Goal: Check status: Check status

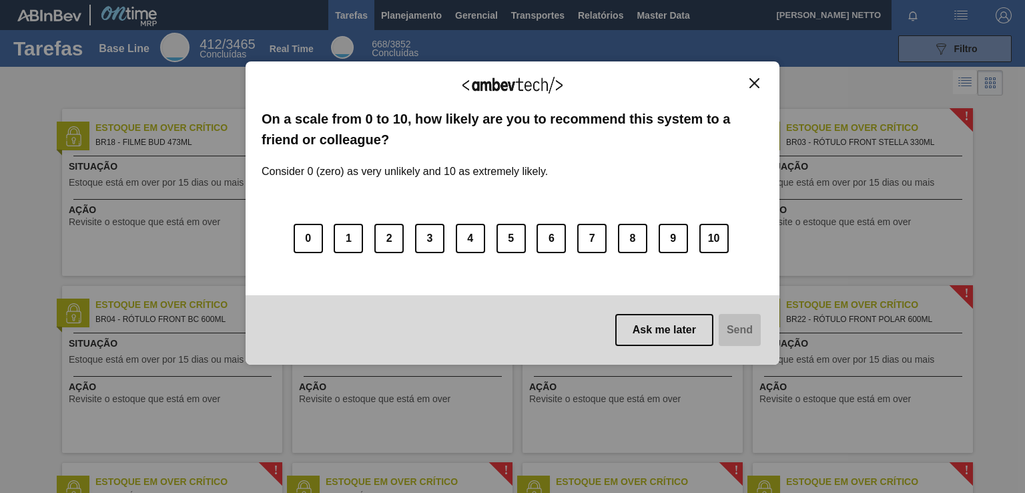
click at [440, 0] on body "Tarefas Planejamento Gerencial Transportes Relatórios Master Data WALDOMIRO SAR…" at bounding box center [512, 0] width 1025 height 0
click at [756, 81] on img "Close" at bounding box center [755, 83] width 10 height 10
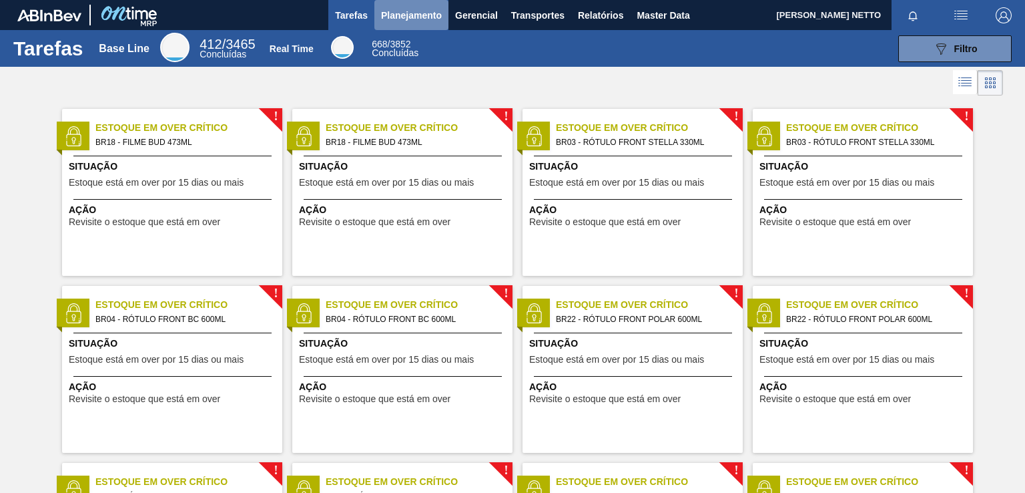
click at [396, 19] on span "Planejamento" at bounding box center [411, 15] width 61 height 16
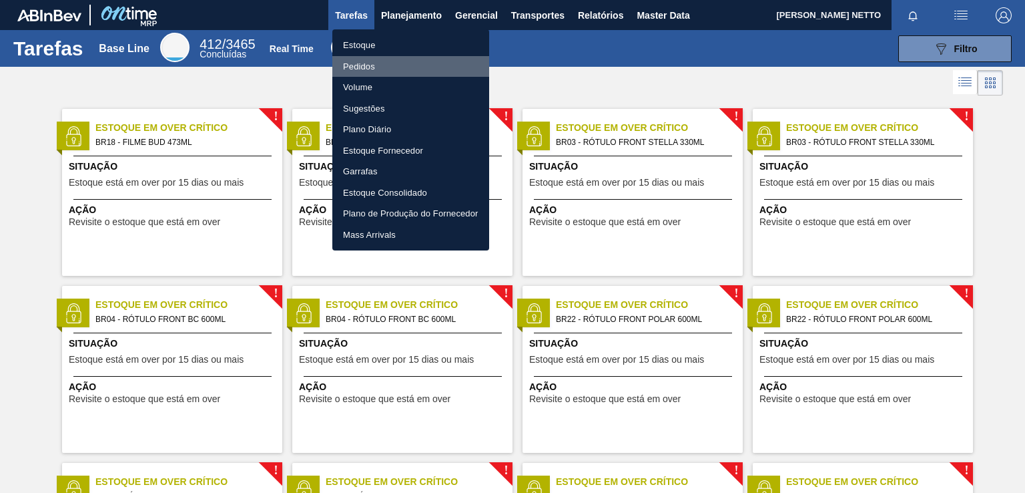
click at [360, 66] on li "Pedidos" at bounding box center [410, 66] width 157 height 21
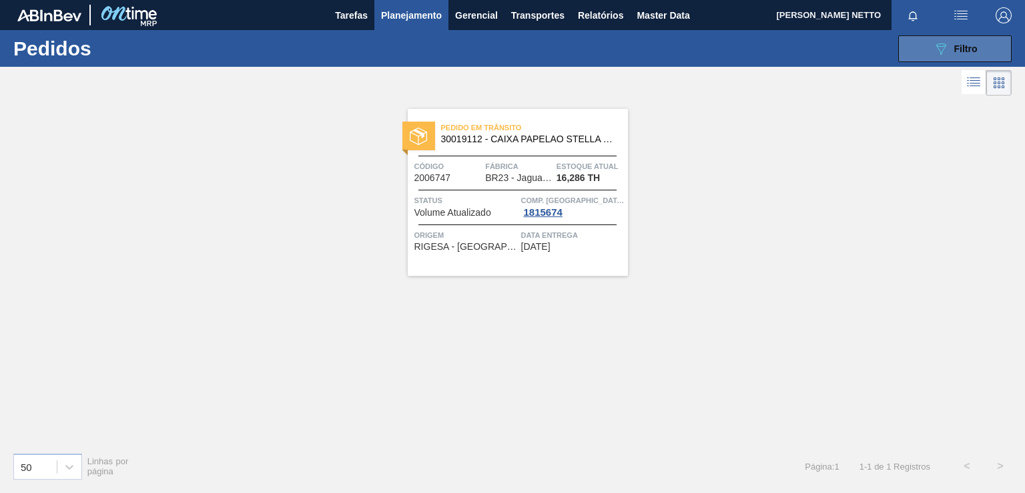
click at [948, 59] on button "089F7B8B-B2A5-4AFE-B5C0-19BA573D28AC Filtro" at bounding box center [954, 48] width 113 height 27
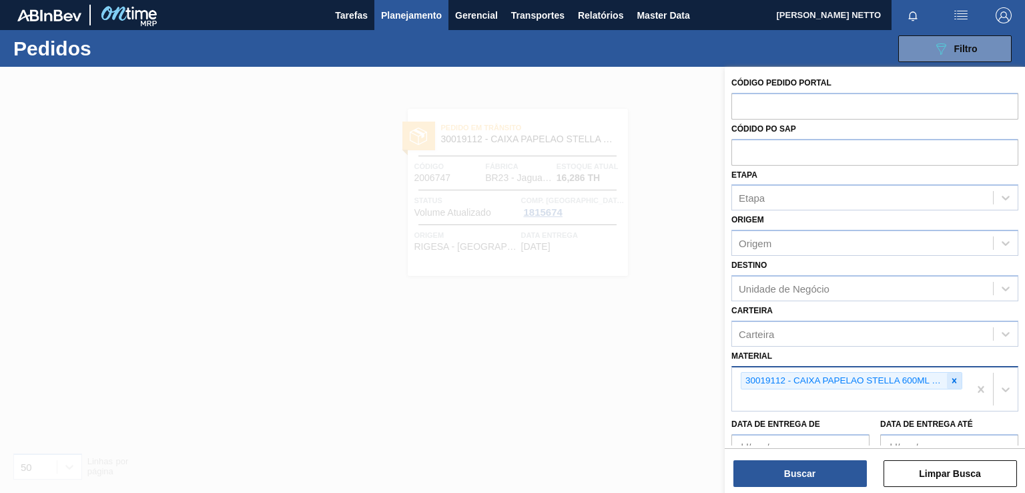
click at [950, 376] on icon at bounding box center [954, 380] width 9 height 9
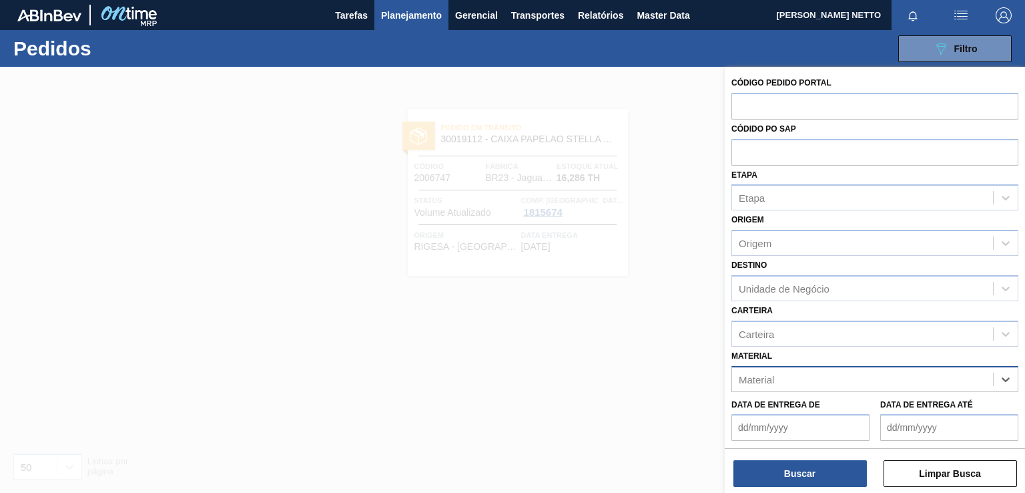
paste input "30029927"
type input "30029927"
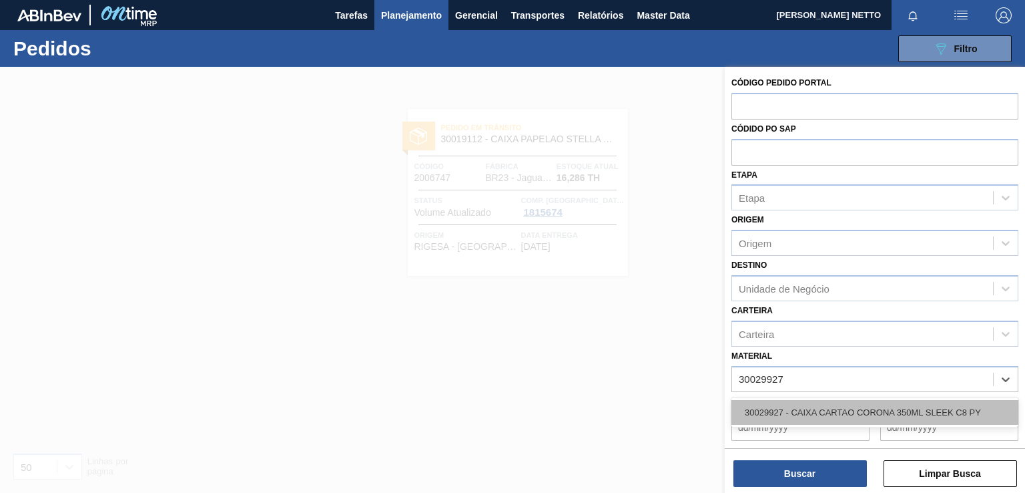
click at [811, 408] on div "30029927 - CAIXA CARTAO CORONA 350ML SLEEK C8 PY" at bounding box center [875, 412] width 287 height 25
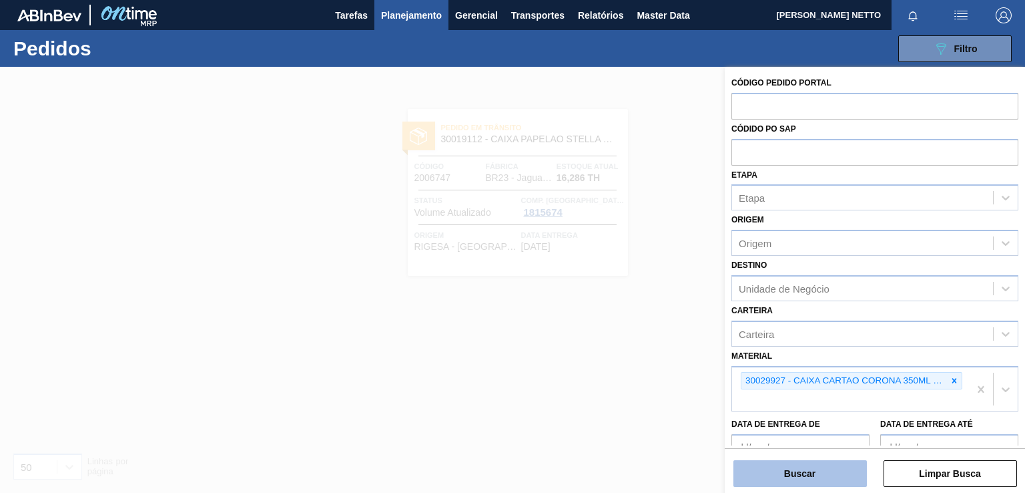
click at [796, 473] on button "Buscar" at bounding box center [800, 473] width 133 height 27
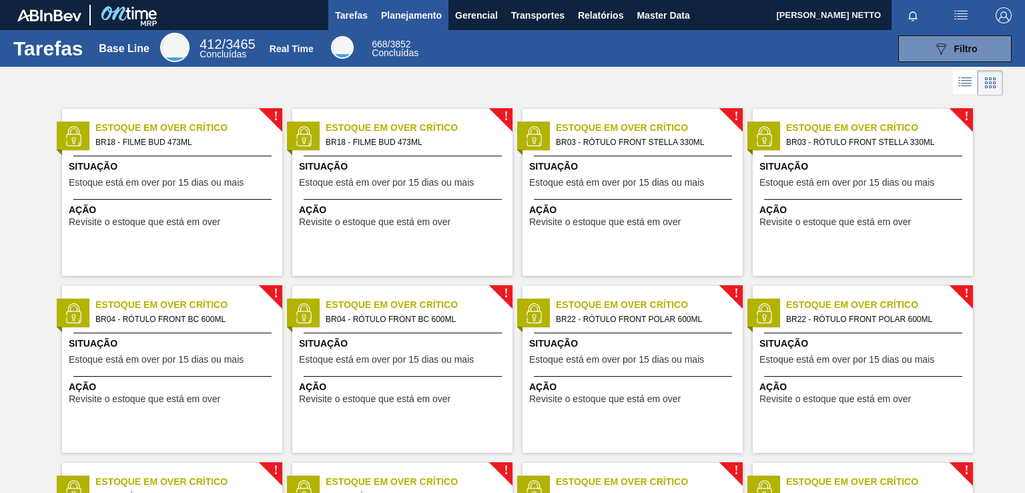
click at [414, 10] on span "Planejamento" at bounding box center [411, 15] width 61 height 16
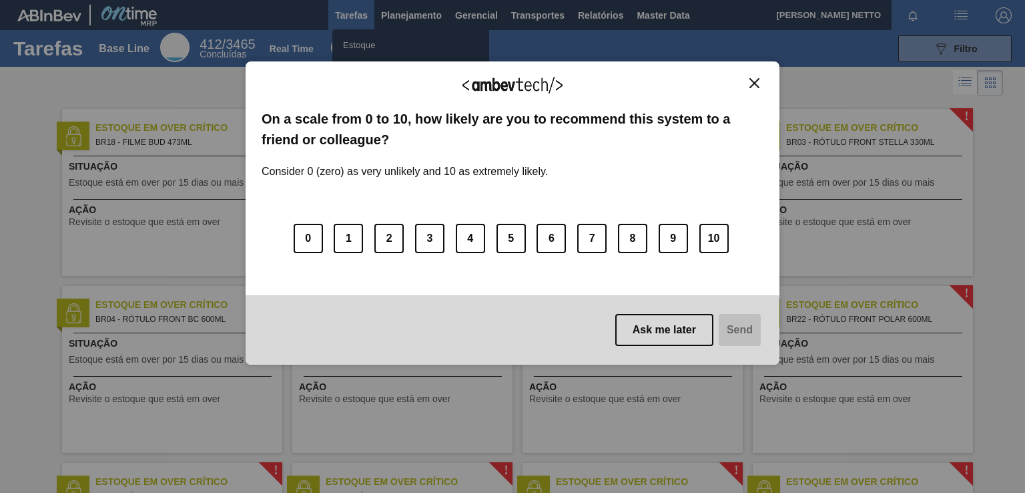
click at [754, 84] on img "Close" at bounding box center [755, 83] width 10 height 10
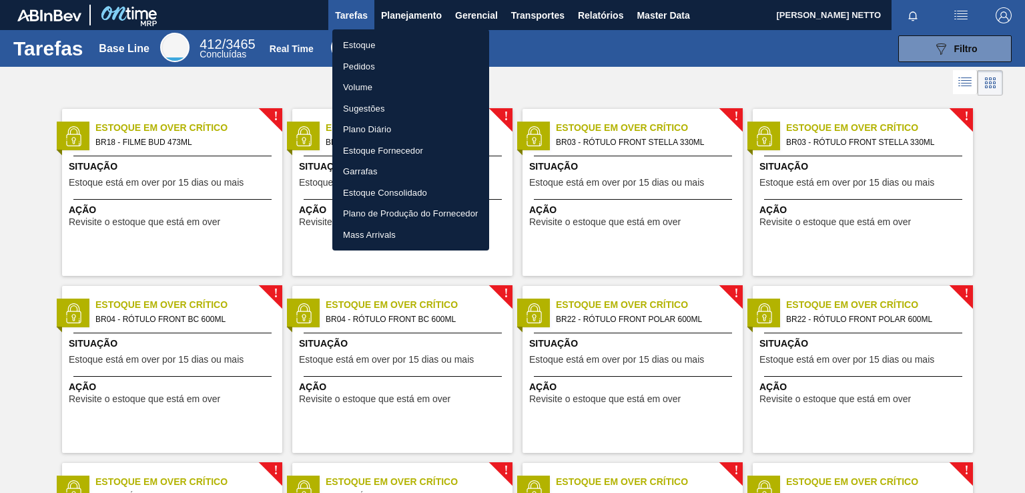
click at [369, 65] on li "Pedidos" at bounding box center [410, 66] width 157 height 21
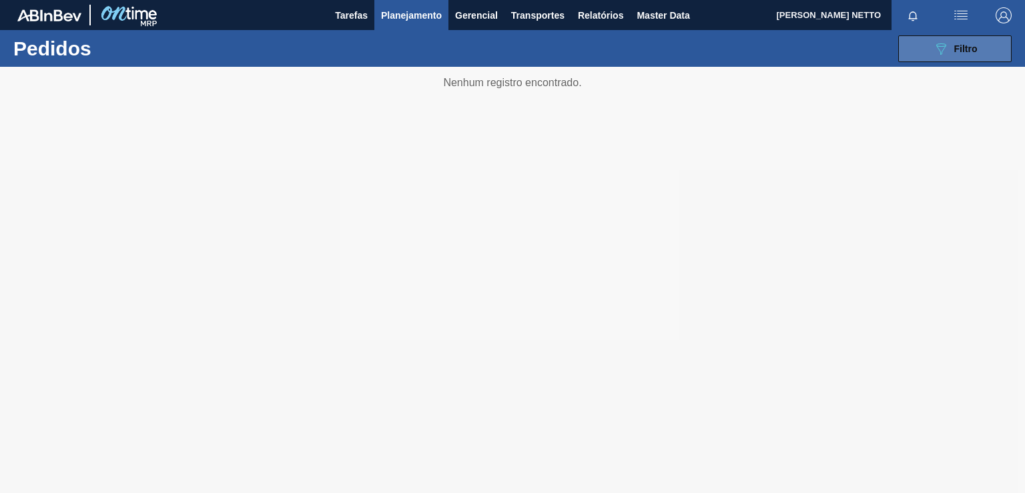
click at [952, 41] on div "089F7B8B-B2A5-4AFE-B5C0-19BA573D28AC Filtro" at bounding box center [955, 49] width 45 height 16
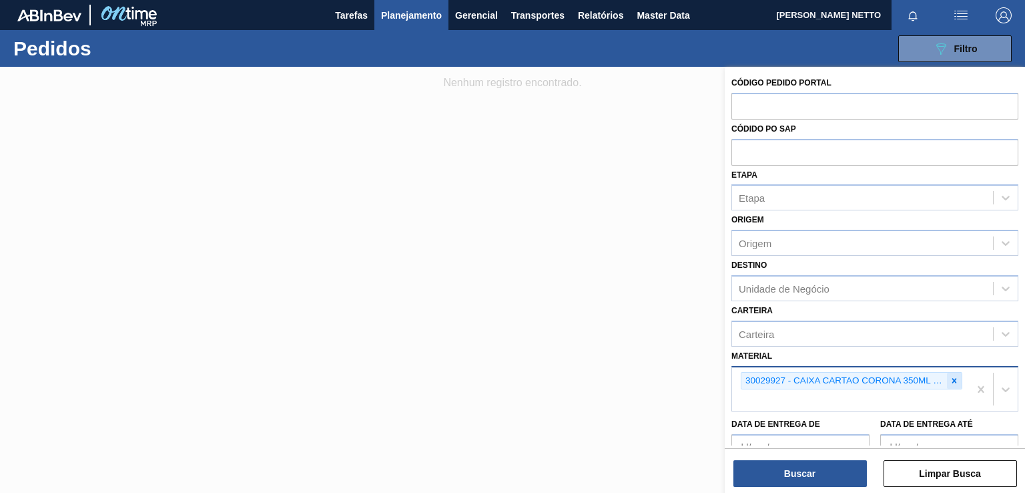
click at [953, 379] on icon at bounding box center [954, 380] width 5 height 5
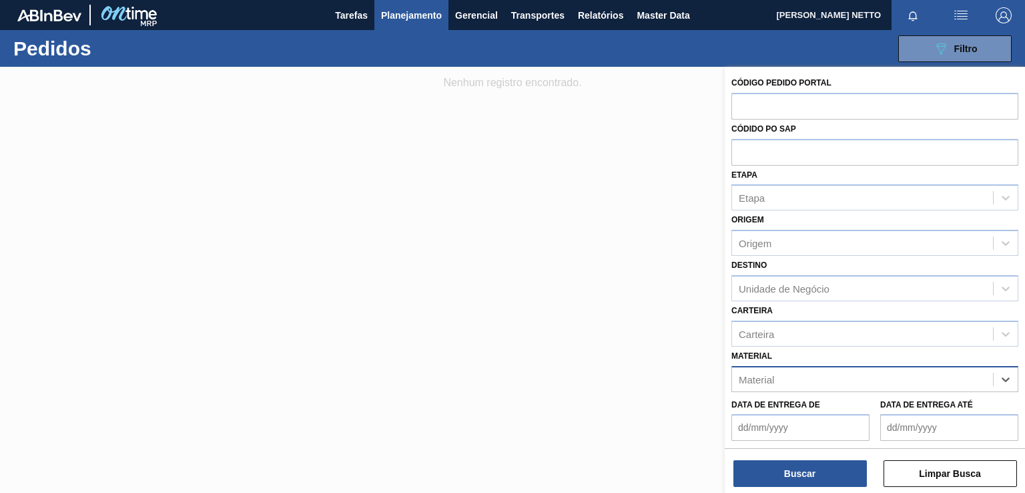
click at [850, 379] on div "Material" at bounding box center [862, 378] width 261 height 19
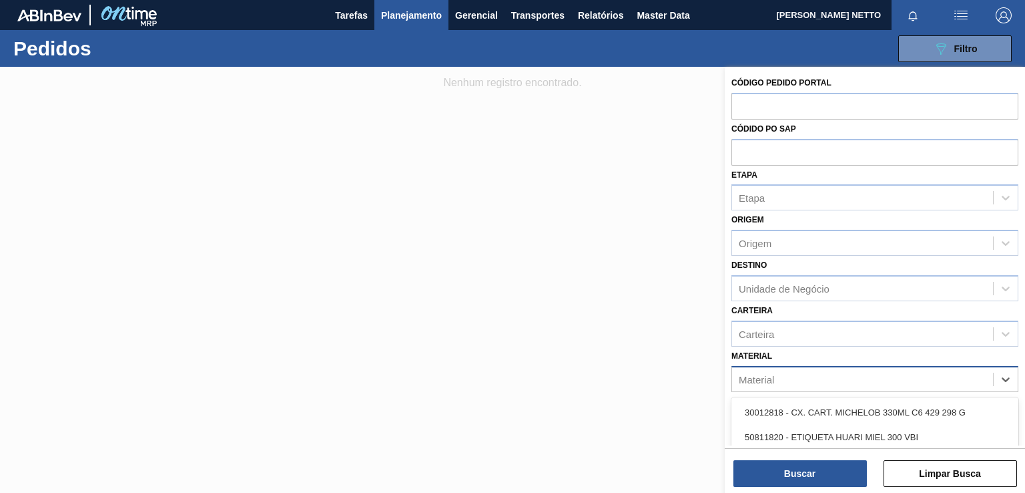
paste input "30029053"
type input "30029053"
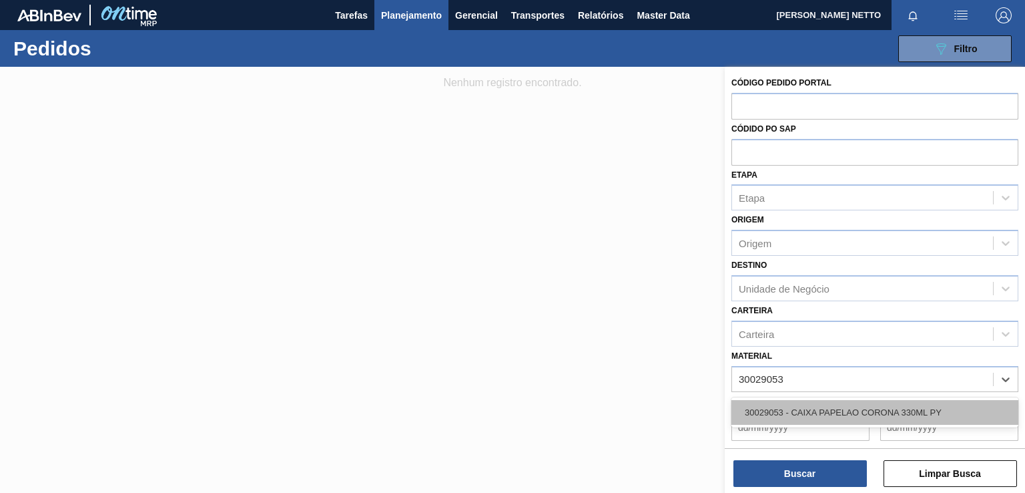
click at [832, 410] on div "30029053 - CAIXA PAPELAO CORONA 330ML PY" at bounding box center [875, 412] width 287 height 25
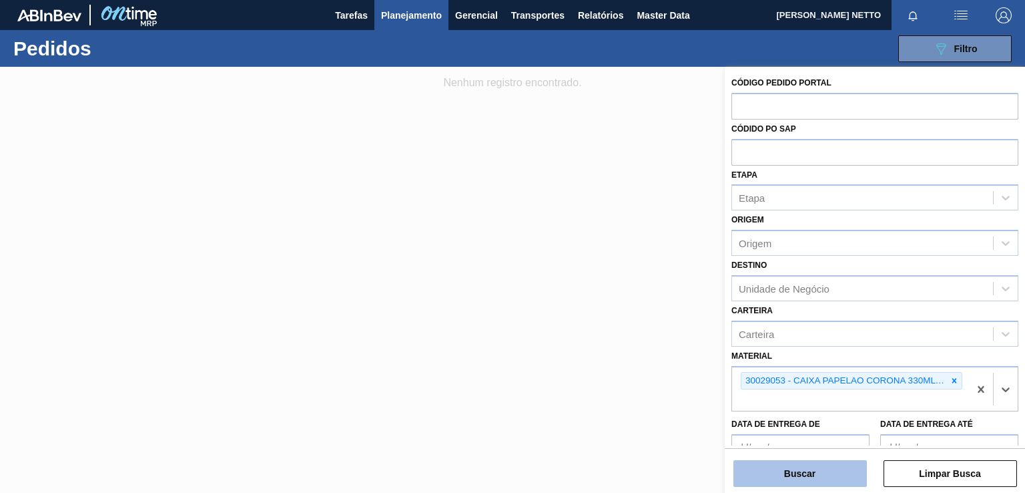
click at [805, 472] on button "Buscar" at bounding box center [800, 473] width 133 height 27
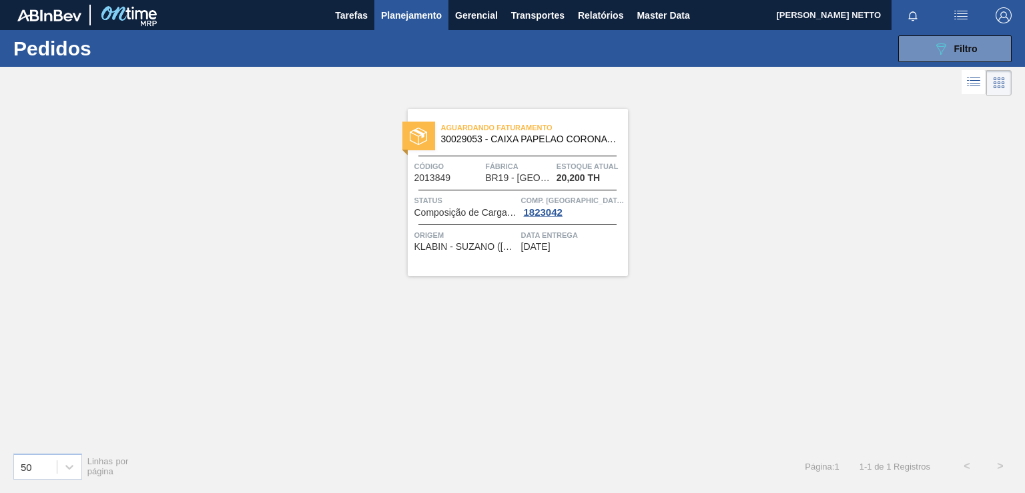
click at [551, 244] on span "[DATE]" at bounding box center [535, 247] width 29 height 10
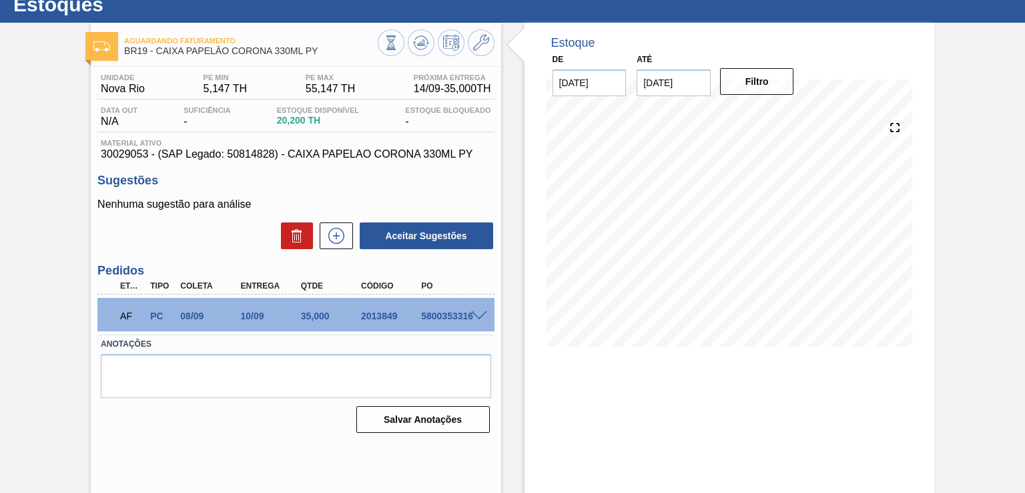
scroll to position [45, 0]
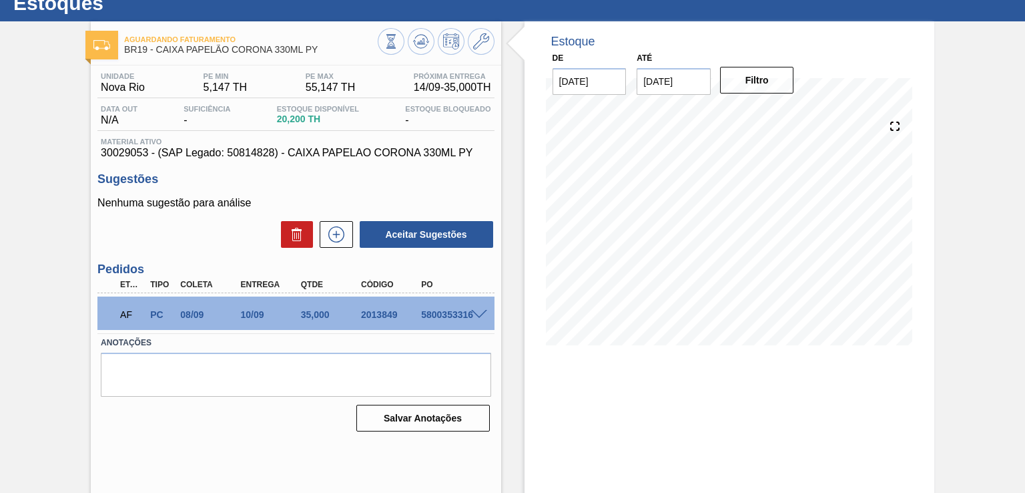
click at [481, 311] on span at bounding box center [479, 315] width 16 height 10
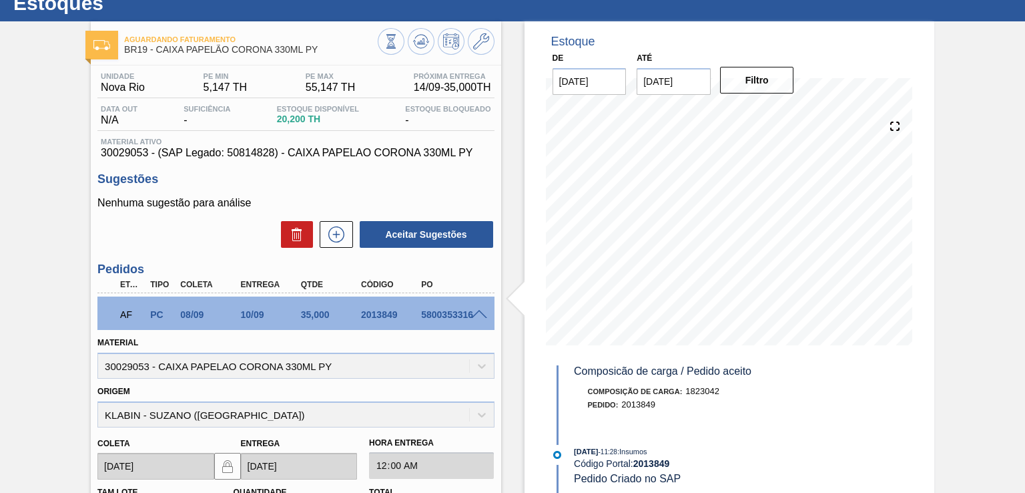
scroll to position [0, 0]
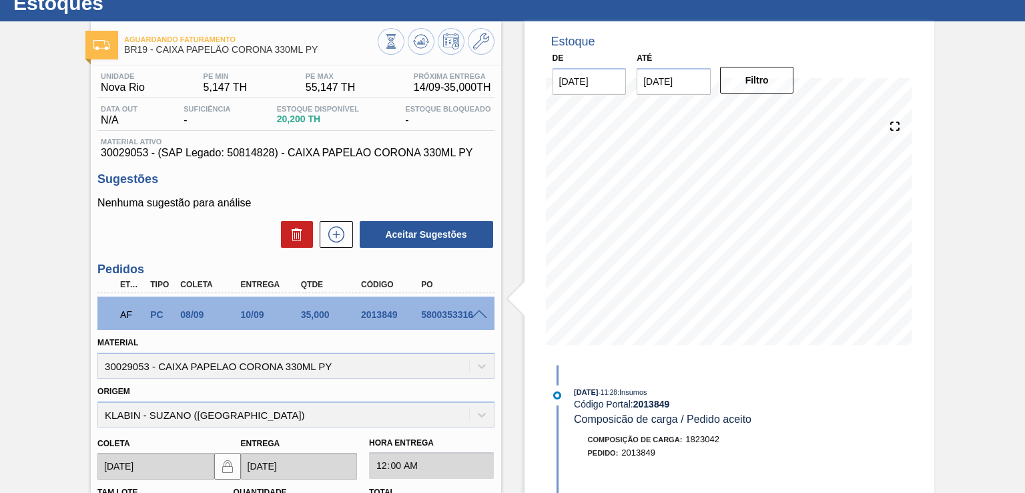
click at [966, 373] on div "Aguardando Faturamento BR19 - CAIXA PAPELÃO CORONA 330ML PY Unidade Nova Rio PE…" at bounding box center [512, 393] width 1025 height 745
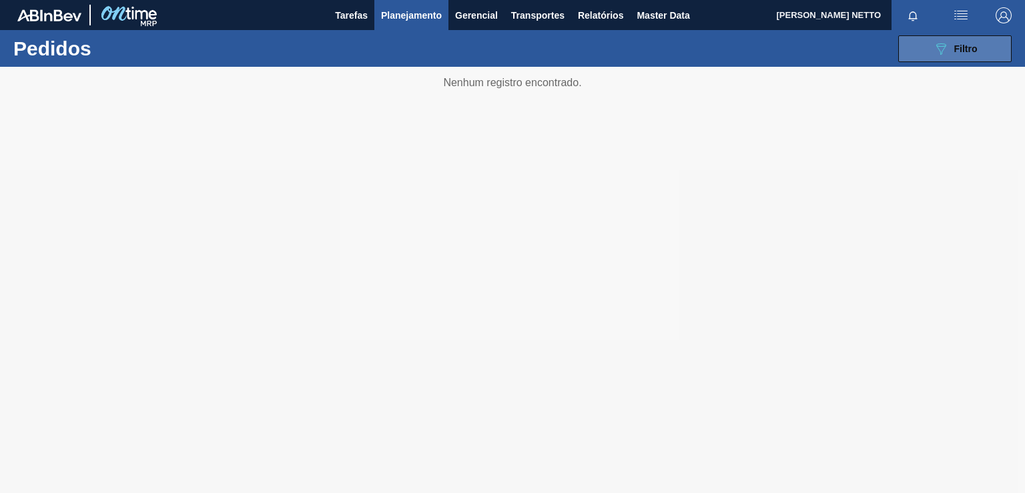
click at [960, 51] on span "Filtro" at bounding box center [965, 48] width 23 height 11
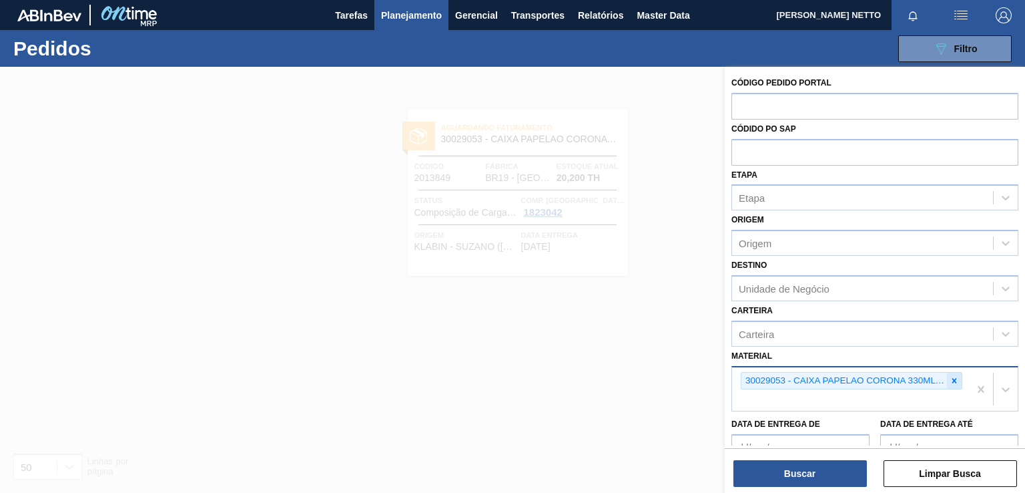
click at [958, 380] on div at bounding box center [954, 380] width 15 height 17
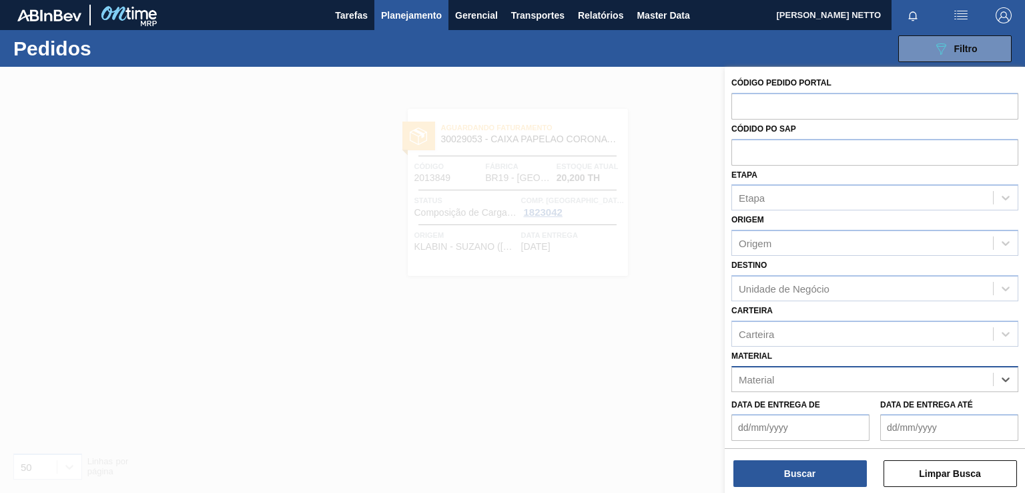
click at [868, 379] on div "Material" at bounding box center [862, 378] width 261 height 19
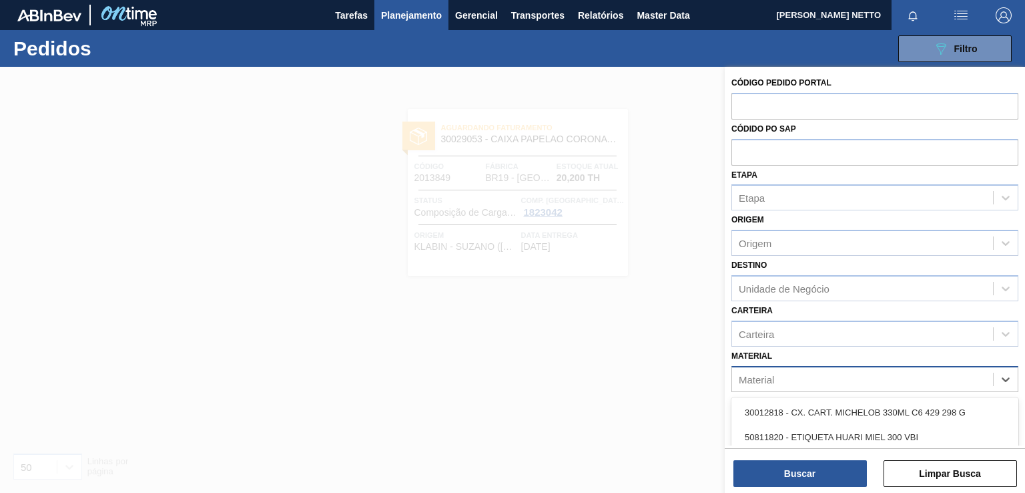
paste input "30029052"
type input "30029052"
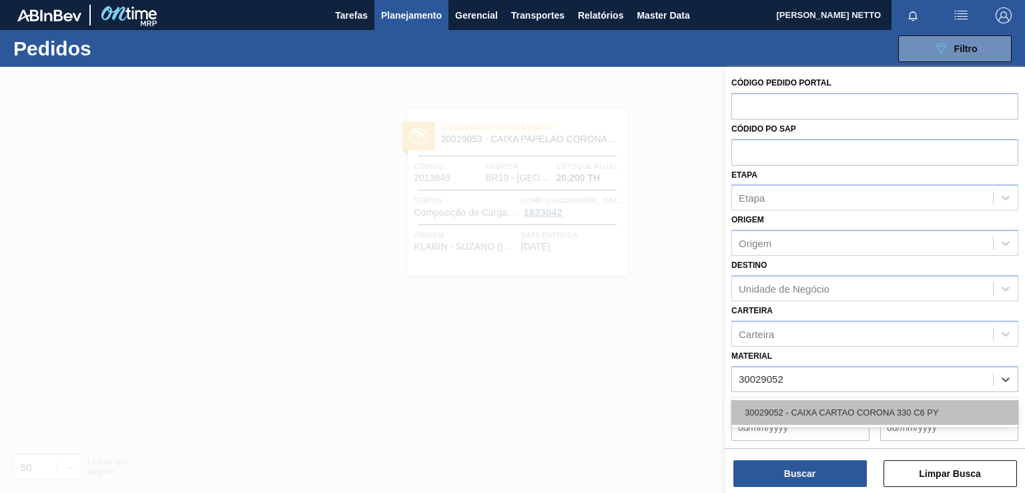
click at [836, 408] on div "30029052 - CAIXA CARTAO CORONA 330 C6 PY" at bounding box center [875, 412] width 287 height 25
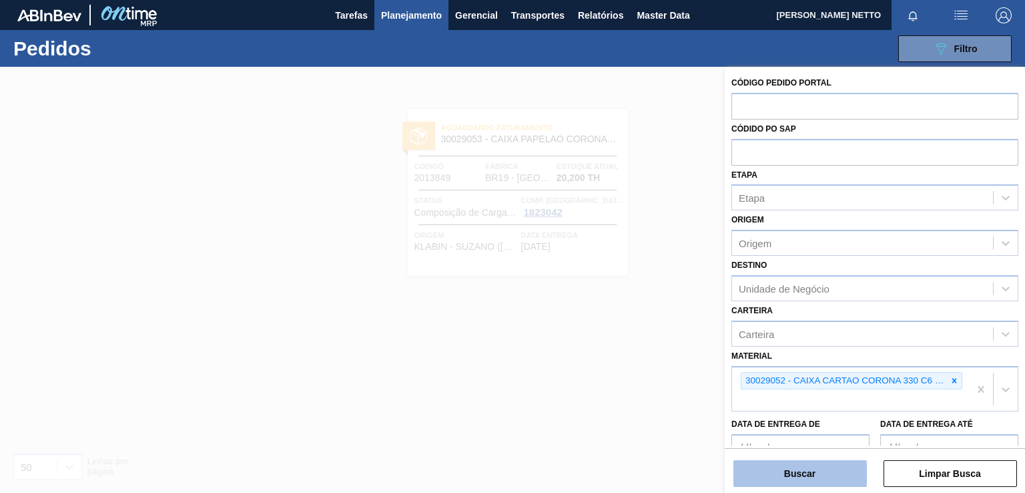
click at [807, 471] on button "Buscar" at bounding box center [800, 473] width 133 height 27
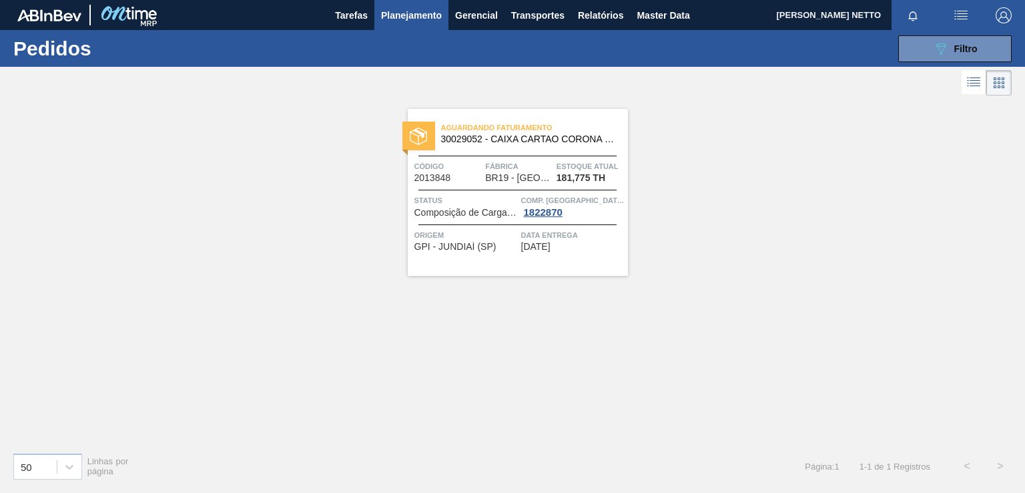
click at [551, 246] on span "23/09/2025" at bounding box center [535, 247] width 29 height 10
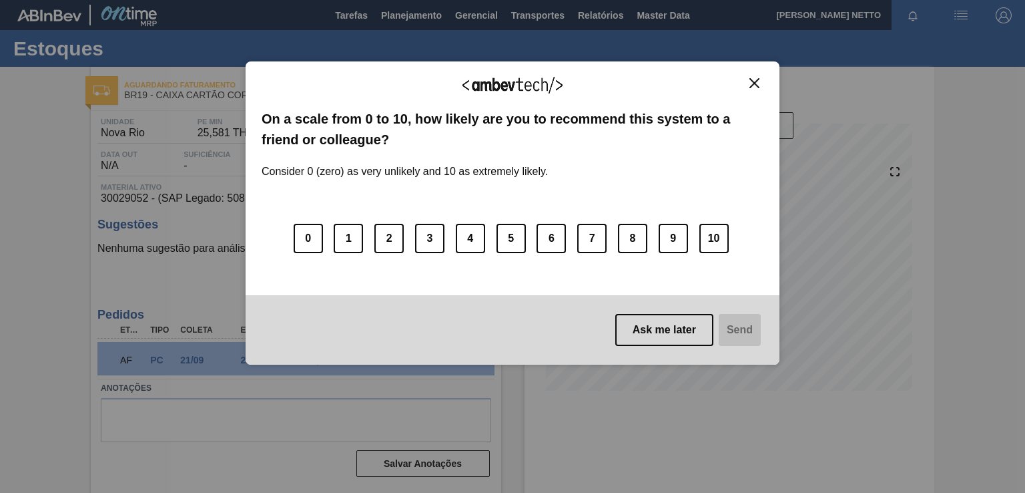
click at [748, 87] on button "Close" at bounding box center [755, 82] width 18 height 11
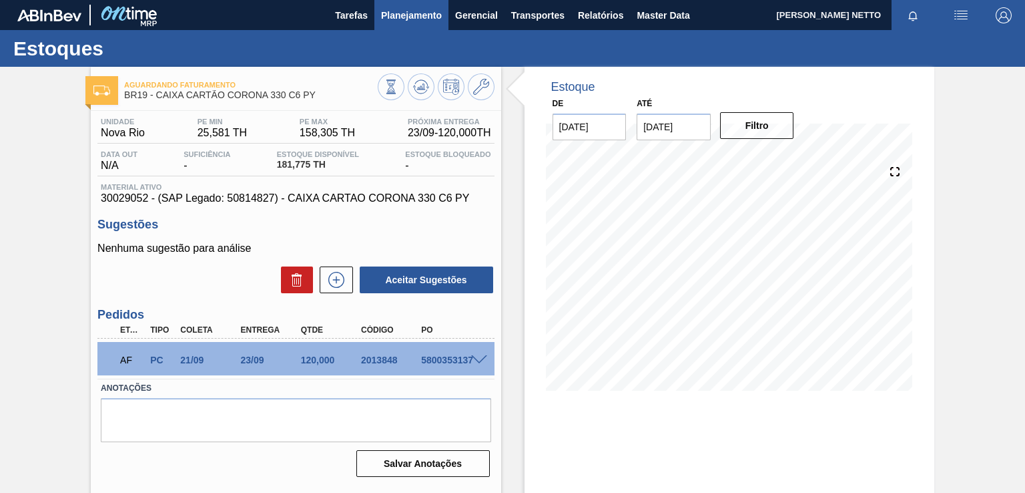
click at [398, 25] on button "Planejamento" at bounding box center [411, 15] width 74 height 30
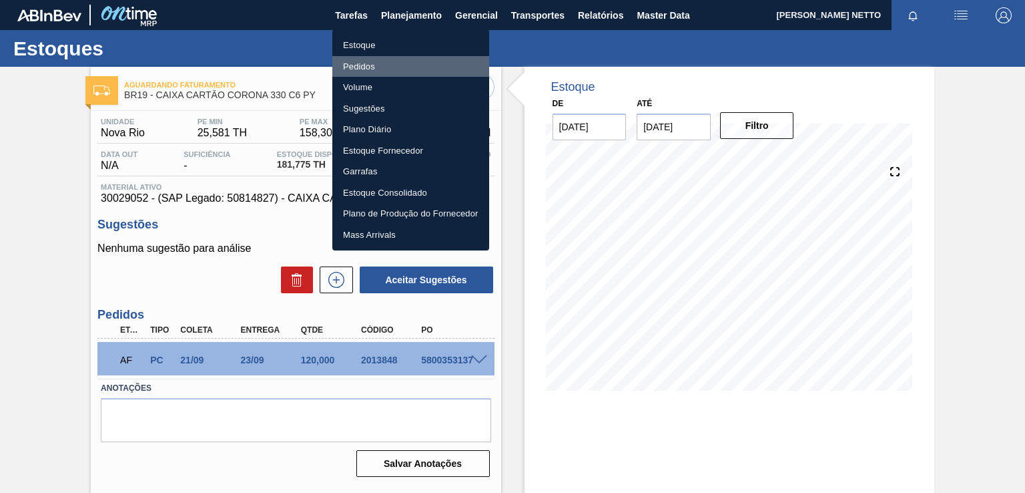
click at [386, 67] on li "Pedidos" at bounding box center [410, 66] width 157 height 21
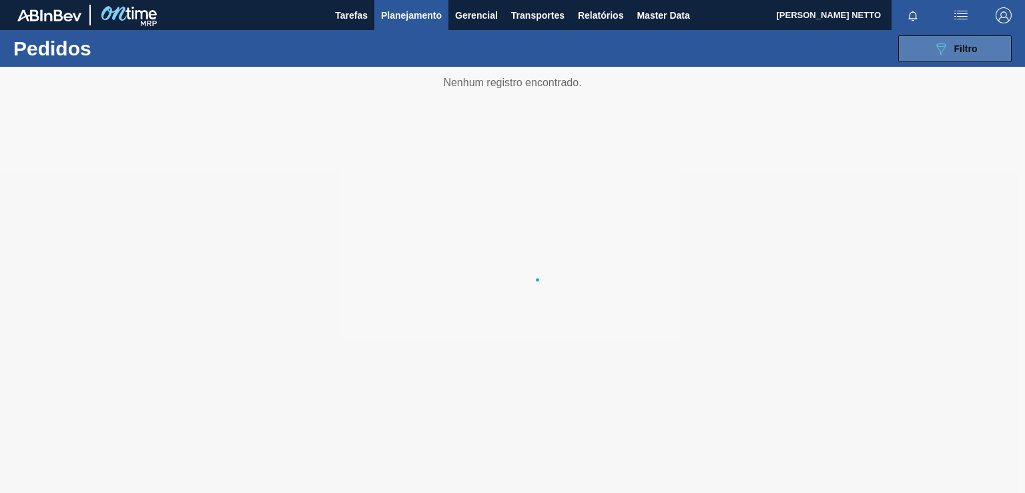
click at [958, 43] on span "Filtro" at bounding box center [965, 48] width 23 height 11
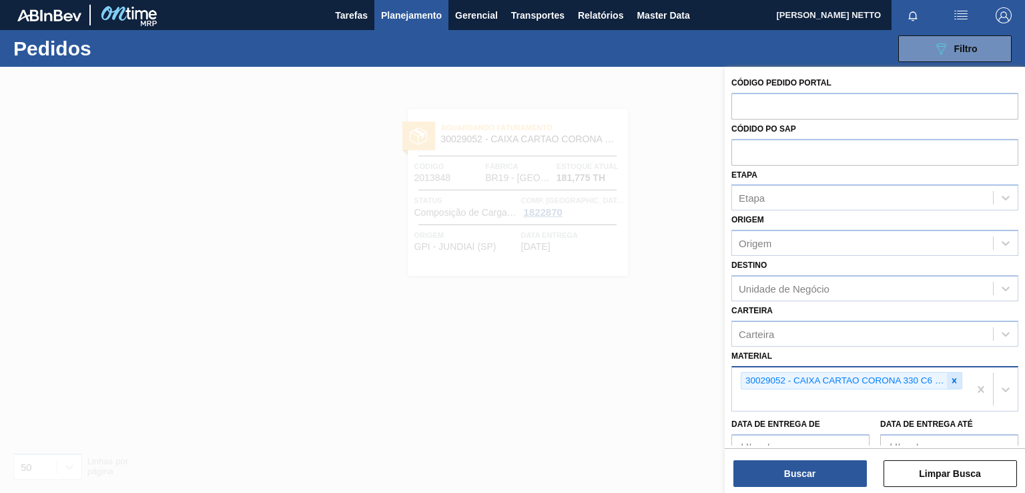
click at [950, 376] on icon at bounding box center [954, 380] width 9 height 9
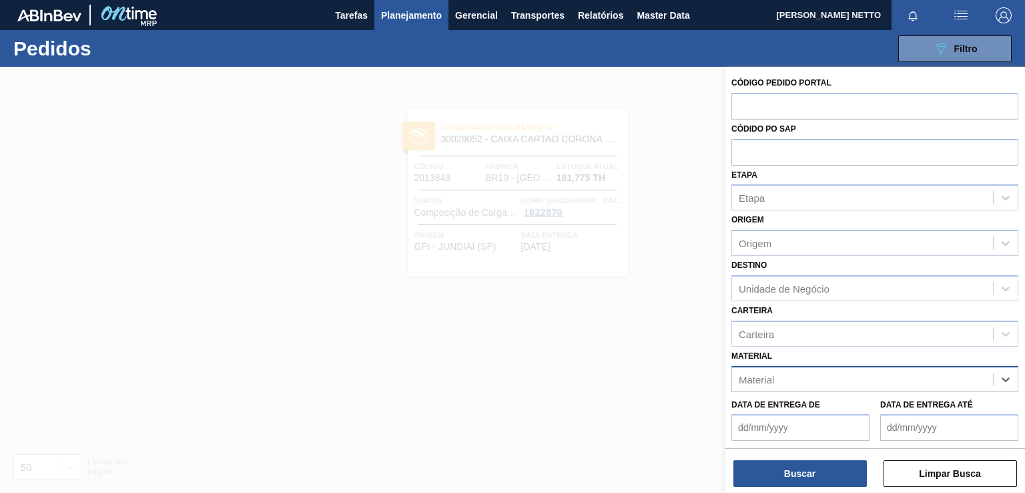
click at [910, 376] on div "Material" at bounding box center [862, 378] width 261 height 19
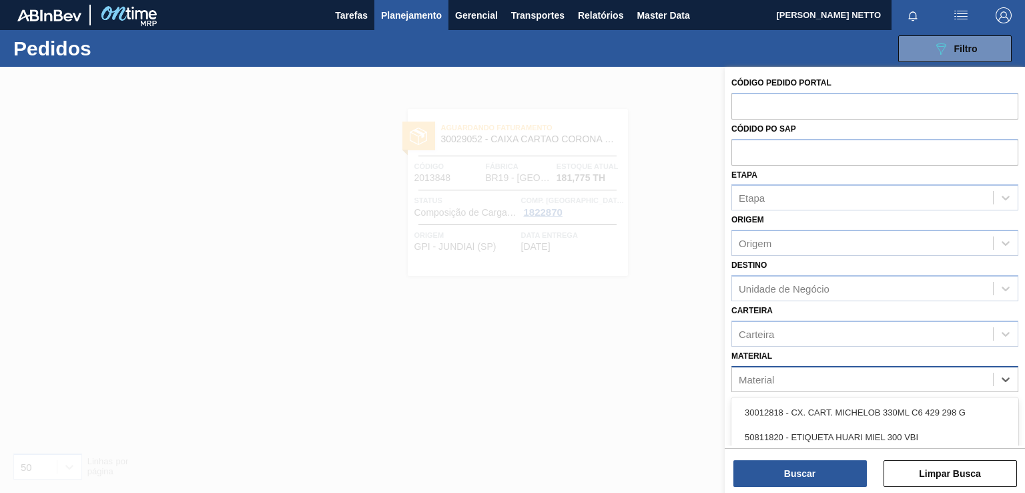
paste input "30029055"
type input "30029055"
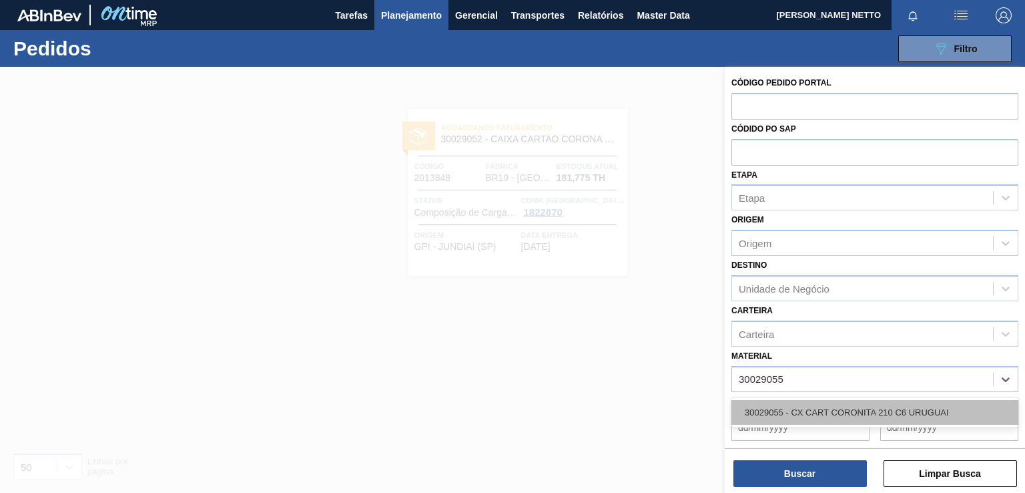
click at [864, 410] on div "30029055 - CX CART CORONITA 210 C6 URUGUAI" at bounding box center [875, 412] width 287 height 25
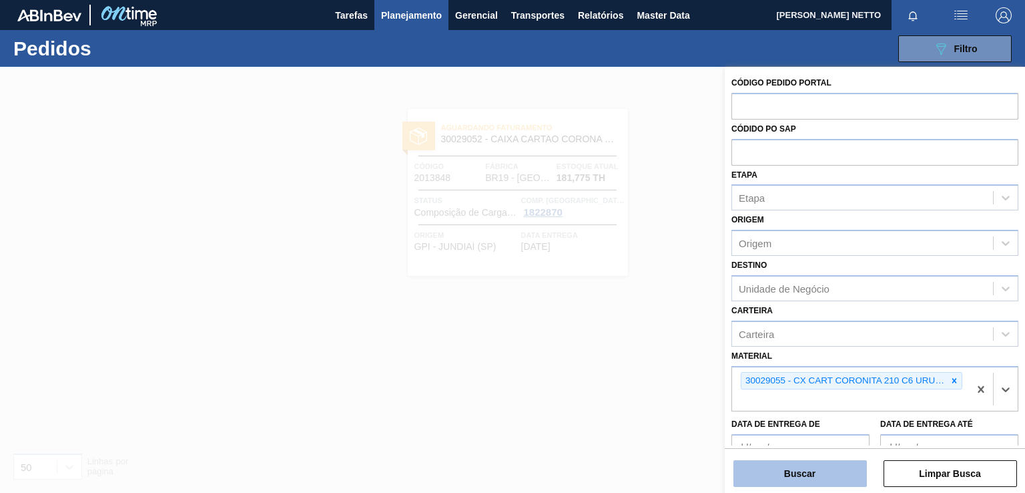
click at [814, 465] on button "Buscar" at bounding box center [800, 473] width 133 height 27
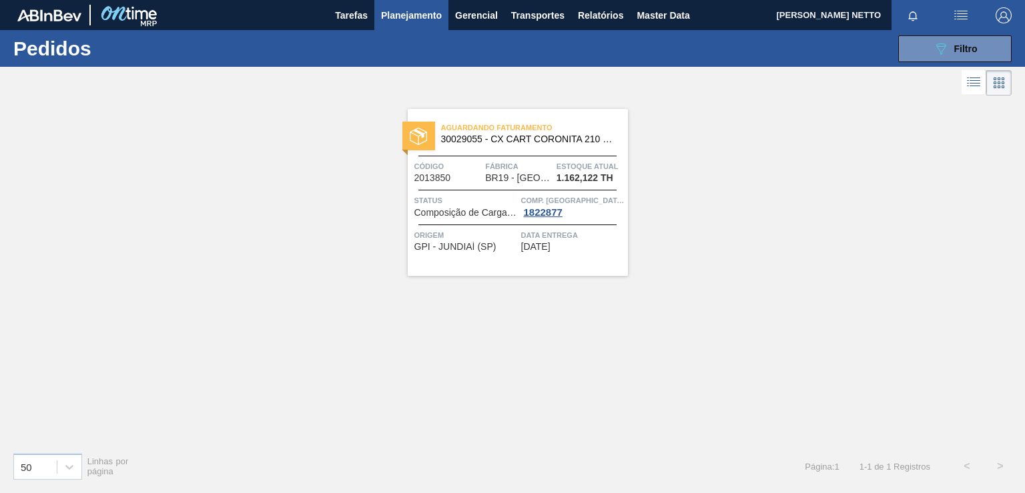
click at [577, 249] on div "Data entrega 23/09/2025" at bounding box center [572, 239] width 103 height 23
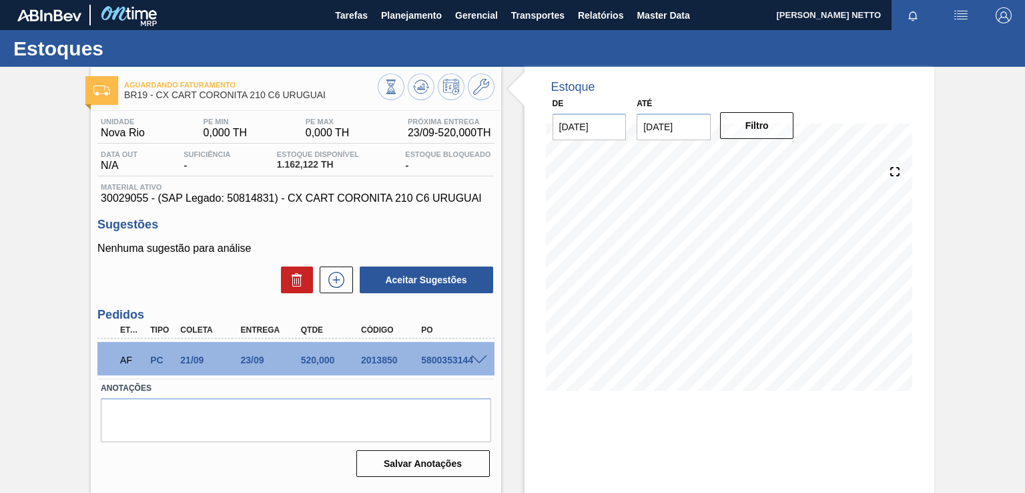
click at [477, 361] on span at bounding box center [479, 360] width 16 height 10
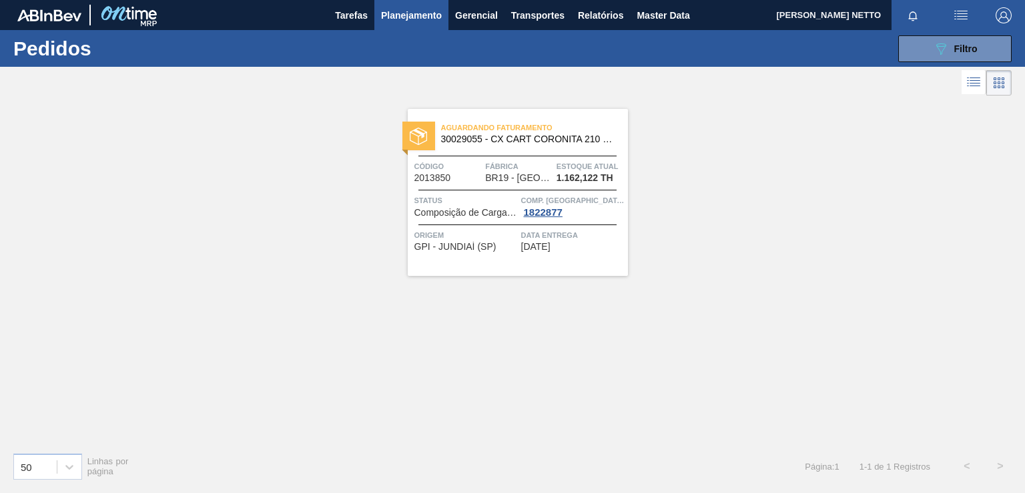
click at [525, 255] on div "Aguardando Faturamento 30029055 - CX CART CORONITA 210 C6 URUGUAI Código 201385…" at bounding box center [518, 192] width 220 height 167
click at [946, 43] on icon "089F7B8B-B2A5-4AFE-B5C0-19BA573D28AC" at bounding box center [941, 49] width 16 height 16
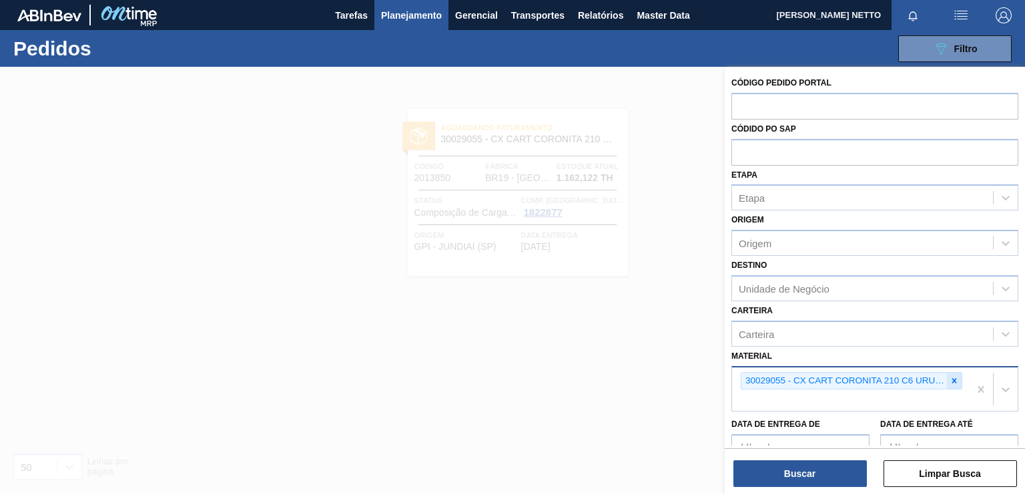
click at [952, 378] on icon at bounding box center [954, 380] width 5 height 5
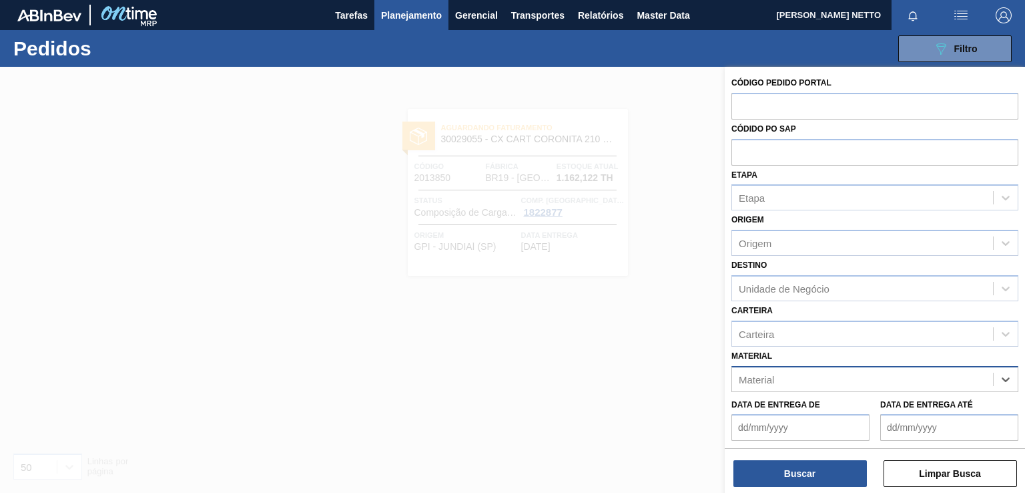
paste input "30029056"
type input "30029056"
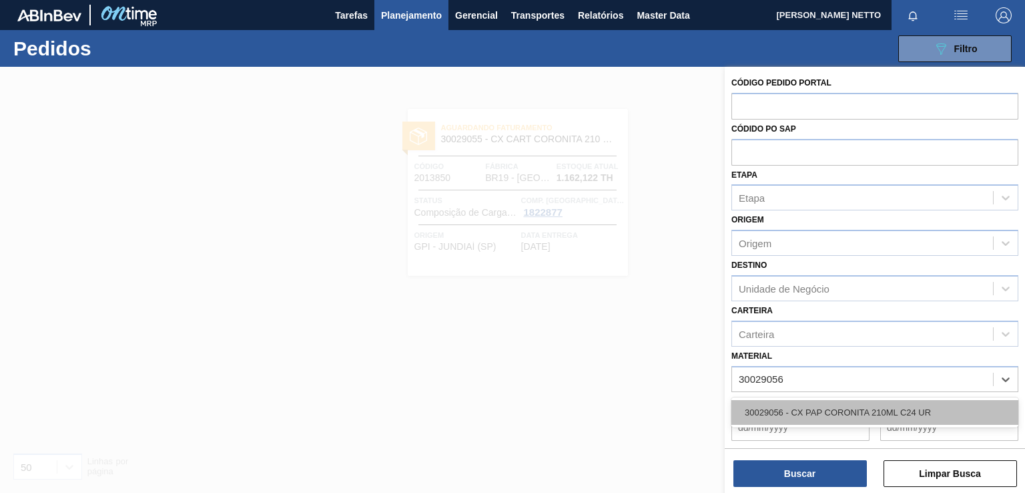
click at [835, 410] on div "30029056 - CX PAP CORONITA 210ML C24 UR" at bounding box center [875, 412] width 287 height 25
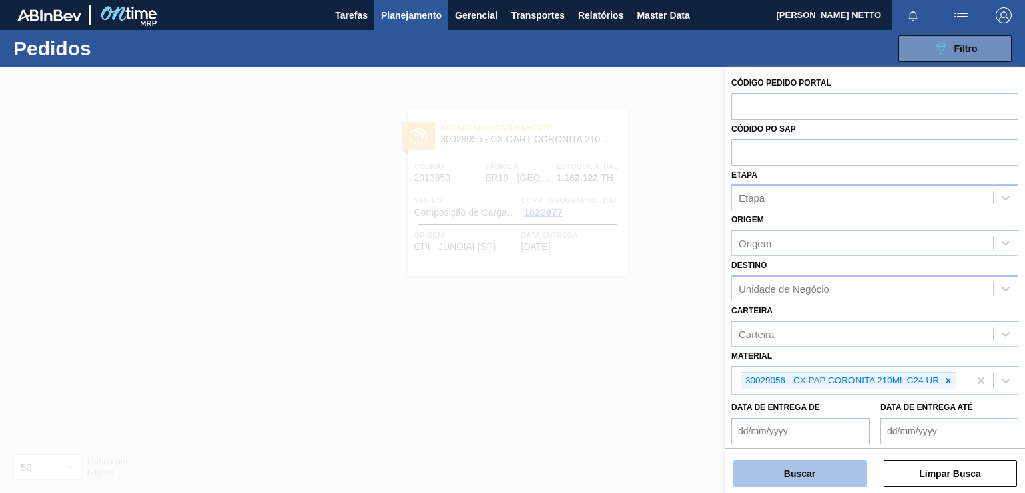
click at [788, 474] on button "Buscar" at bounding box center [800, 473] width 133 height 27
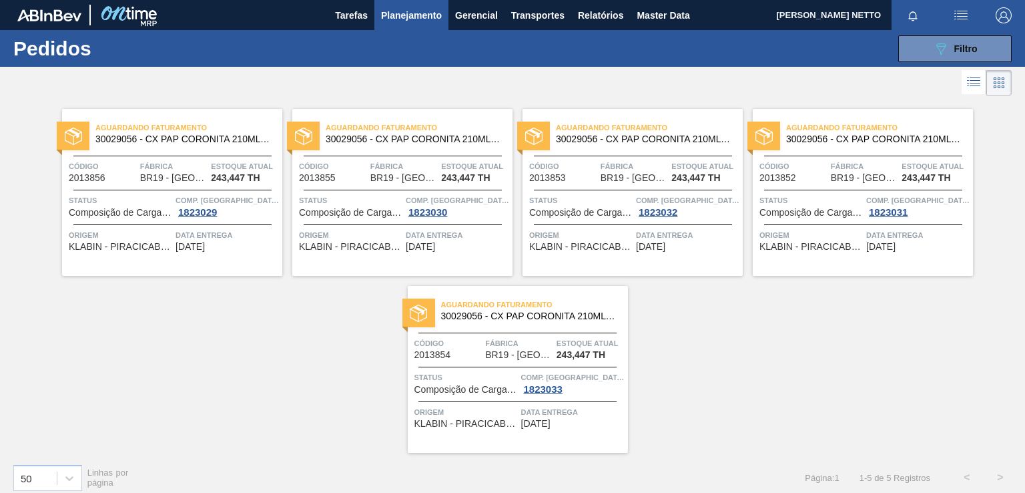
click at [235, 129] on span "Aguardando Faturamento" at bounding box center [188, 127] width 187 height 13
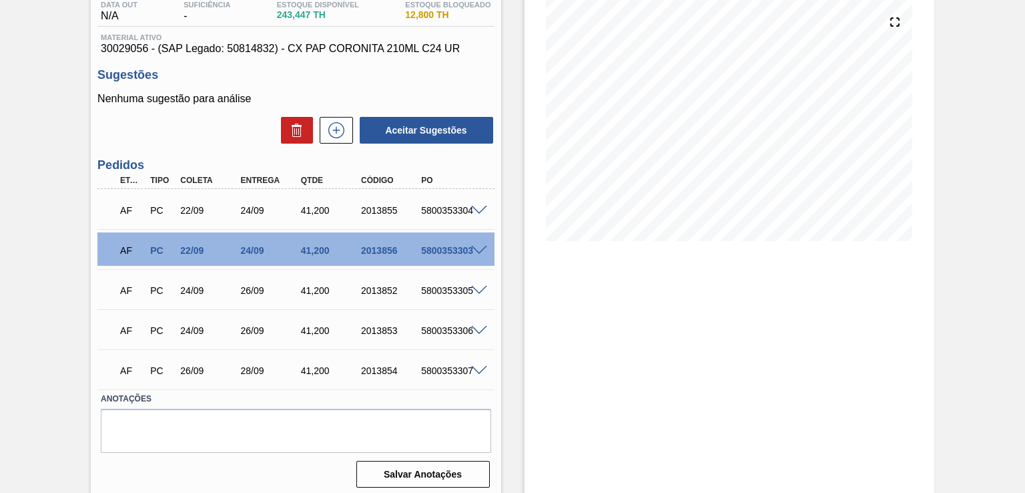
scroll to position [156, 0]
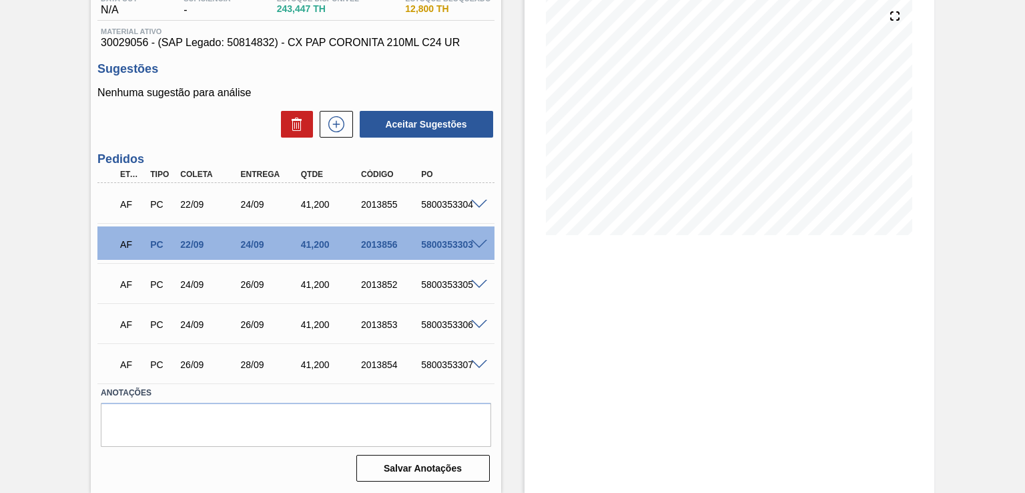
click at [4, 257] on div "Aguardando Faturamento BR19 - CX PAP CORONITA 210ML C24 UR Unidade Nova Rio PE …" at bounding box center [512, 201] width 1025 height 581
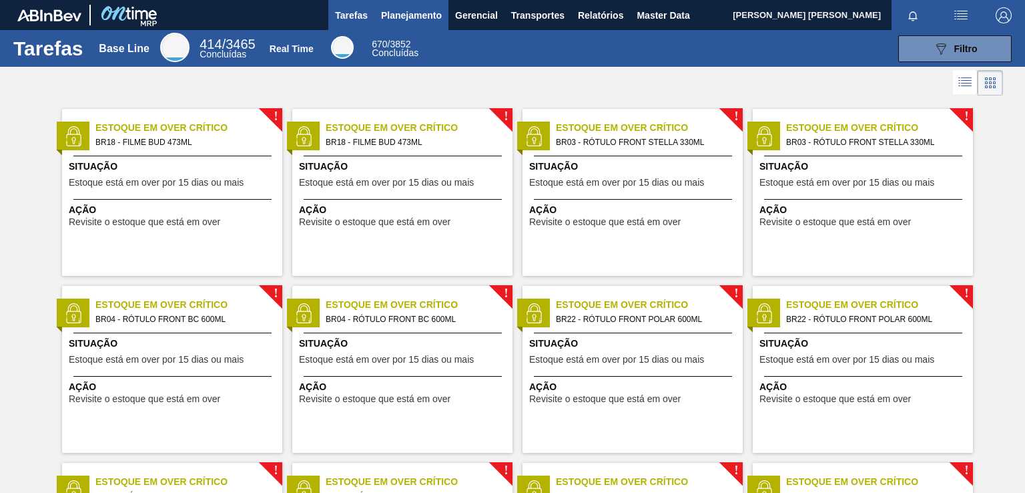
click at [428, 24] on button "Planejamento" at bounding box center [411, 15] width 74 height 30
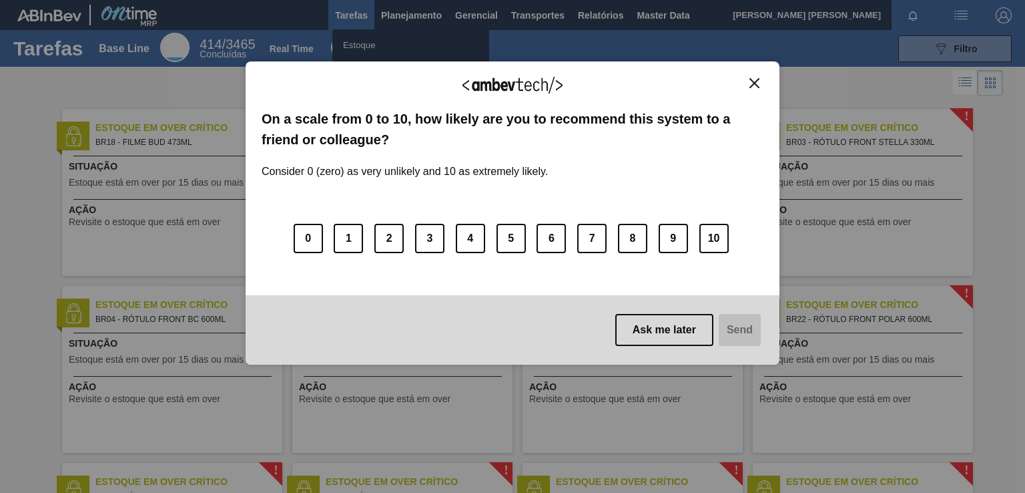
click at [368, 43] on div "We appreciate your feedback! On a scale from 0 to 10, how likely are you to rec…" at bounding box center [513, 212] width 534 height 455
click at [748, 85] on button "Close" at bounding box center [755, 82] width 18 height 11
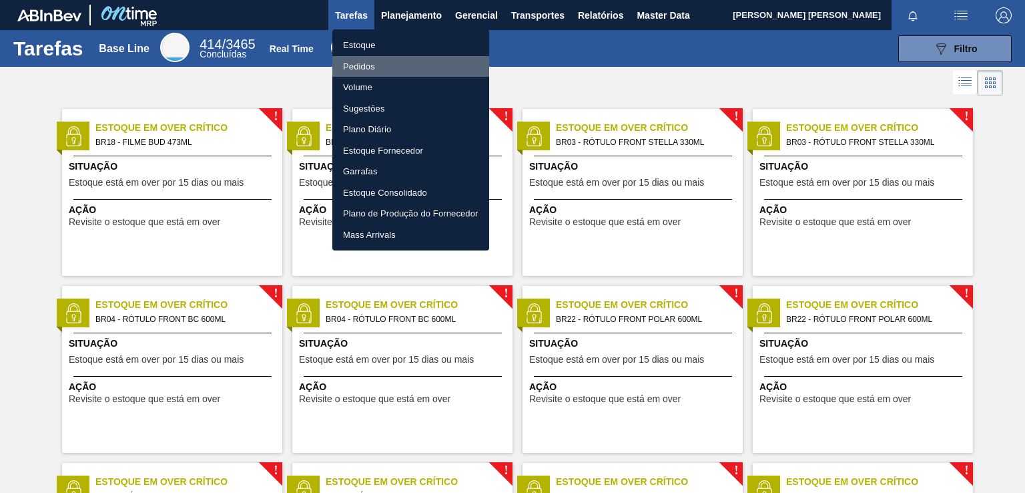
click at [366, 65] on li "Pedidos" at bounding box center [410, 66] width 157 height 21
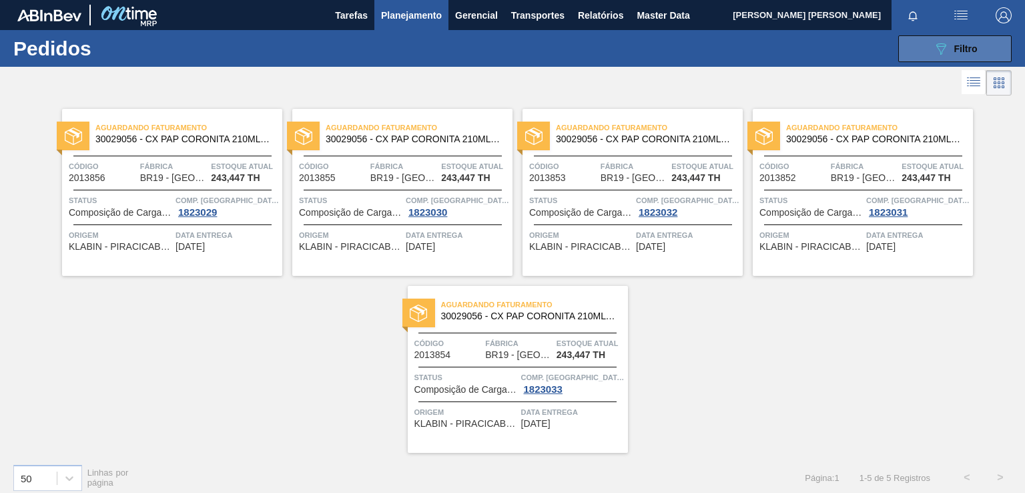
click at [946, 43] on icon "089F7B8B-B2A5-4AFE-B5C0-19BA573D28AC" at bounding box center [941, 49] width 16 height 16
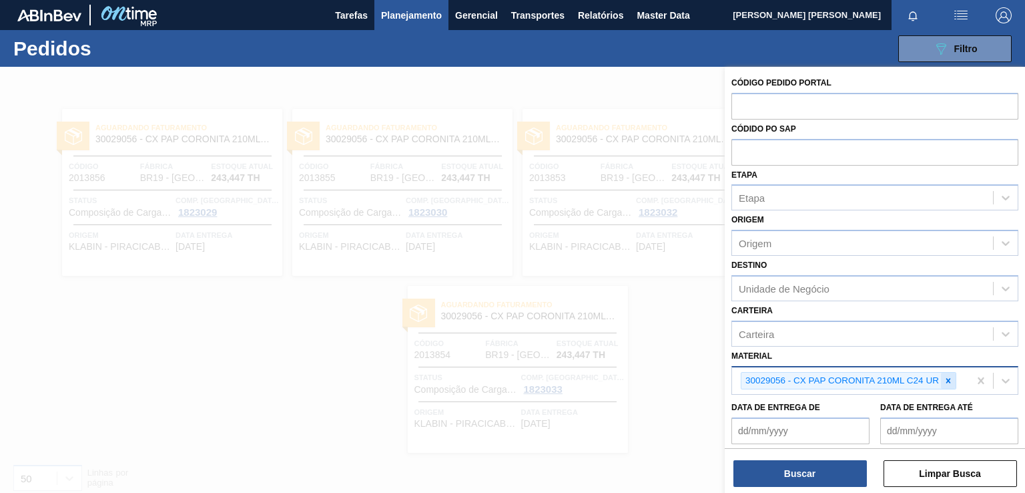
click at [952, 380] on icon at bounding box center [948, 380] width 9 height 9
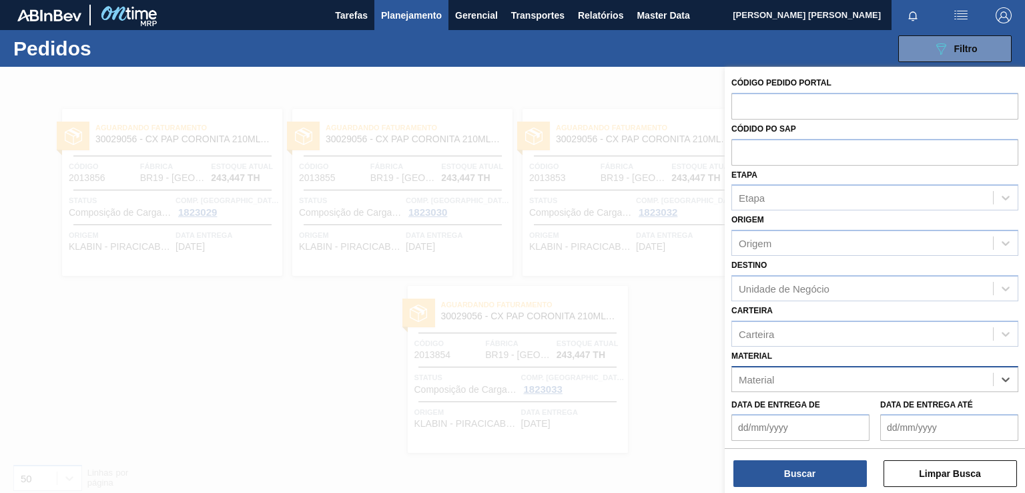
paste input "30029053"
type input "30029053"
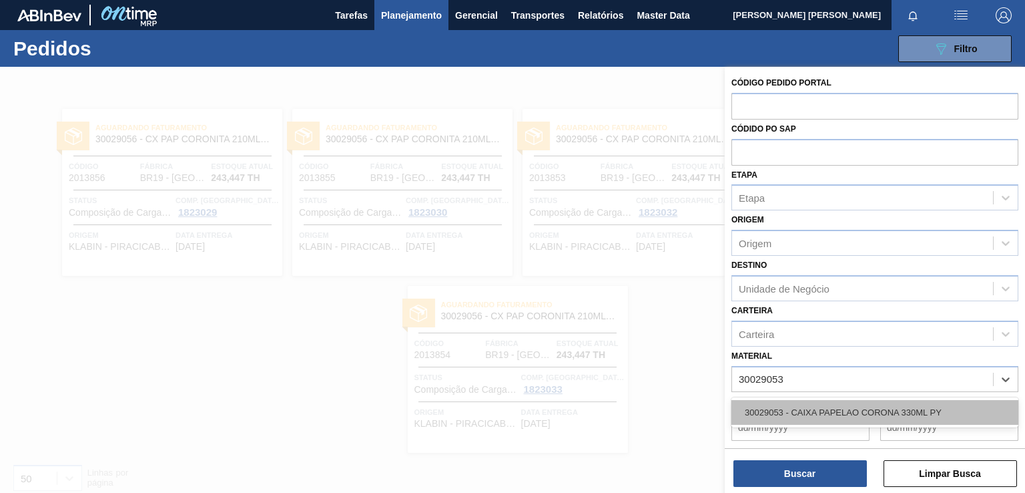
click at [838, 414] on div "30029053 - CAIXA PAPELAO CORONA 330ML PY" at bounding box center [875, 412] width 287 height 25
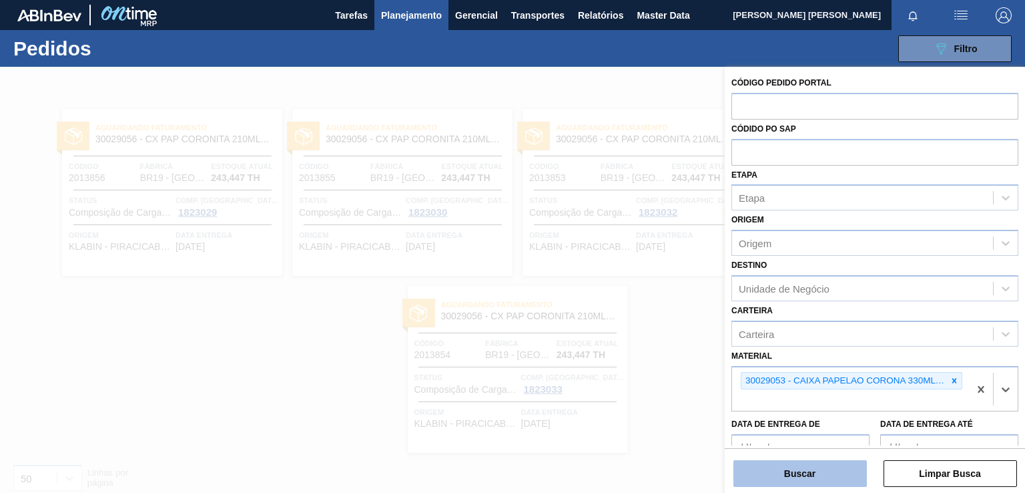
click at [806, 477] on button "Buscar" at bounding box center [800, 473] width 133 height 27
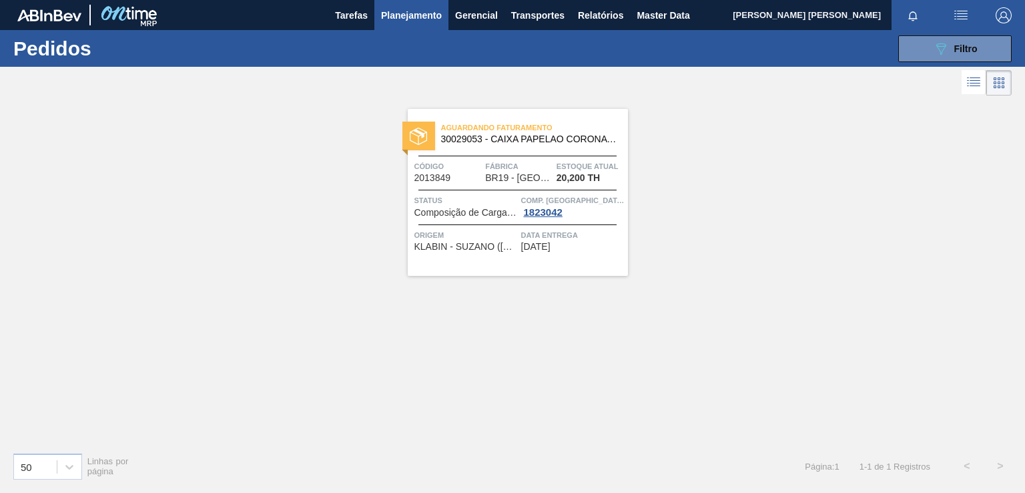
click at [574, 259] on div "Aguardando Faturamento 30029053 - CAIXA PAPELAO CORONA 330ML PY Código 2013849 …" at bounding box center [518, 192] width 220 height 167
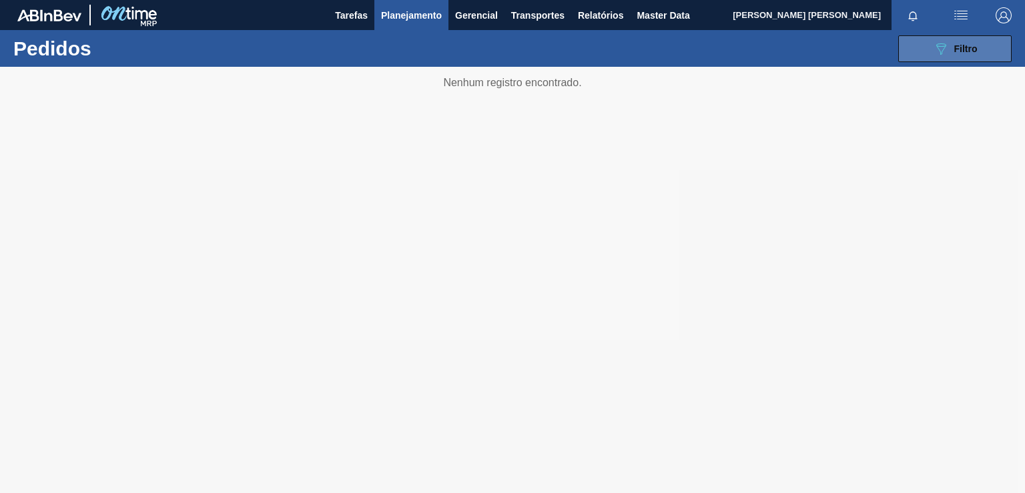
click at [952, 51] on div "089F7B8B-B2A5-4AFE-B5C0-19BA573D28AC Filtro" at bounding box center [955, 49] width 45 height 16
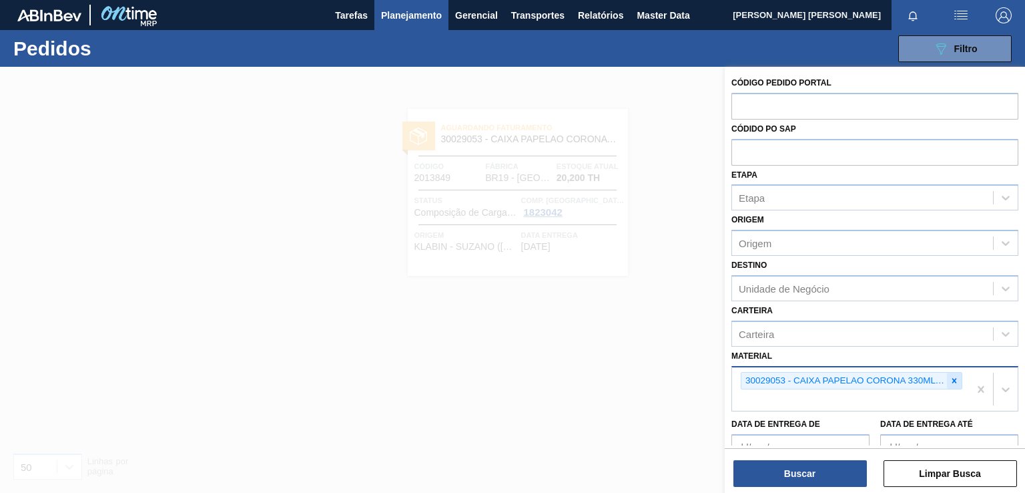
click at [950, 376] on icon at bounding box center [954, 380] width 9 height 9
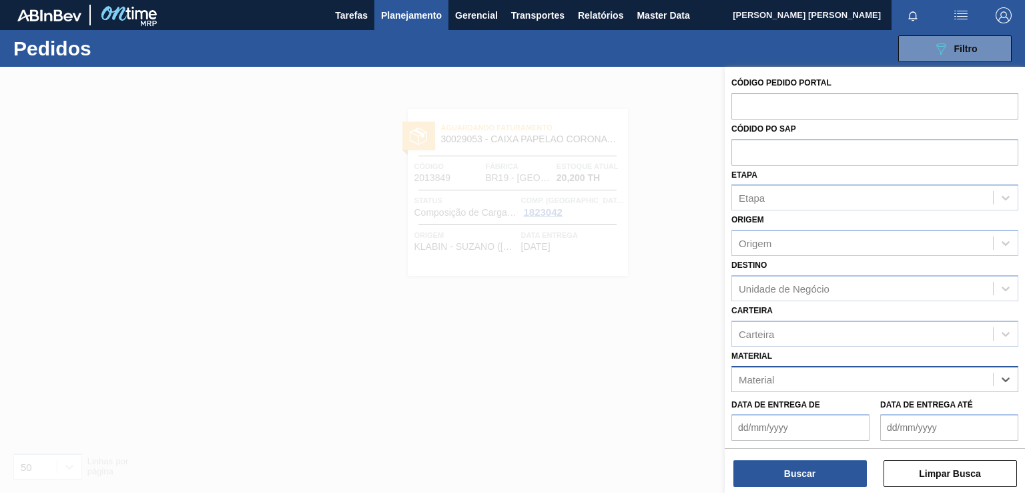
paste input "30029052"
type input "30029052"
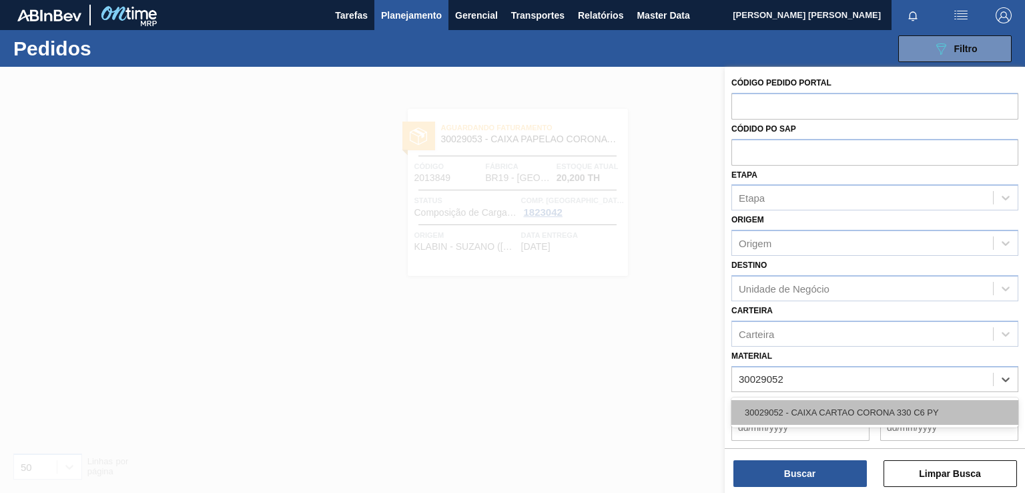
click at [847, 404] on div "30029052 - CAIXA CARTAO CORONA 330 C6 PY" at bounding box center [875, 412] width 287 height 25
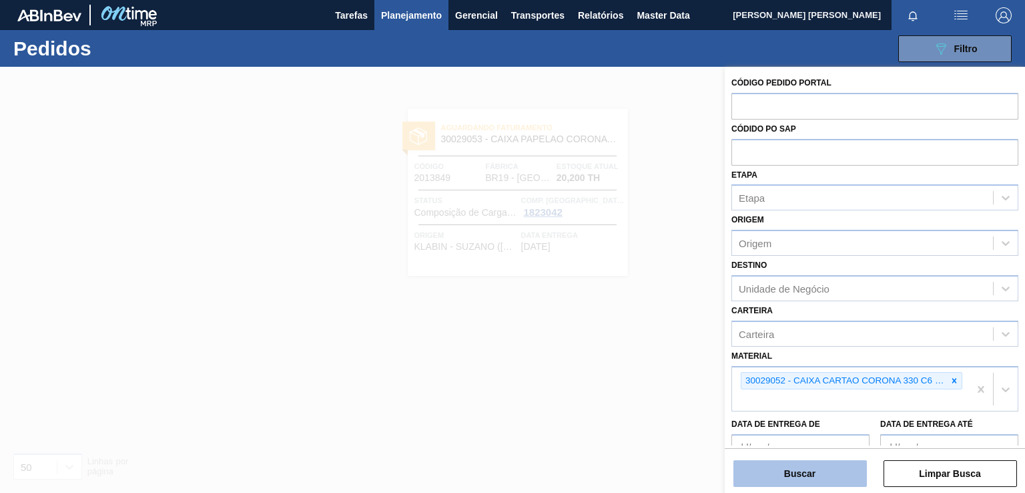
click at [808, 477] on button "Buscar" at bounding box center [800, 473] width 133 height 27
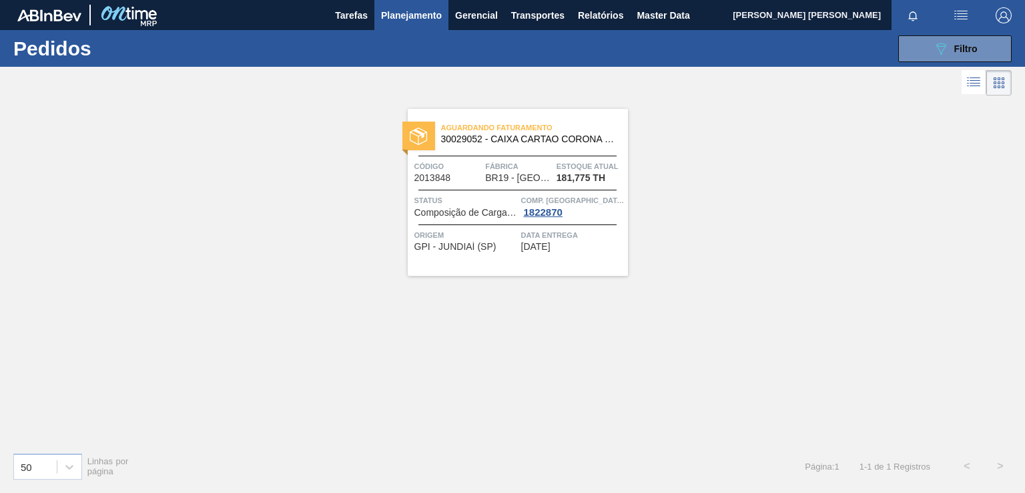
click at [571, 254] on div "Aguardando Faturamento 30029052 - CAIXA CARTAO CORONA 330 C6 PY Código 2013848 …" at bounding box center [518, 192] width 220 height 167
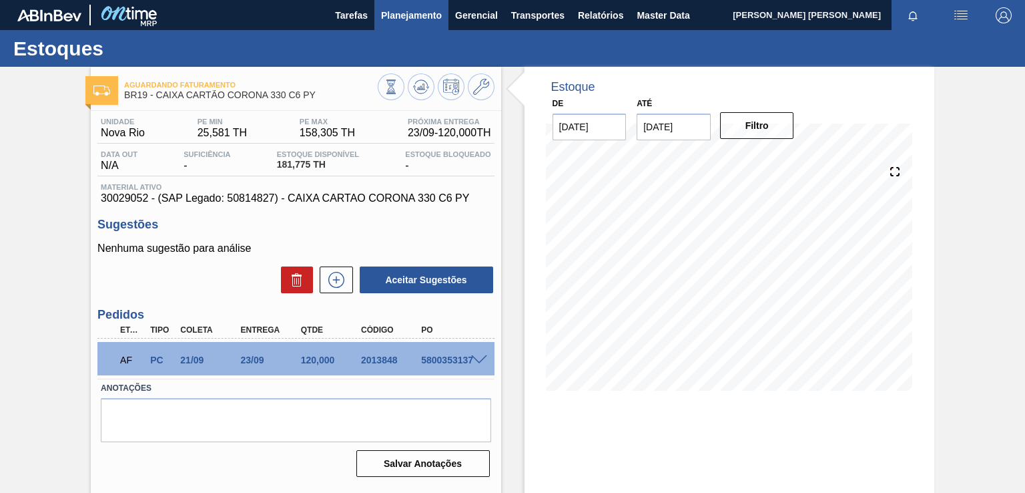
click at [404, 18] on span "Planejamento" at bounding box center [411, 15] width 61 height 16
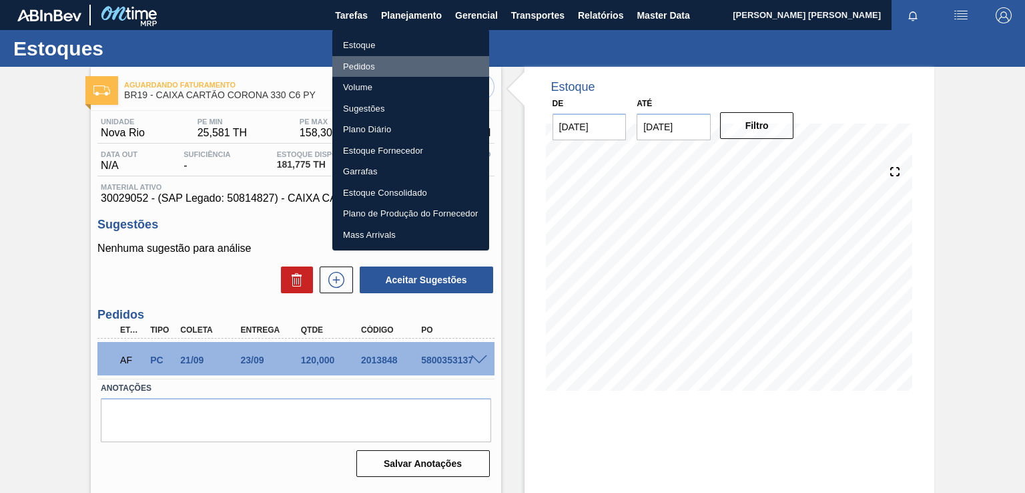
click at [366, 58] on li "Pedidos" at bounding box center [410, 66] width 157 height 21
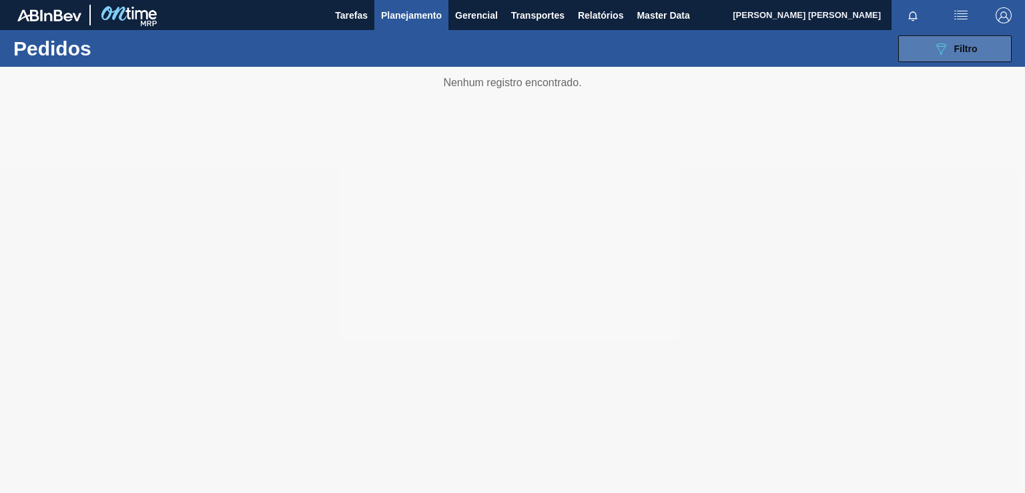
click at [969, 47] on span "Filtro" at bounding box center [965, 48] width 23 height 11
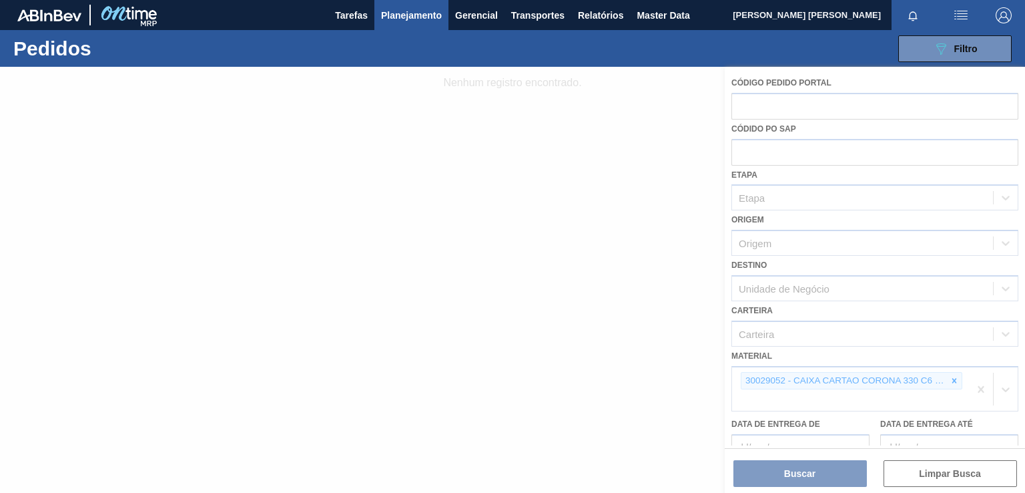
click at [954, 378] on div at bounding box center [512, 280] width 1025 height 426
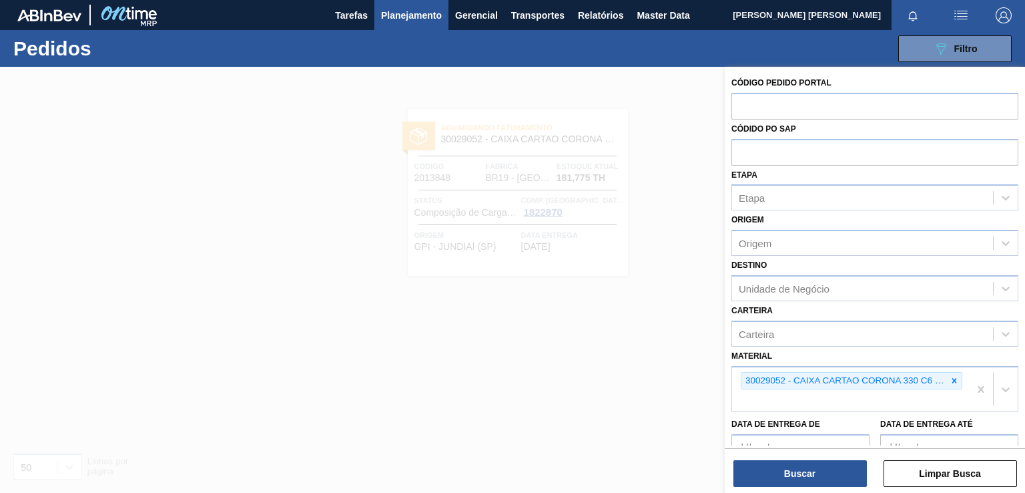
click at [954, 378] on icon at bounding box center [954, 380] width 9 height 9
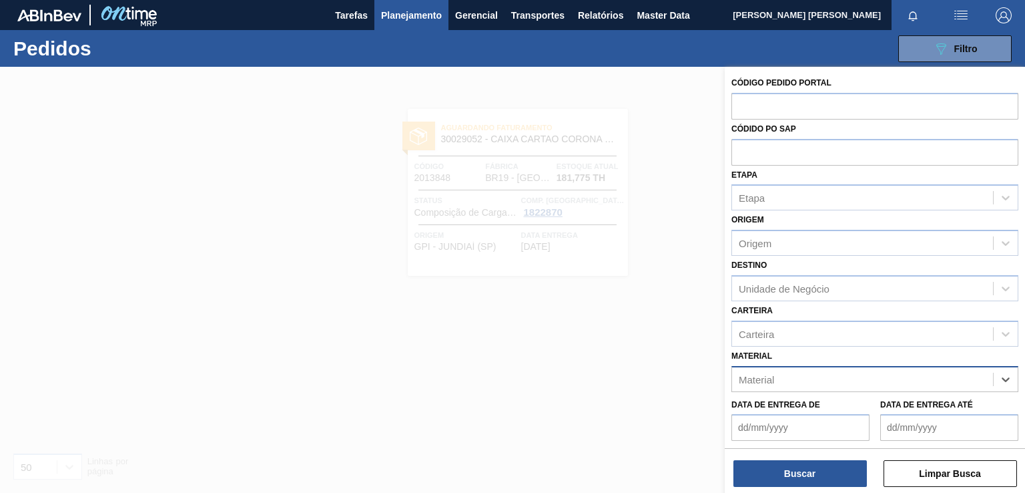
paste input "30029056"
type input "30029056"
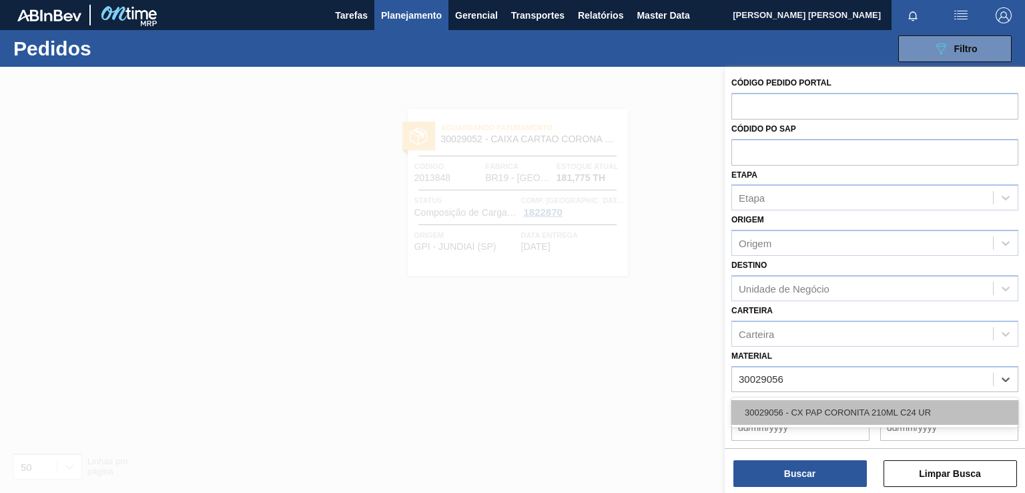
click at [831, 402] on div "30029056 - CX PAP CORONITA 210ML C24 UR" at bounding box center [875, 412] width 287 height 25
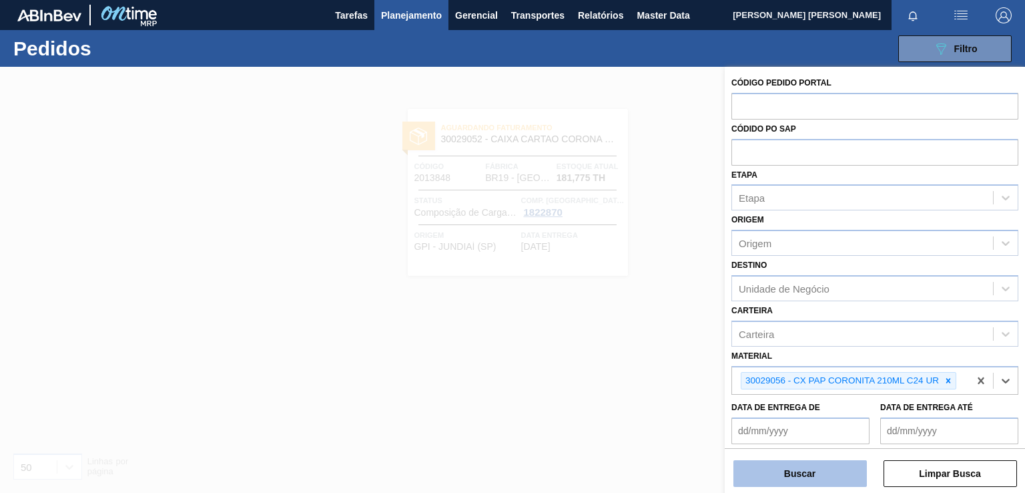
click at [809, 473] on button "Buscar" at bounding box center [800, 473] width 133 height 27
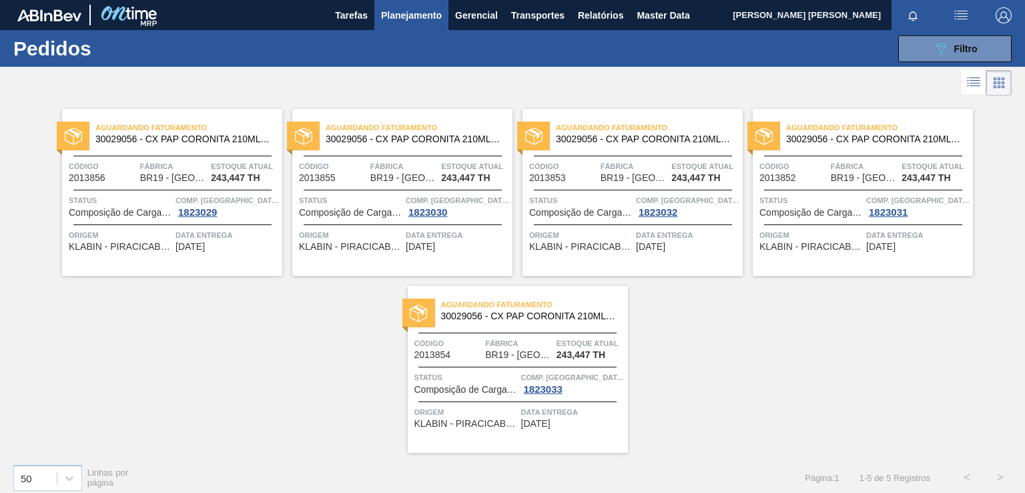
click at [589, 429] on div "Aguardando Faturamento 30029056 - CX PAP CORONITA 210ML C24 UR Código 2013854 F…" at bounding box center [518, 369] width 220 height 167
click at [972, 44] on span "Filtro" at bounding box center [965, 48] width 23 height 11
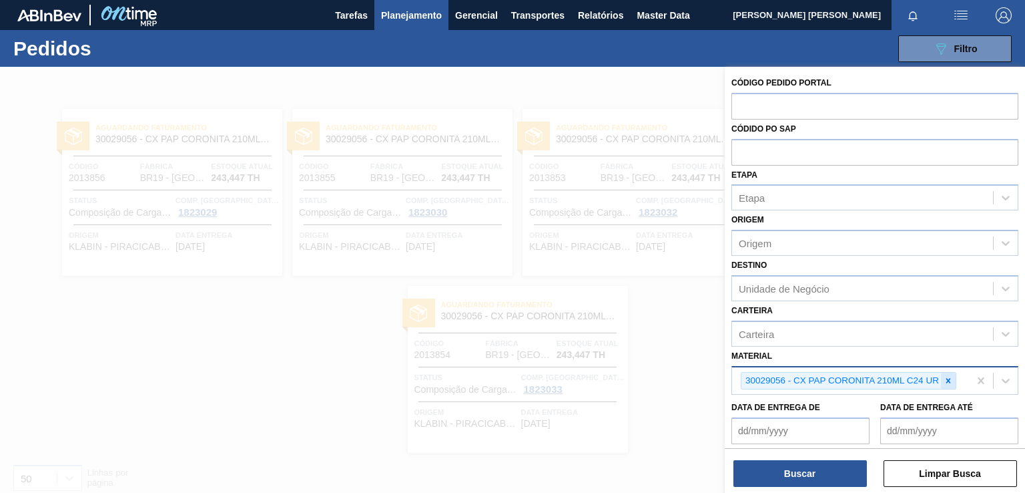
click at [941, 374] on div at bounding box center [948, 380] width 15 height 17
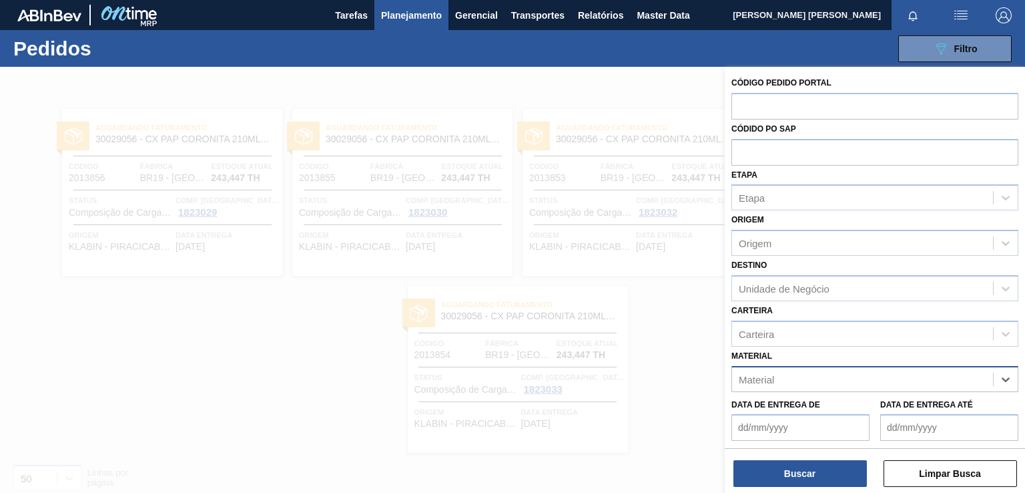
paste input "30029052"
type input "30029052"
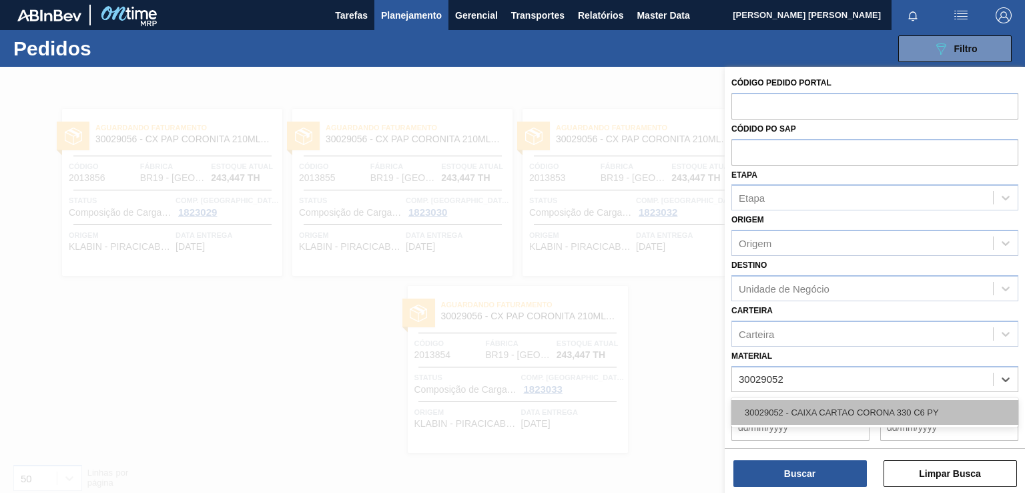
click at [844, 416] on div "30029052 - CAIXA CARTAO CORONA 330 C6 PY" at bounding box center [875, 412] width 287 height 25
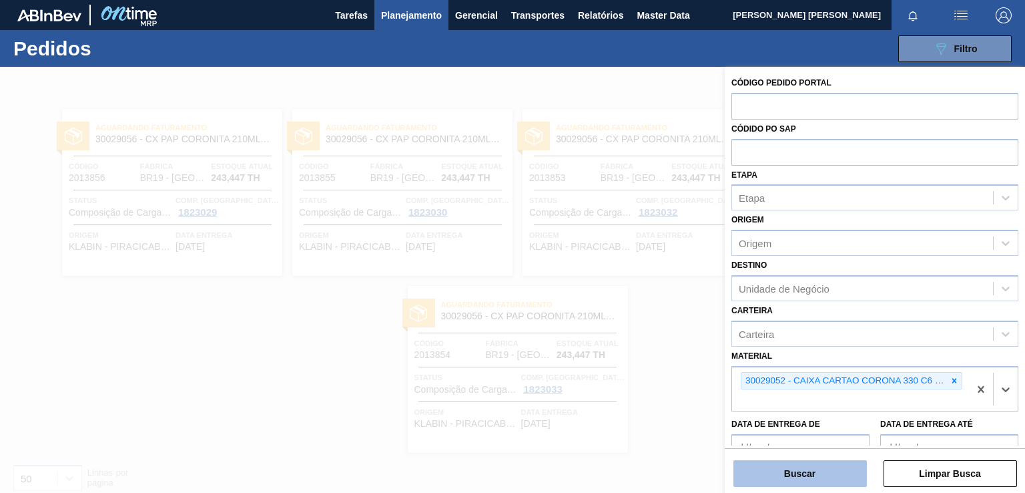
click at [820, 463] on button "Buscar" at bounding box center [800, 473] width 133 height 27
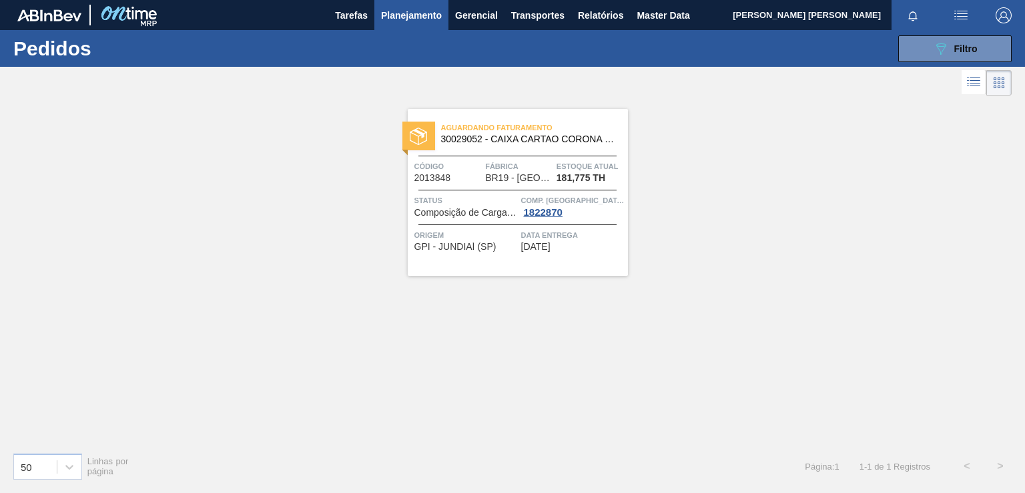
click at [572, 260] on div "Aguardando Faturamento 30029052 - CAIXA CARTAO CORONA 330 C6 PY Código 2013848 …" at bounding box center [518, 192] width 220 height 167
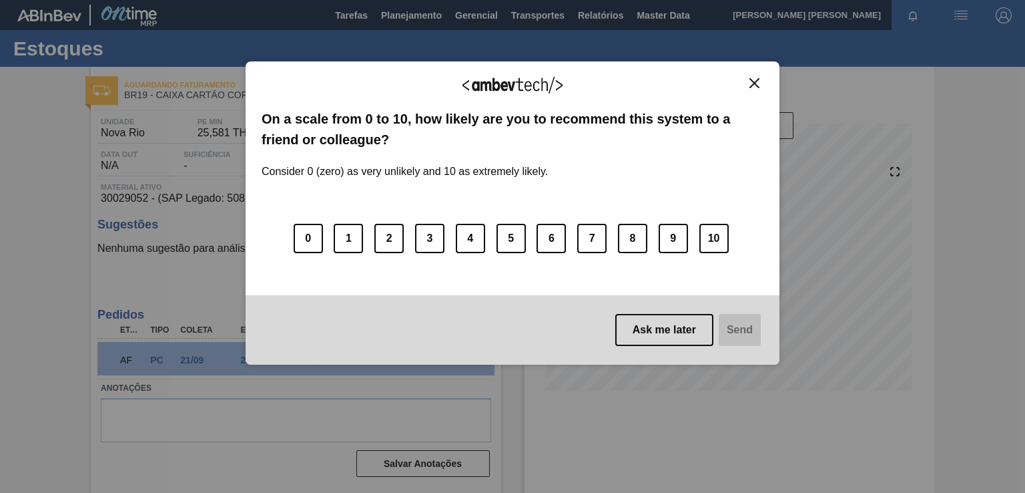
click at [770, 75] on div "We appreciate your feedback! On a scale from 0 to 10, how likely are you to rec…" at bounding box center [513, 212] width 534 height 303
click at [752, 80] on img "Close" at bounding box center [755, 83] width 10 height 10
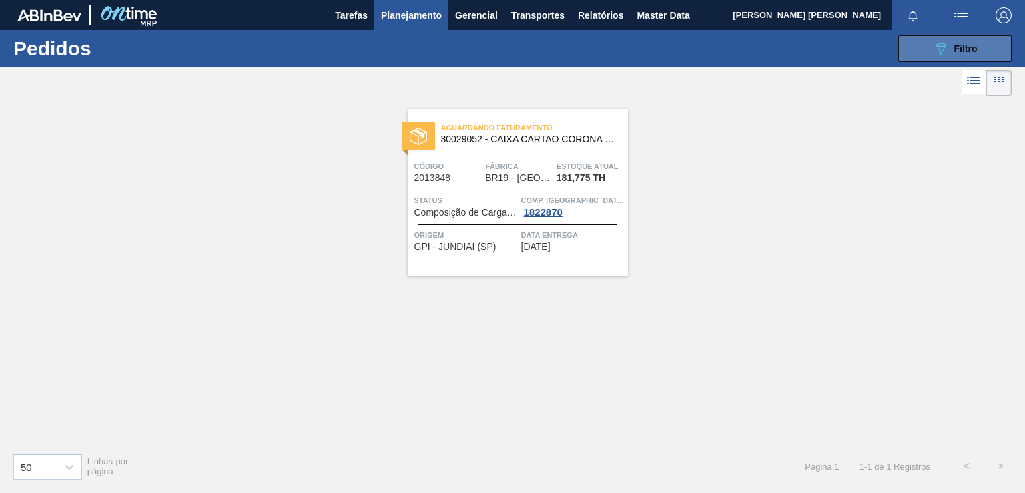
click at [950, 49] on div "089F7B8B-B2A5-4AFE-B5C0-19BA573D28AC Filtro" at bounding box center [955, 49] width 45 height 16
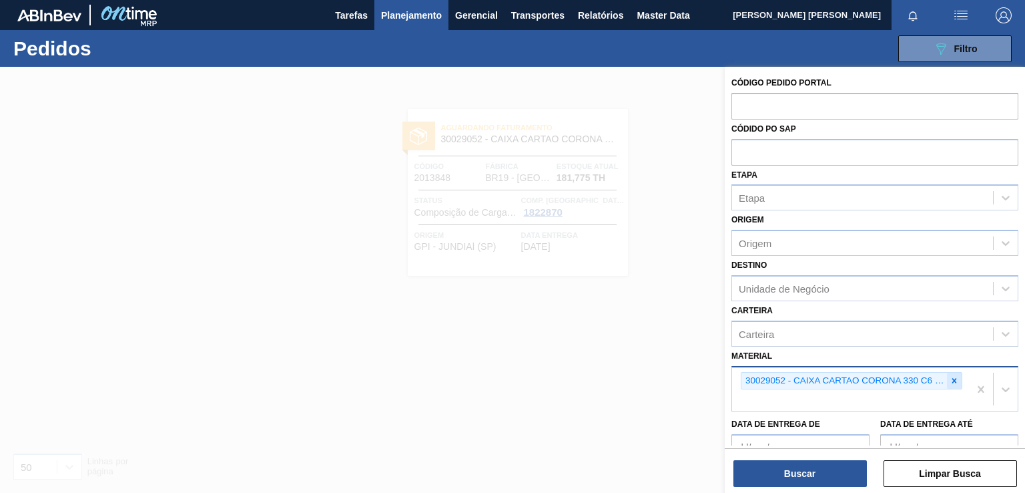
click at [952, 378] on icon at bounding box center [954, 380] width 9 height 9
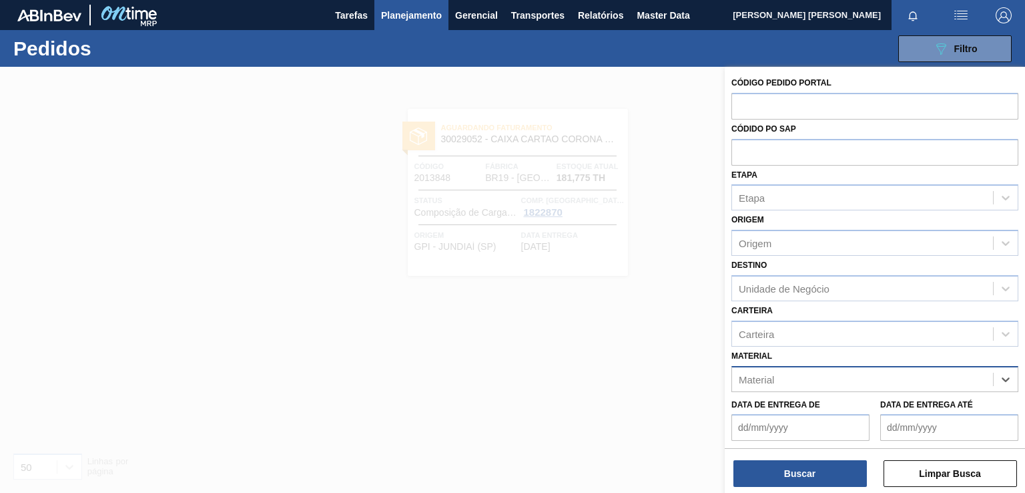
paste input "30029055"
type input "30029055"
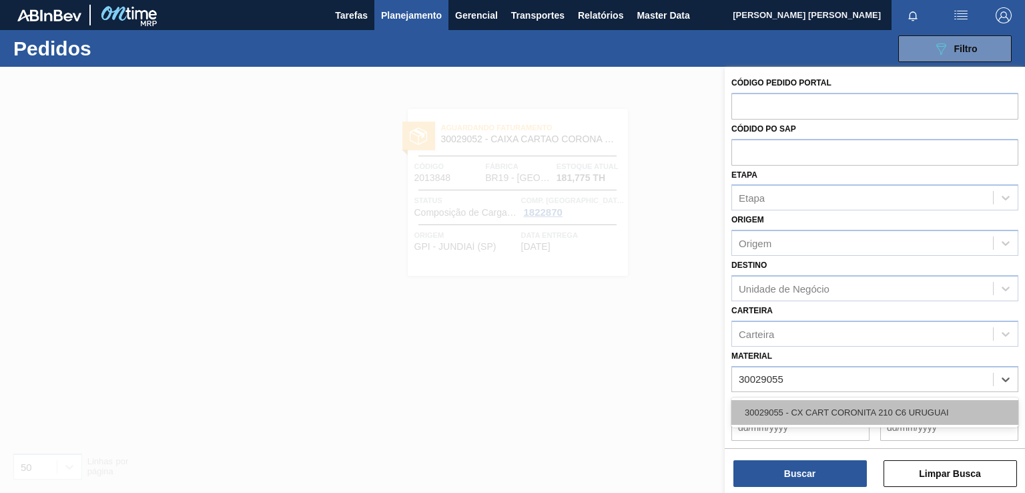
click at [825, 408] on div "30029055 - CX CART CORONITA 210 C6 URUGUAI" at bounding box center [875, 412] width 287 height 25
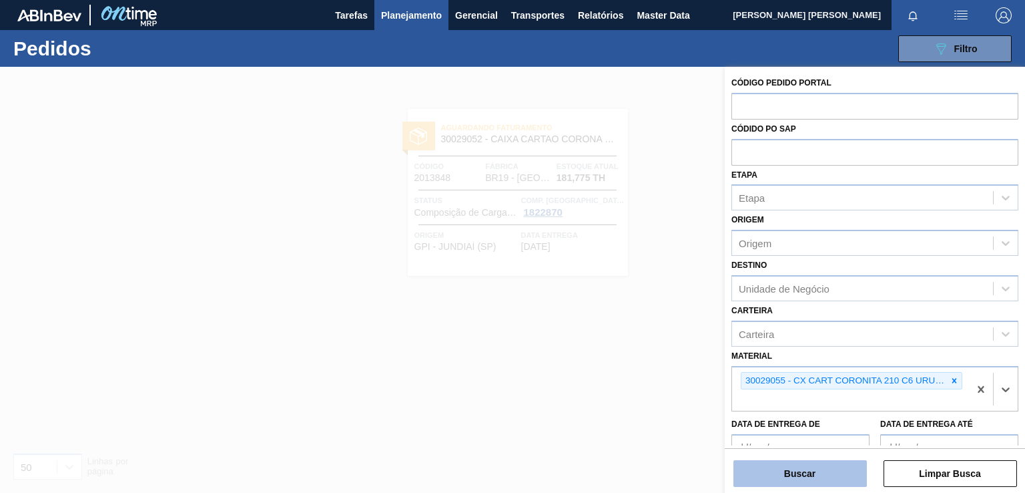
click at [804, 473] on button "Buscar" at bounding box center [800, 473] width 133 height 27
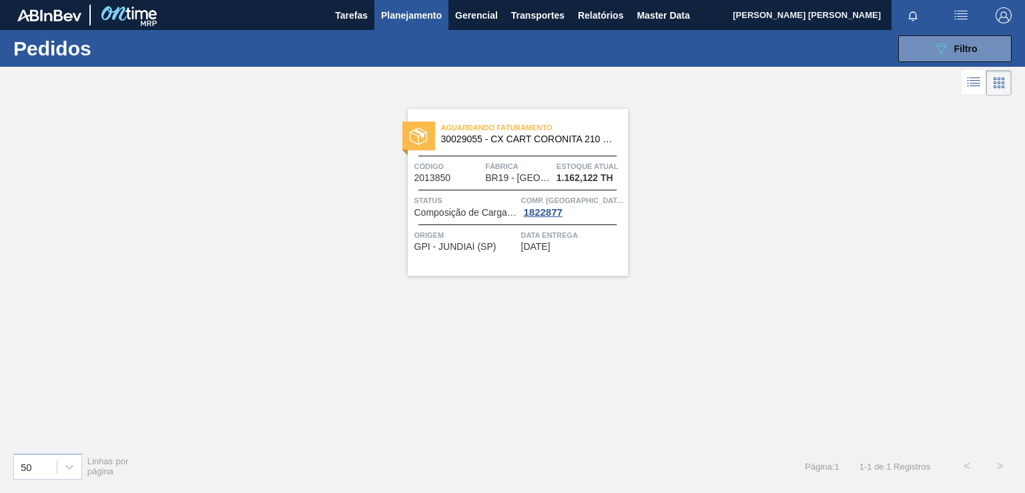
click at [521, 246] on span "23/09/2025" at bounding box center [535, 247] width 29 height 10
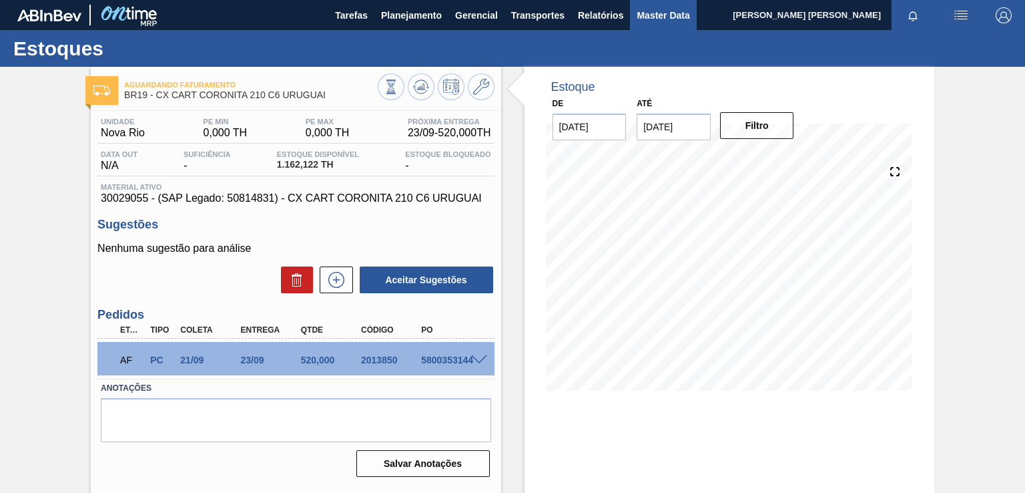
click at [669, 19] on span "Master Data" at bounding box center [663, 15] width 53 height 16
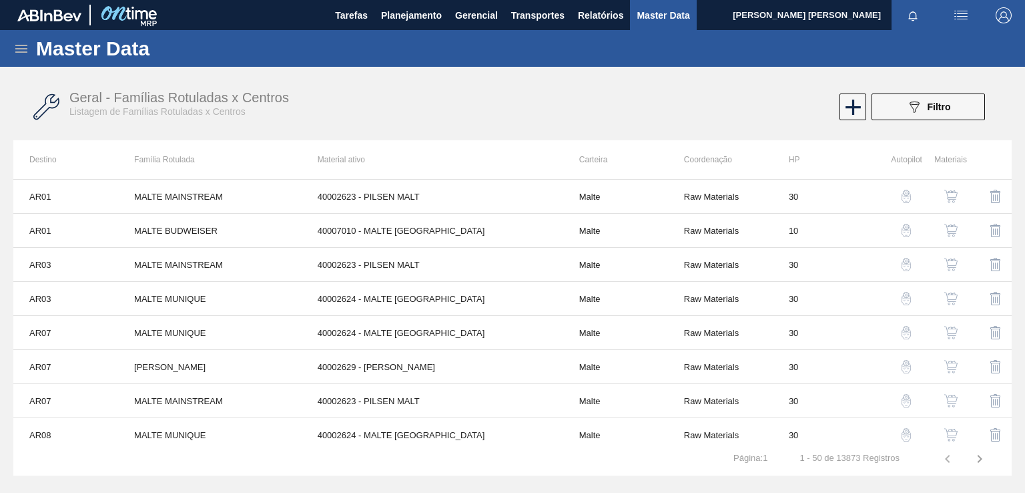
click at [25, 53] on icon at bounding box center [21, 49] width 16 height 16
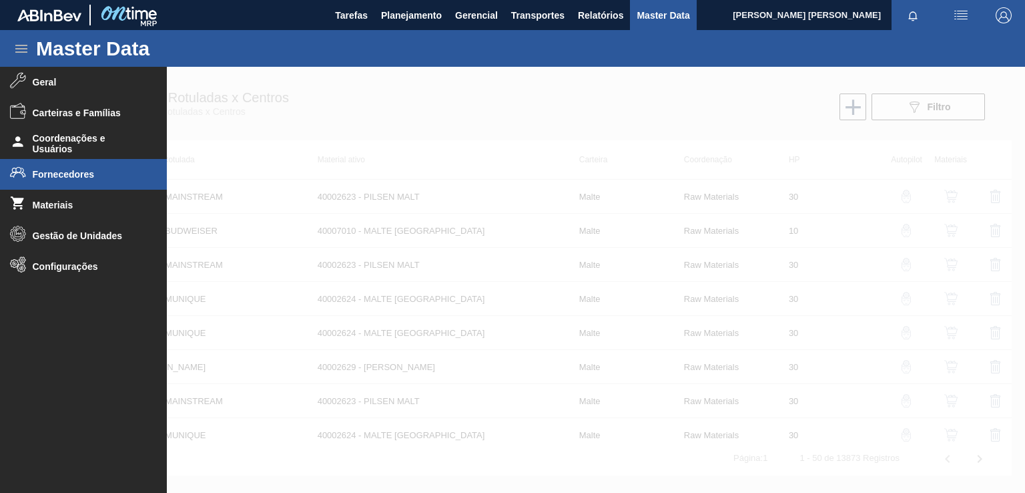
click at [47, 168] on li "Fornecedores" at bounding box center [83, 174] width 167 height 31
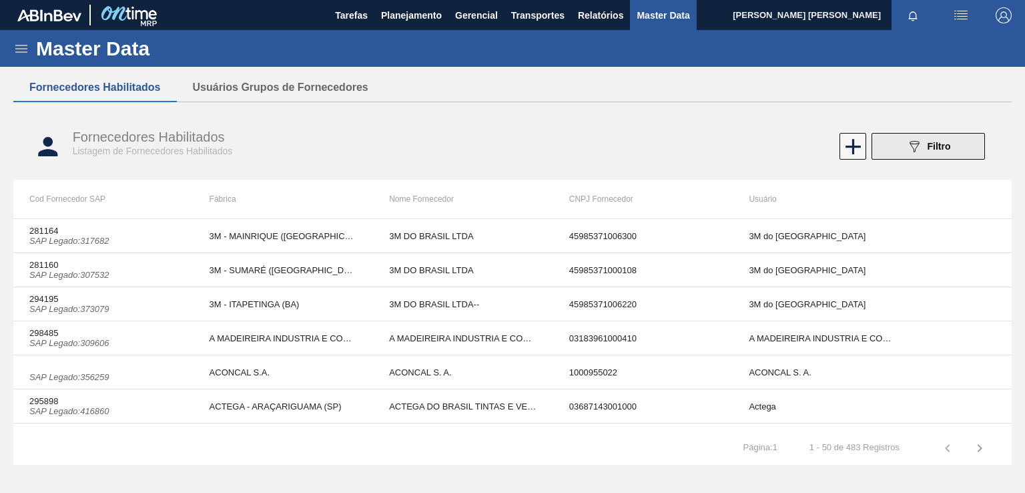
click at [957, 150] on button "089F7B8B-B2A5-4AFE-B5C0-19BA573D28AC Filtro" at bounding box center [928, 146] width 113 height 27
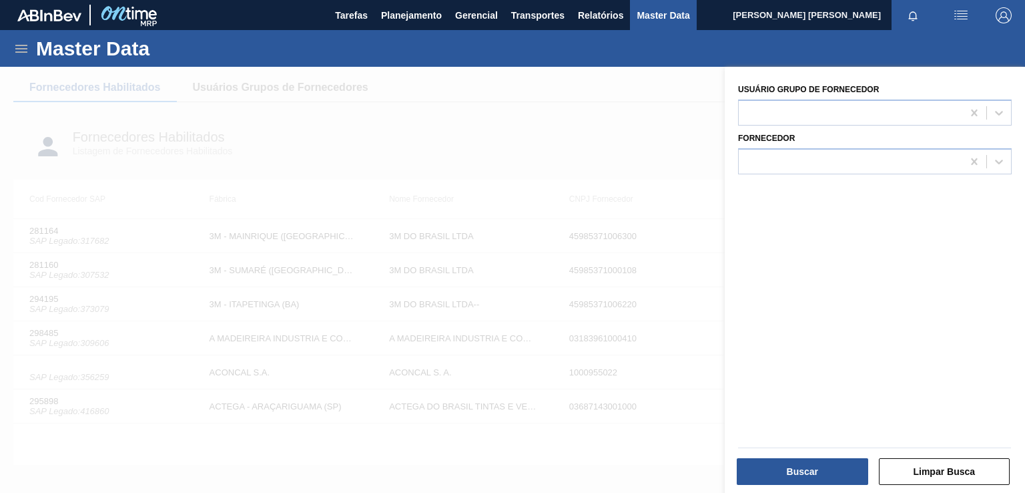
click at [5, 55] on div "Master Data" at bounding box center [512, 48] width 1025 height 37
click at [15, 53] on icon at bounding box center [21, 49] width 16 height 16
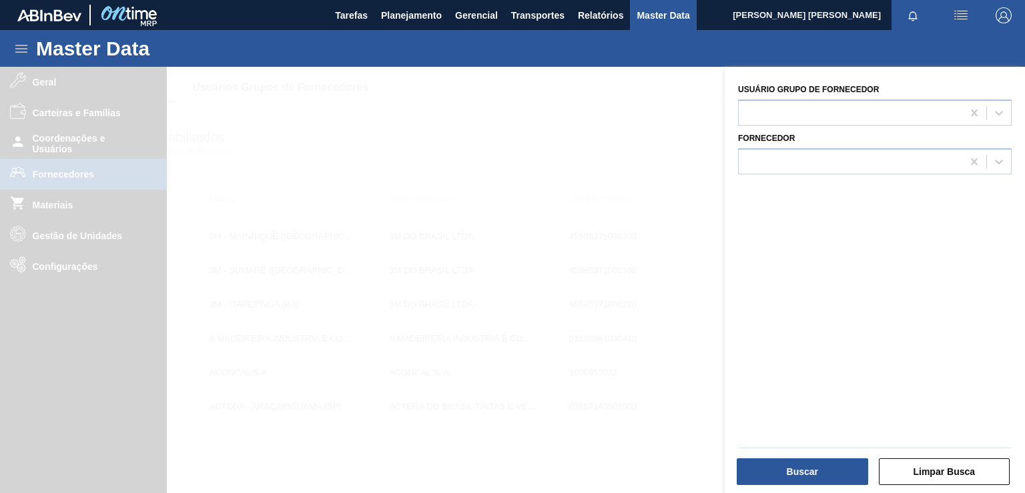
click at [51, 201] on div at bounding box center [512, 313] width 1025 height 493
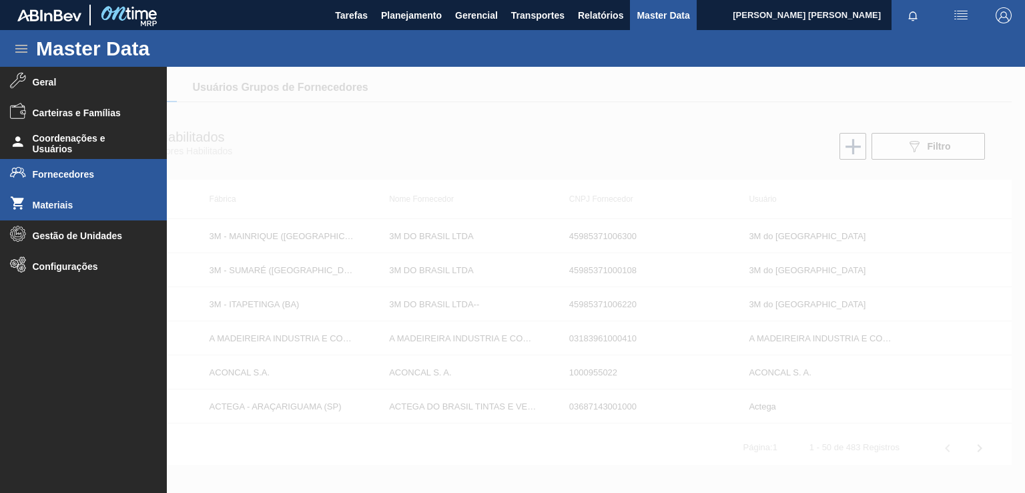
click at [45, 204] on span "Materiais" at bounding box center [88, 205] width 110 height 11
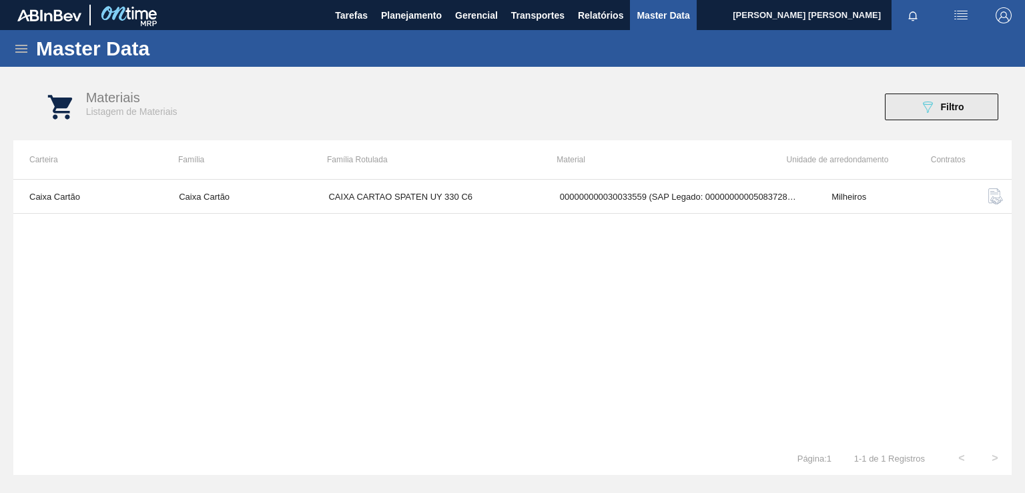
click at [926, 111] on icon "089F7B8B-B2A5-4AFE-B5C0-19BA573D28AC" at bounding box center [928, 107] width 16 height 16
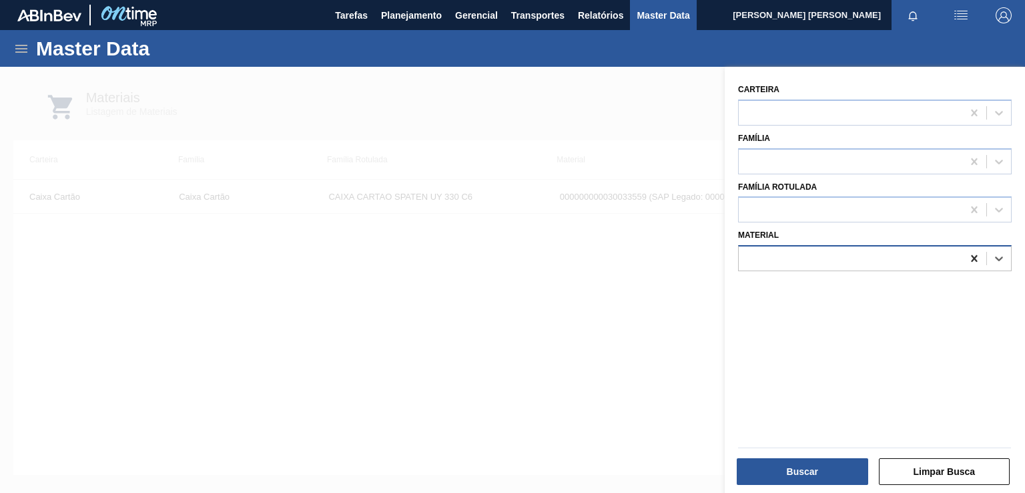
click at [972, 258] on icon at bounding box center [974, 258] width 6 height 7
paste input "30029052"
type input "30029052"
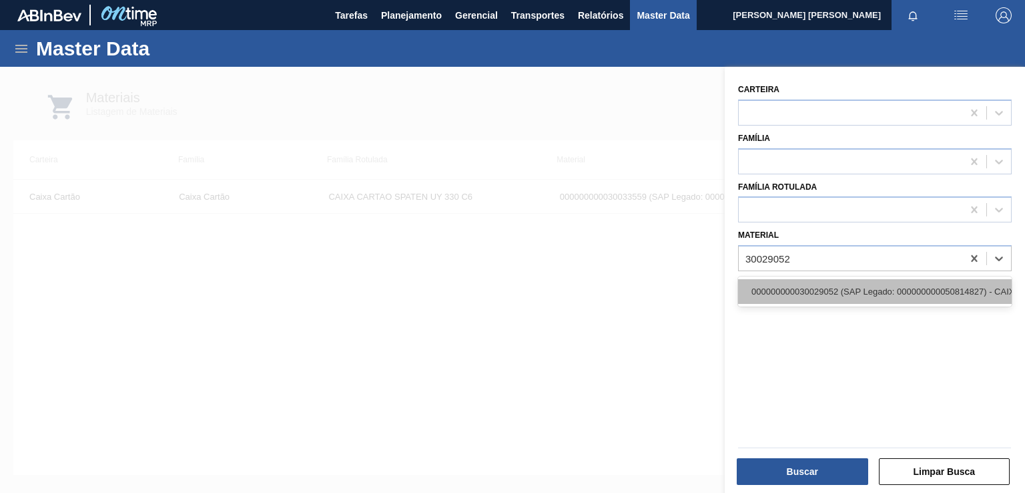
click at [850, 284] on div "000000000030029052 (SAP Legado: 000000000050814827) - CAIXA CARTAO CORONA 330 C…" at bounding box center [875, 291] width 274 height 25
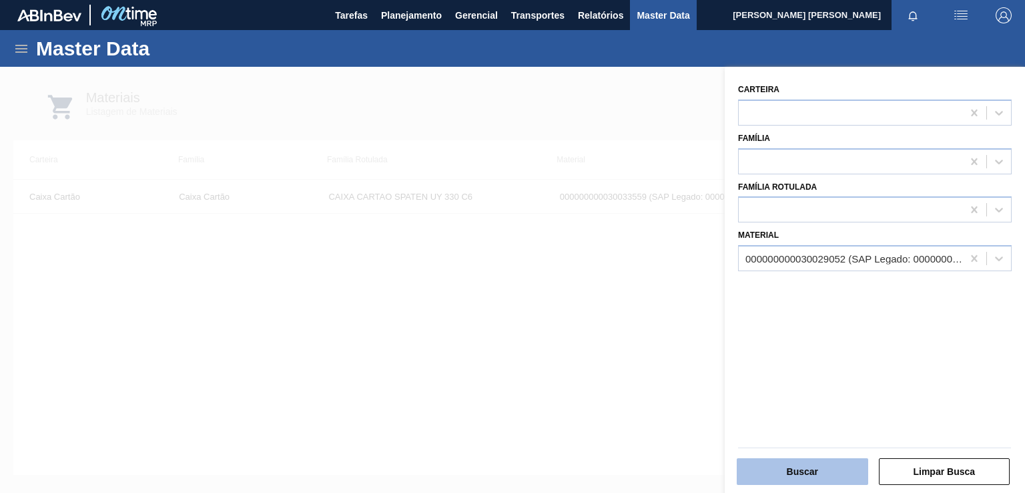
click at [809, 477] on button "Buscar" at bounding box center [802, 471] width 131 height 27
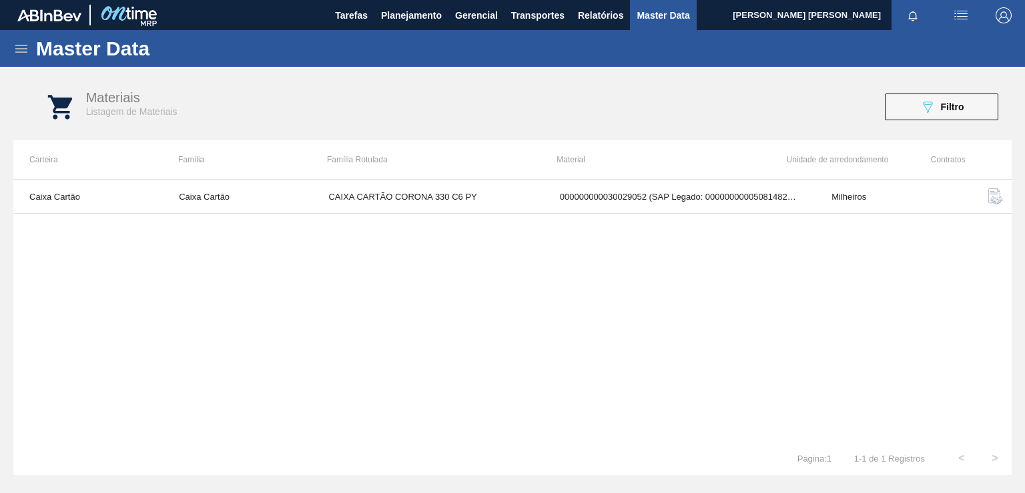
click at [992, 190] on img "button" at bounding box center [996, 196] width 16 height 16
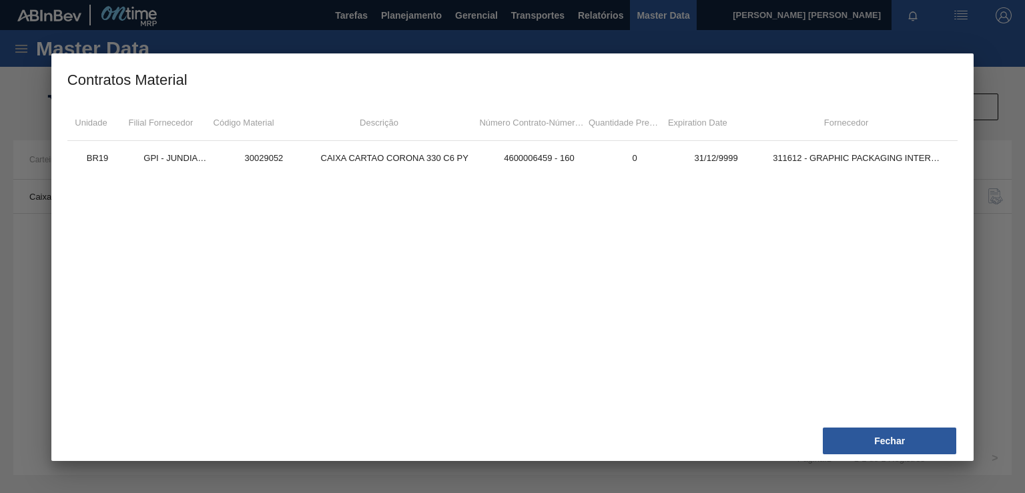
click at [1001, 228] on div at bounding box center [512, 246] width 1025 height 493
click at [894, 430] on button "Fechar" at bounding box center [889, 440] width 133 height 27
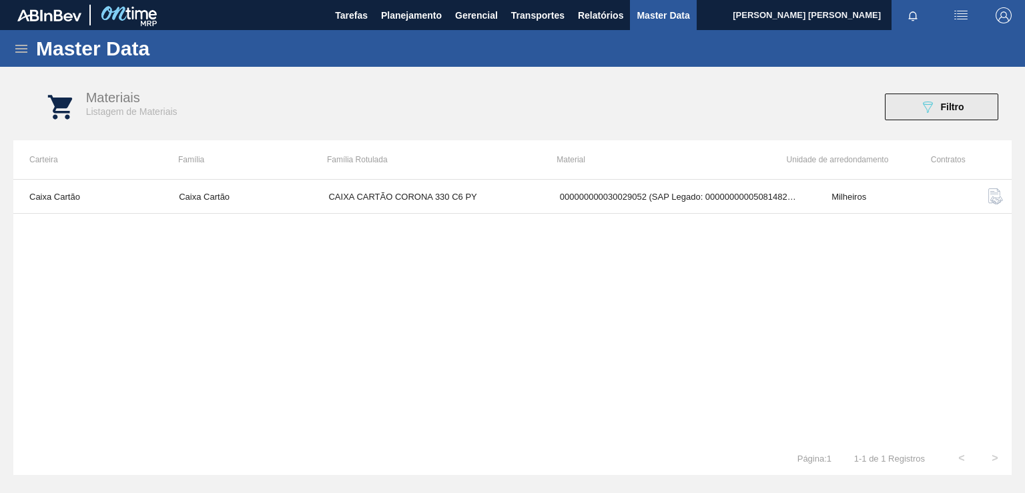
click at [938, 99] on div "089F7B8B-B2A5-4AFE-B5C0-19BA573D28AC Filtro" at bounding box center [942, 107] width 45 height 16
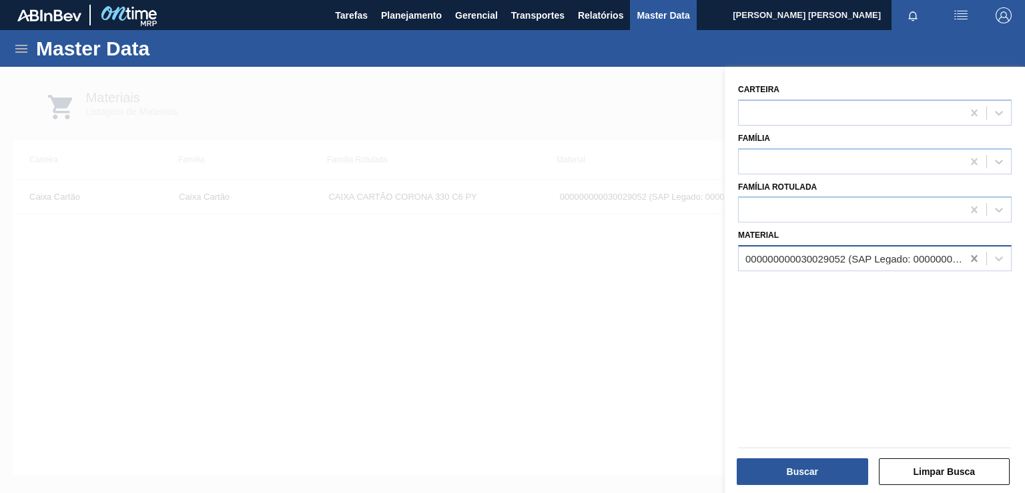
click at [971, 255] on icon at bounding box center [974, 258] width 6 height 7
click at [887, 254] on div at bounding box center [851, 258] width 224 height 19
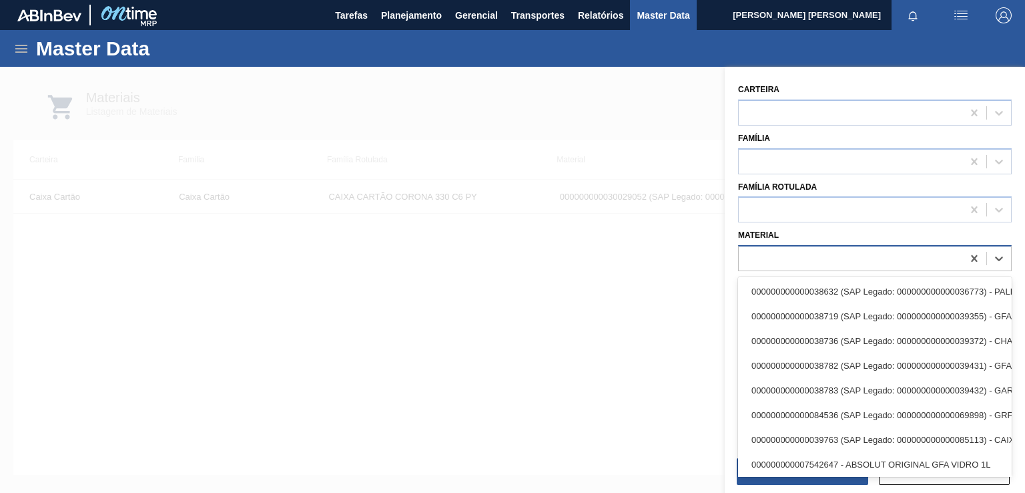
paste input "30029053"
type input "30029053"
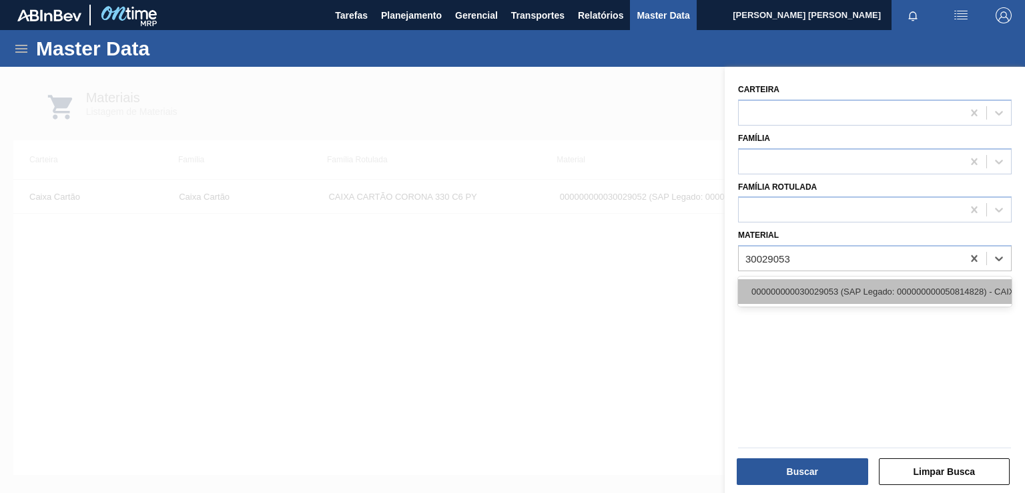
click at [854, 286] on div "000000000030029053 (SAP Legado: 000000000050814828) - CAIXA PAPELAO CORONA 330M…" at bounding box center [875, 291] width 274 height 25
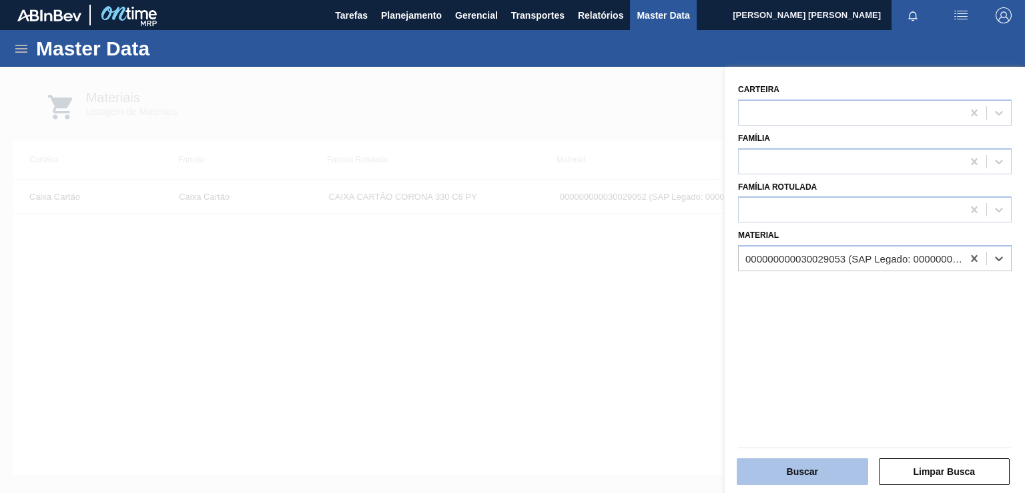
click at [814, 473] on button "Buscar" at bounding box center [802, 471] width 131 height 27
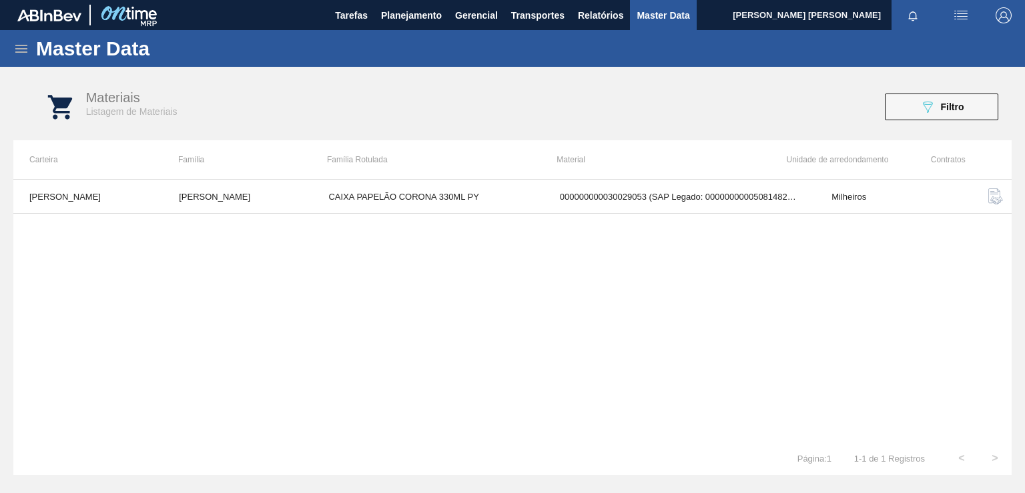
click at [992, 194] on img "button" at bounding box center [996, 196] width 16 height 16
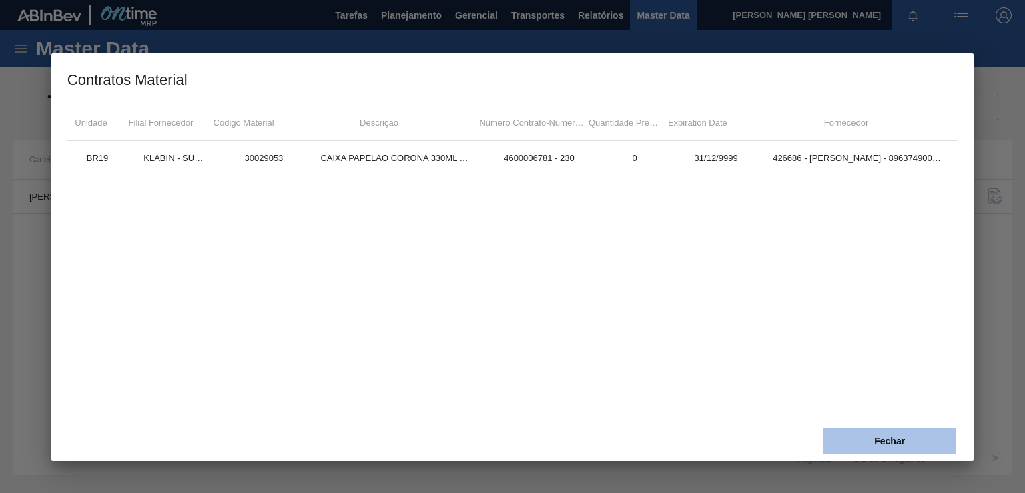
click at [892, 431] on button "Fechar" at bounding box center [889, 440] width 133 height 27
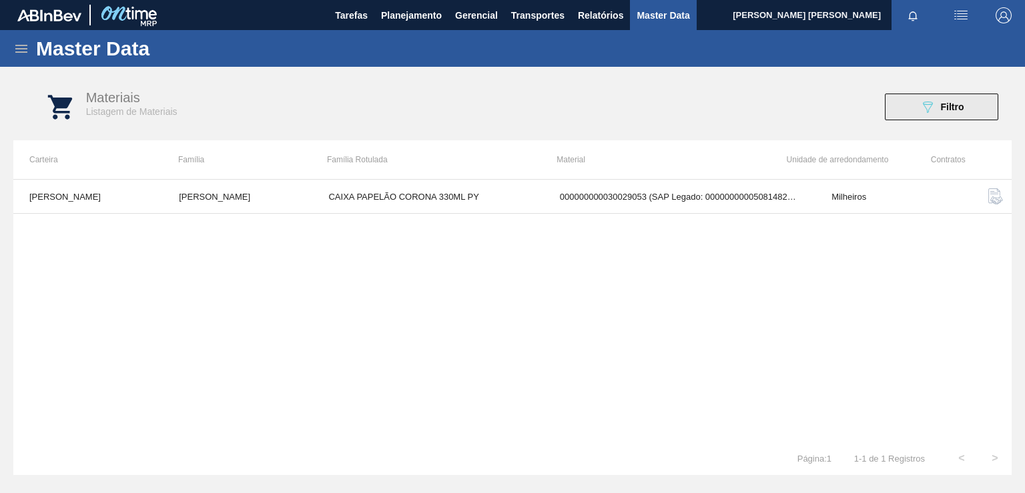
click at [954, 99] on div "089F7B8B-B2A5-4AFE-B5C0-19BA573D28AC Filtro" at bounding box center [942, 107] width 45 height 16
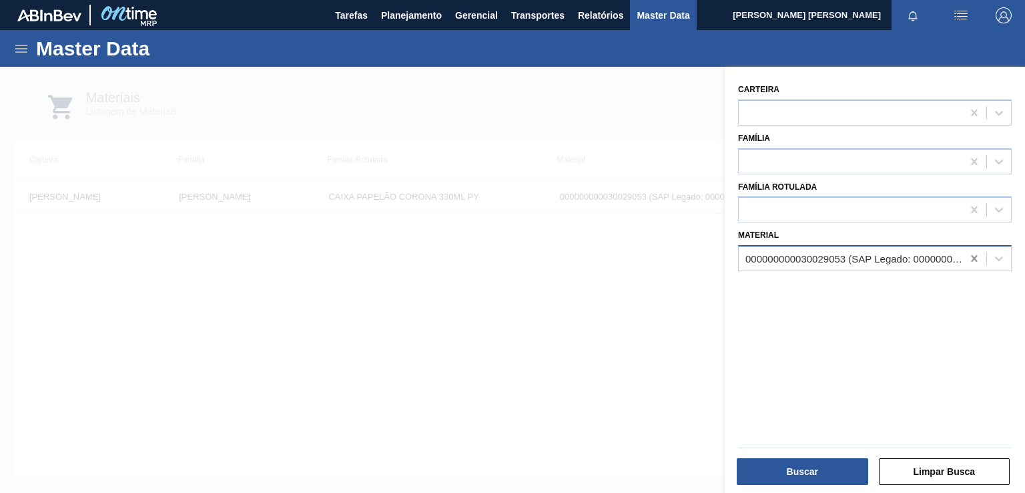
click at [968, 257] on icon at bounding box center [974, 258] width 13 height 13
paste input "30029055"
type input "30029055"
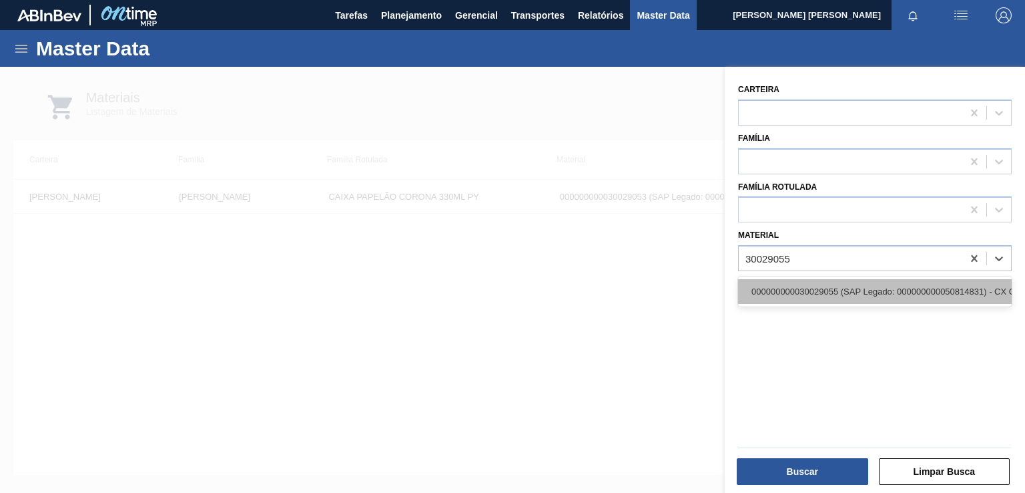
click at [874, 286] on div "000000000030029055 (SAP Legado: 000000000050814831) - CX CART CORONITA 210 C6 U…" at bounding box center [875, 291] width 274 height 25
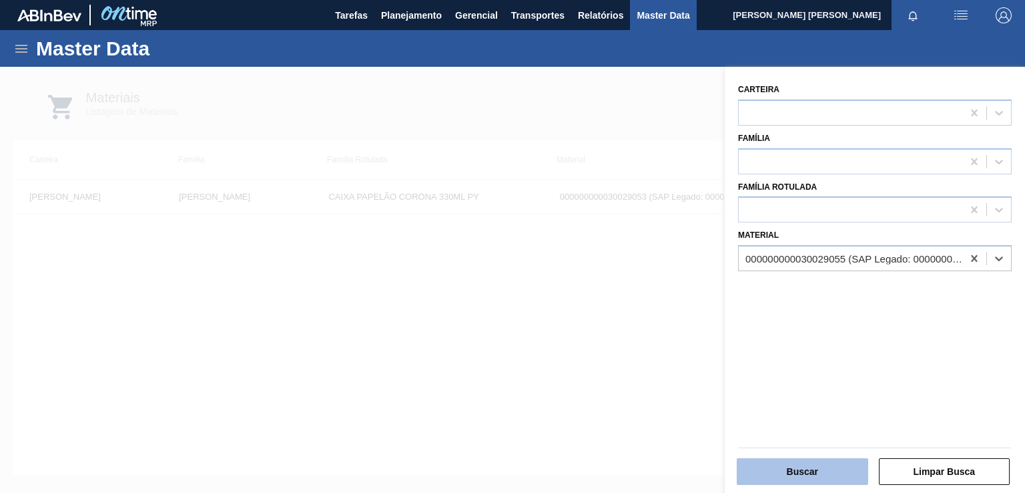
click at [834, 475] on button "Buscar" at bounding box center [802, 471] width 131 height 27
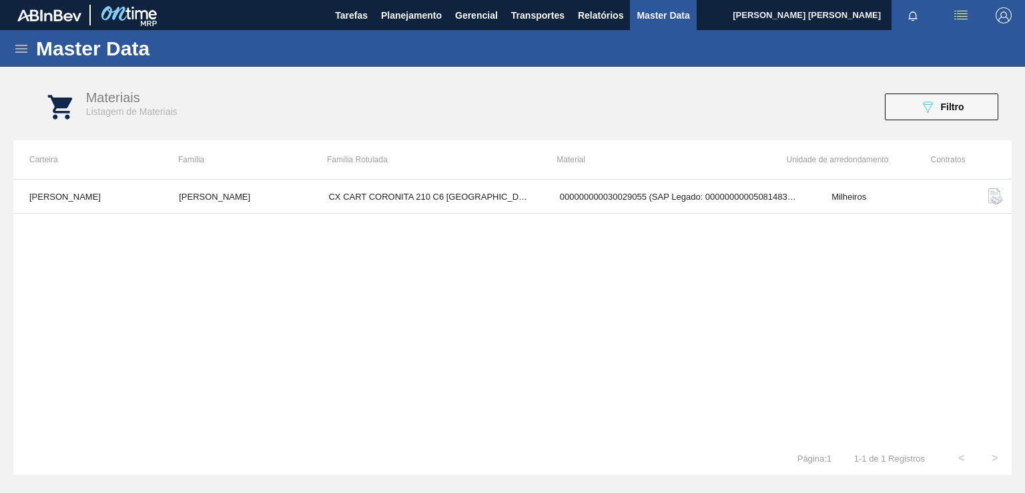
click at [989, 201] on img "button" at bounding box center [996, 196] width 16 height 16
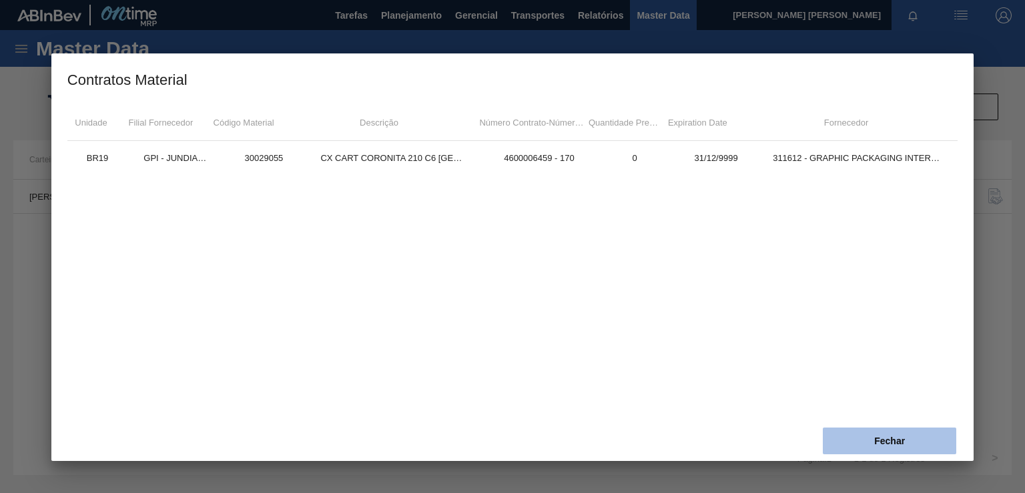
click at [902, 435] on button "Fechar" at bounding box center [889, 440] width 133 height 27
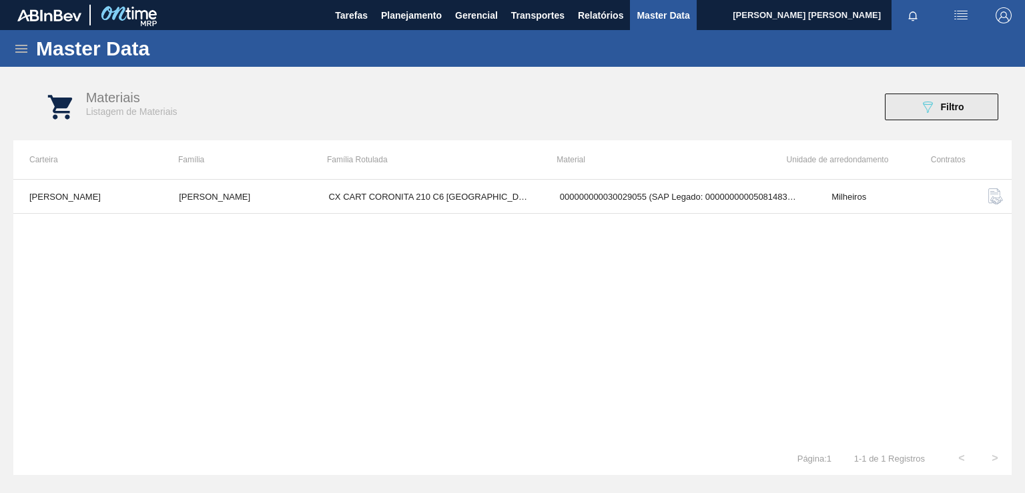
click at [934, 105] on icon "089F7B8B-B2A5-4AFE-B5C0-19BA573D28AC" at bounding box center [928, 107] width 16 height 16
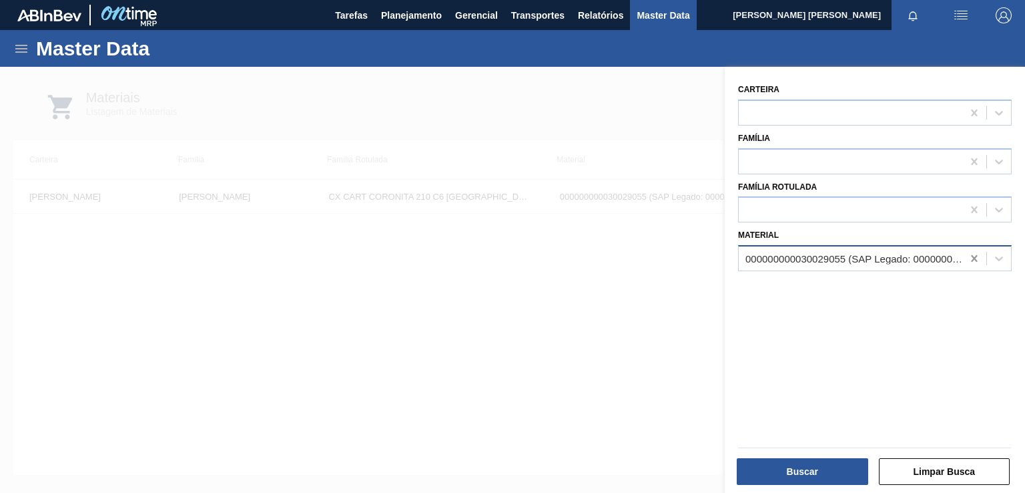
click at [975, 256] on icon at bounding box center [974, 258] width 6 height 7
click at [906, 259] on div at bounding box center [851, 258] width 224 height 19
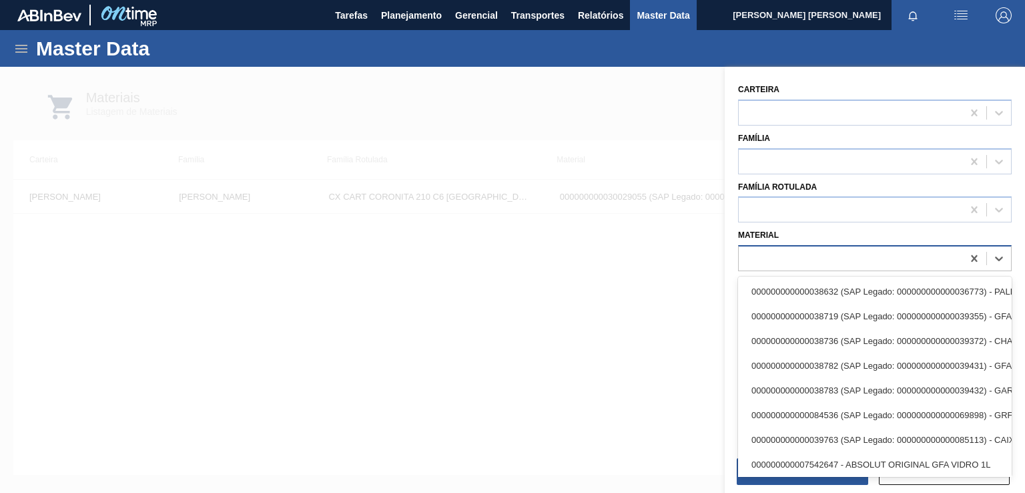
paste input "30029056"
type input "30029056"
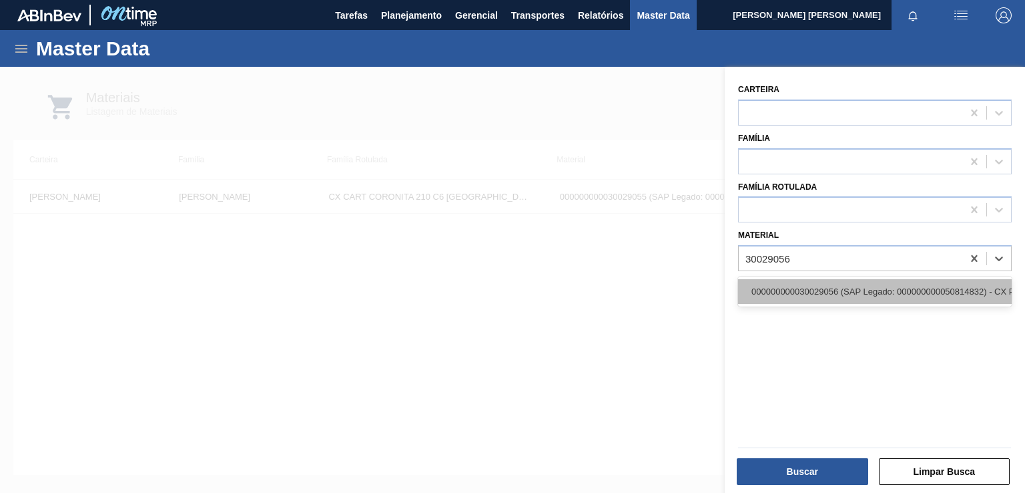
click at [856, 285] on div "000000000030029056 (SAP Legado: 000000000050814832) - CX PAP CORONITA 210ML C24…" at bounding box center [875, 291] width 274 height 25
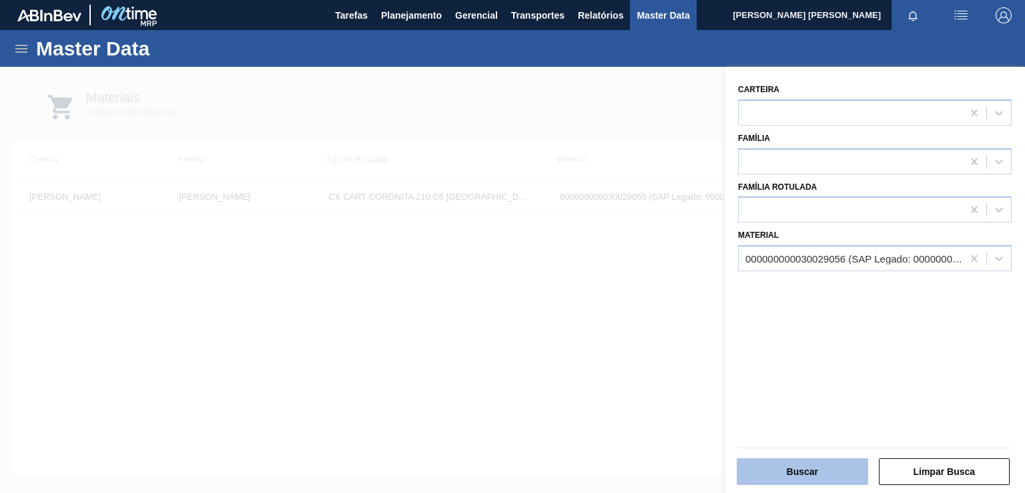
click at [793, 466] on button "Buscar" at bounding box center [802, 471] width 131 height 27
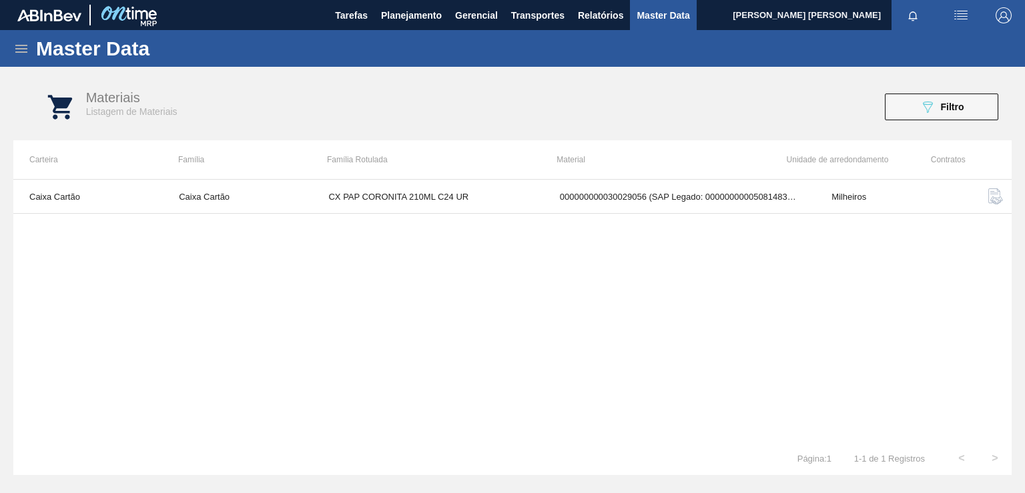
click at [988, 202] on img "button" at bounding box center [996, 196] width 16 height 16
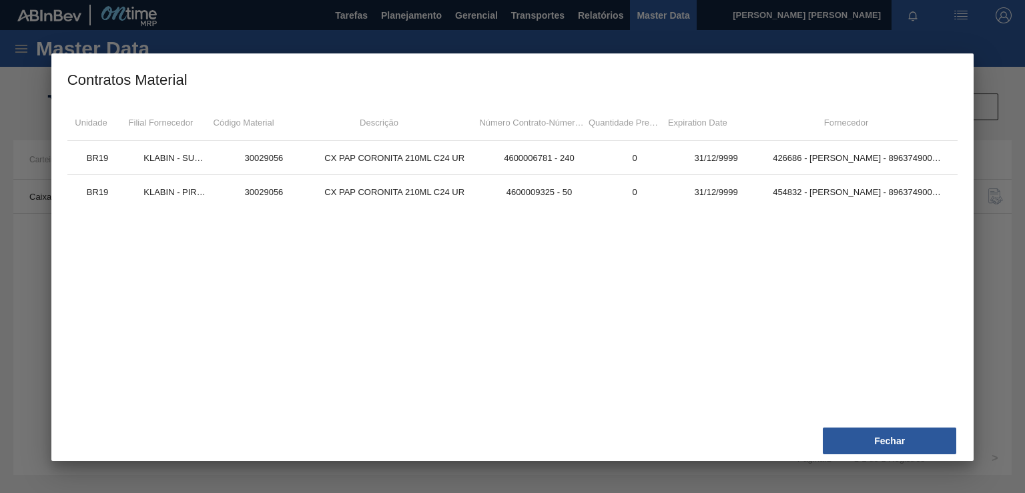
click at [989, 137] on div at bounding box center [512, 246] width 1025 height 493
click at [922, 433] on button "Fechar" at bounding box center [889, 440] width 133 height 27
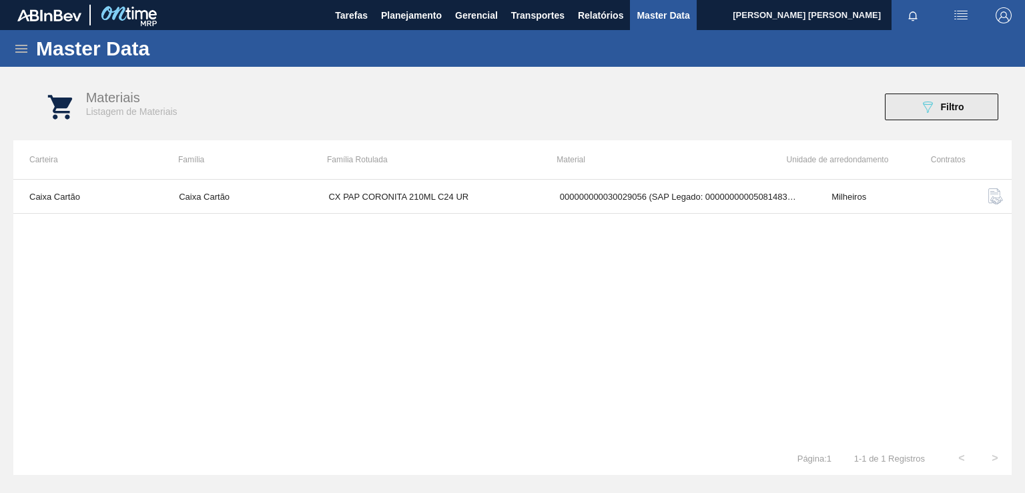
click at [938, 115] on button "089F7B8B-B2A5-4AFE-B5C0-19BA573D28AC Filtro" at bounding box center [941, 106] width 113 height 27
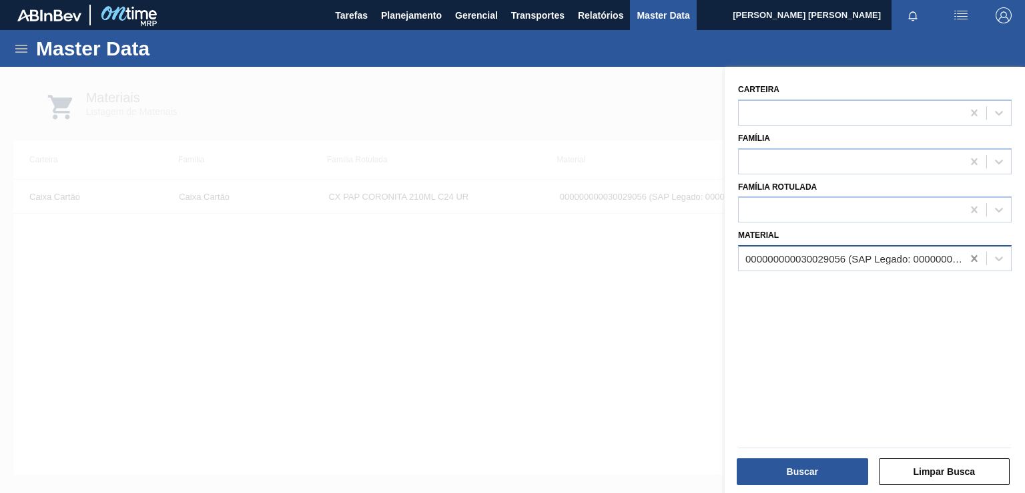
click at [968, 256] on icon at bounding box center [974, 258] width 13 height 13
click at [919, 258] on div at bounding box center [851, 258] width 224 height 19
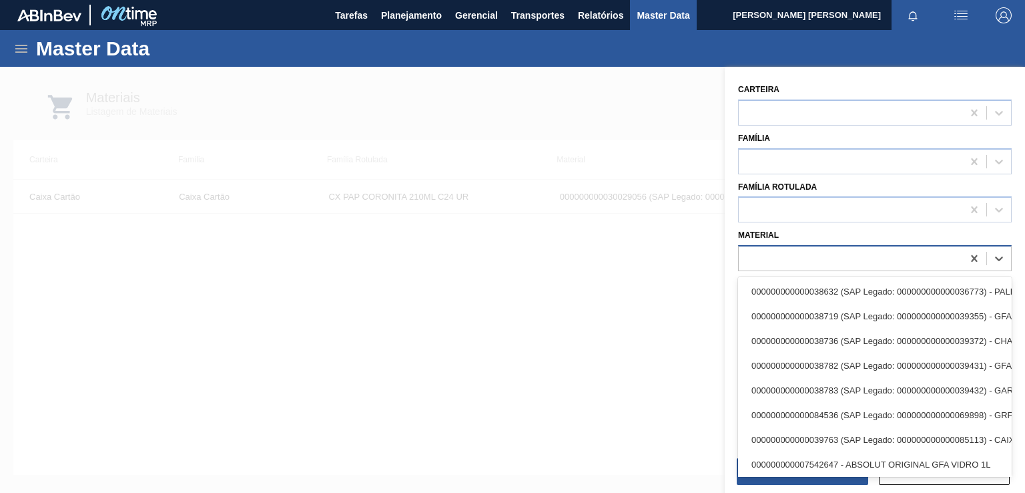
paste input "30030822"
type input "30030822"
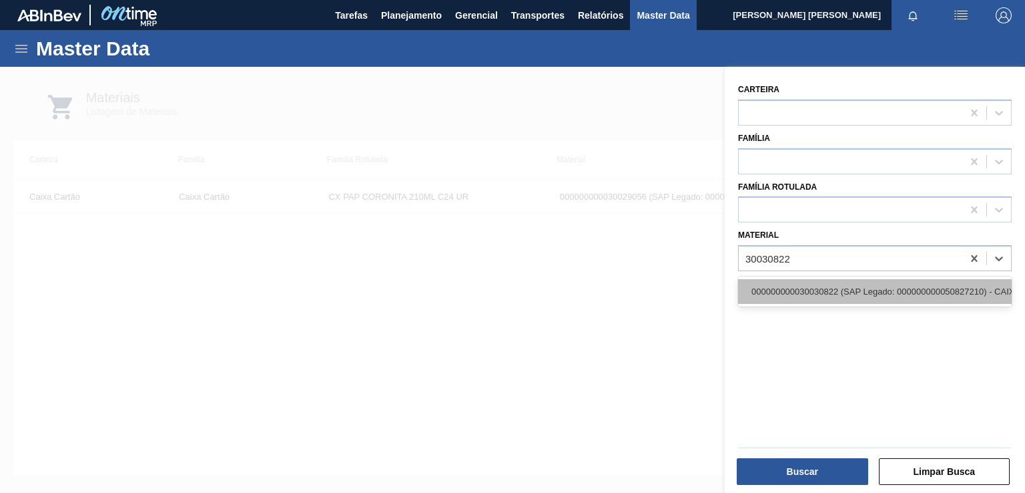
click at [862, 287] on div "000000000030030822 (SAP Legado: 000000000050827210) - CAIXA PAPELAO CORONA 330M…" at bounding box center [875, 291] width 274 height 25
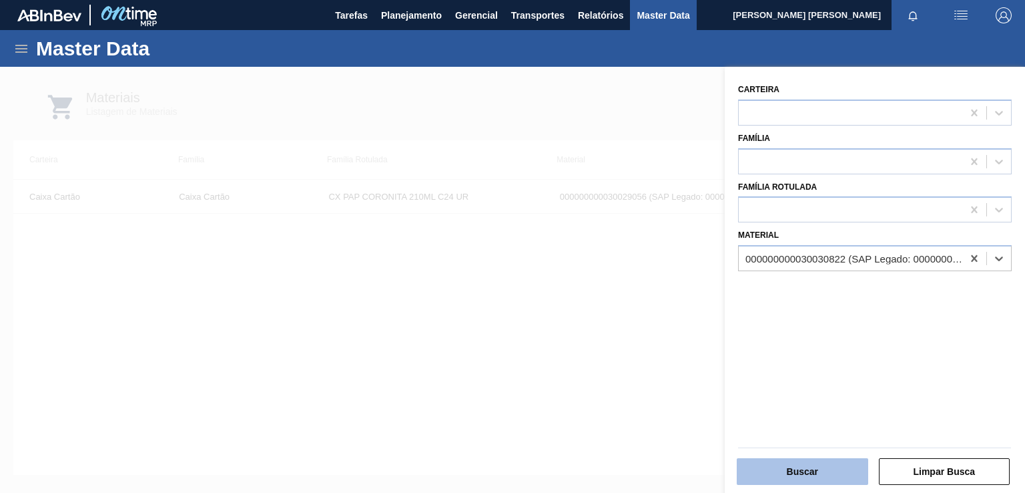
click at [806, 475] on button "Buscar" at bounding box center [802, 471] width 131 height 27
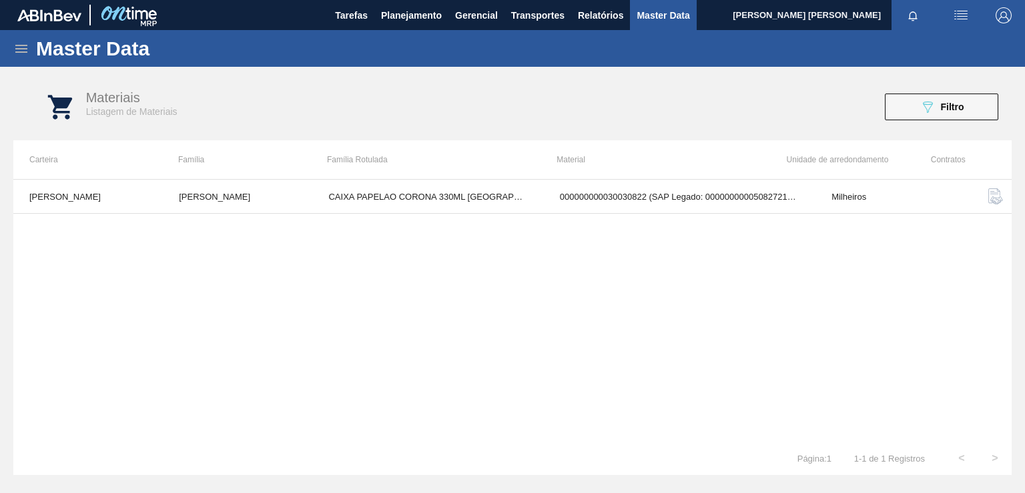
click at [996, 197] on img "button" at bounding box center [996, 196] width 16 height 16
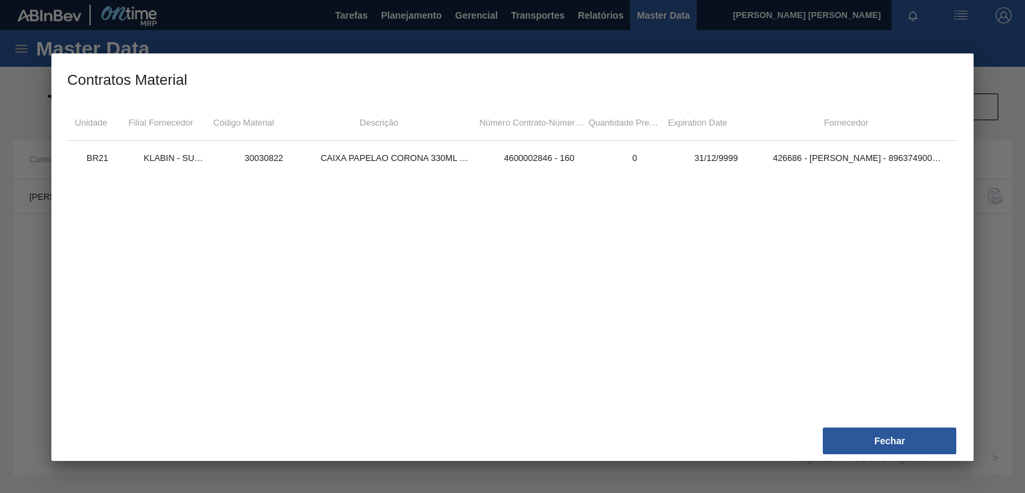
click at [989, 264] on div at bounding box center [512, 246] width 1025 height 493
click at [904, 437] on button "Fechar" at bounding box center [889, 440] width 133 height 27
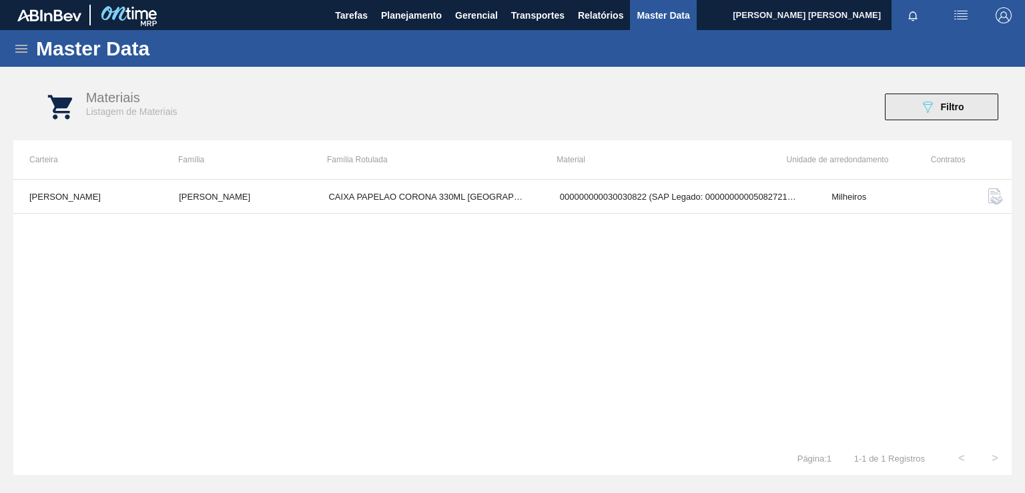
click at [921, 103] on icon "089F7B8B-B2A5-4AFE-B5C0-19BA573D28AC" at bounding box center [928, 107] width 16 height 16
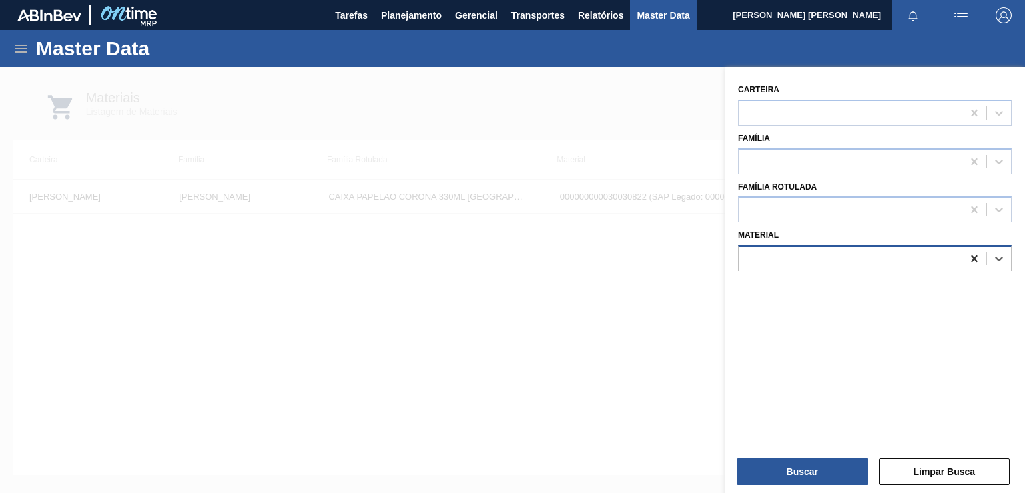
click at [971, 255] on icon at bounding box center [974, 258] width 6 height 7
paste input "30030823"
type input "30030823"
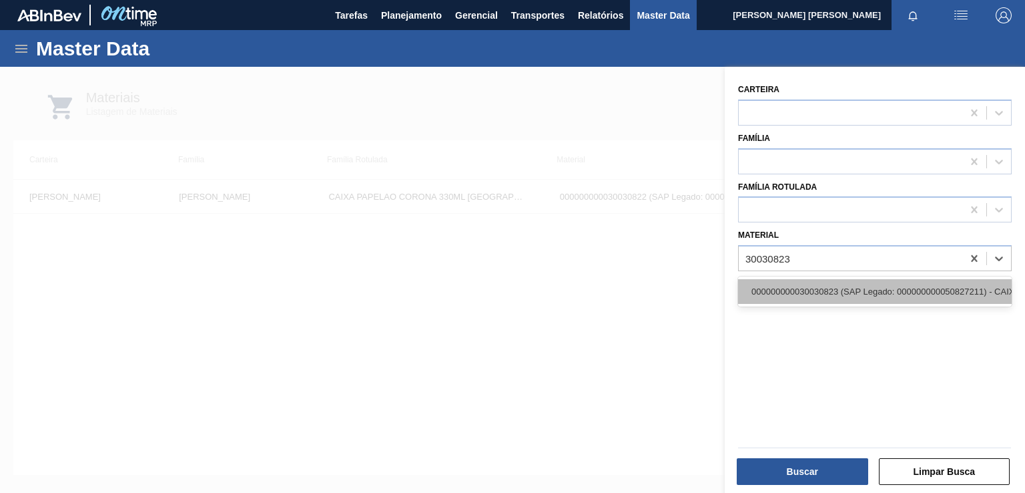
click at [866, 292] on div "000000000030030823 (SAP Legado: 000000000050827211) - CAIXA BASKET CORONA 330ML…" at bounding box center [875, 291] width 274 height 25
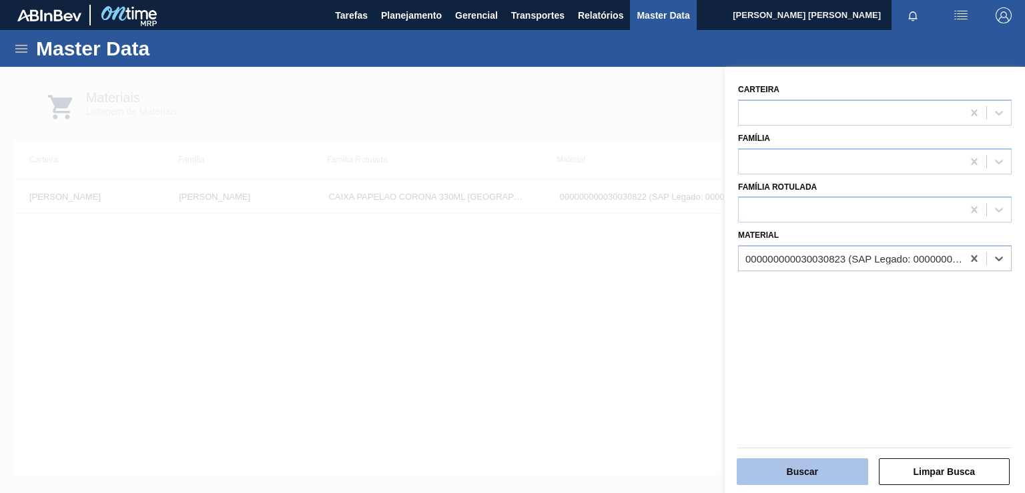
click at [820, 476] on button "Buscar" at bounding box center [802, 471] width 131 height 27
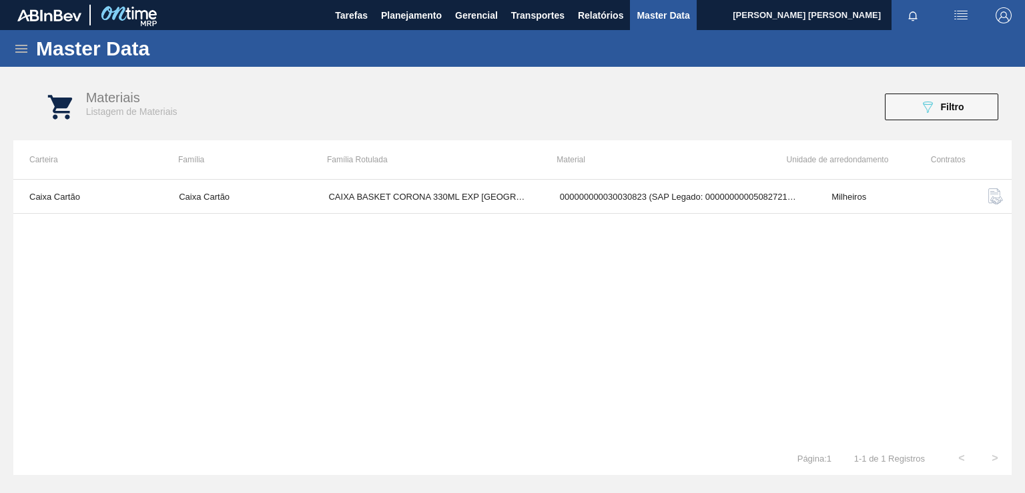
click at [991, 192] on img "button" at bounding box center [996, 196] width 16 height 16
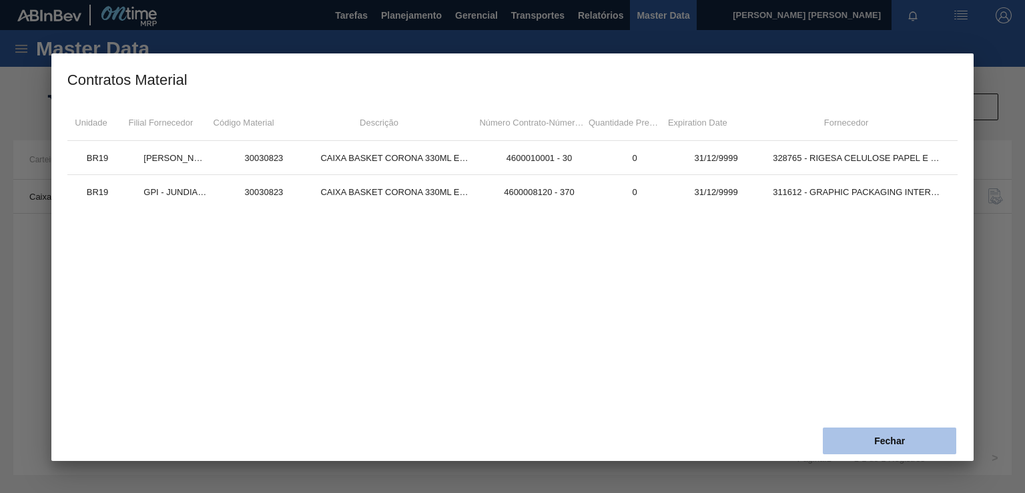
click at [886, 441] on button "Fechar" at bounding box center [889, 440] width 133 height 27
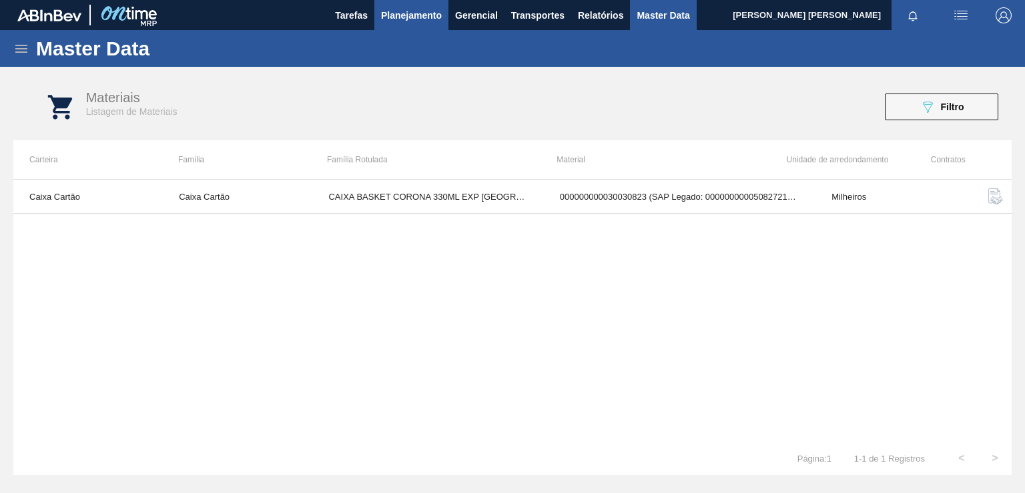
click at [427, 16] on span "Planejamento" at bounding box center [411, 15] width 61 height 16
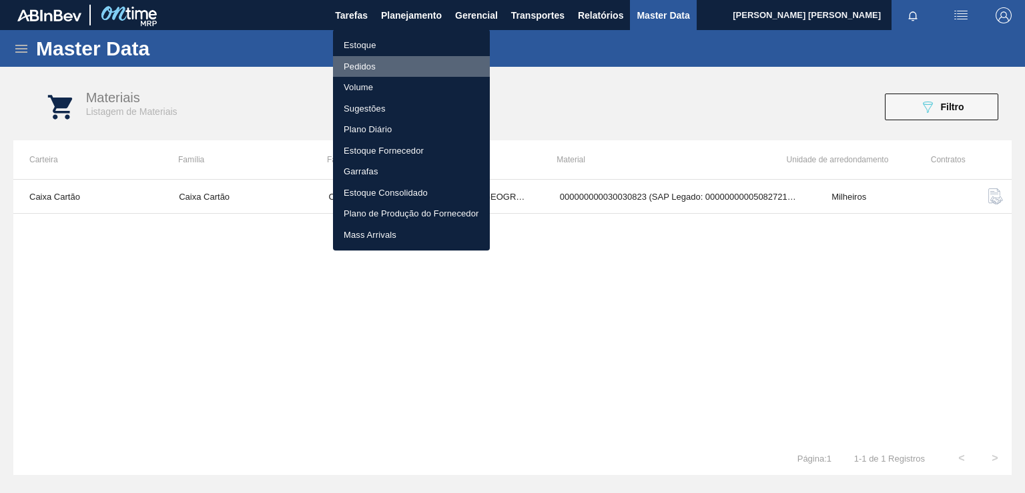
click at [368, 69] on li "Pedidos" at bounding box center [411, 66] width 157 height 21
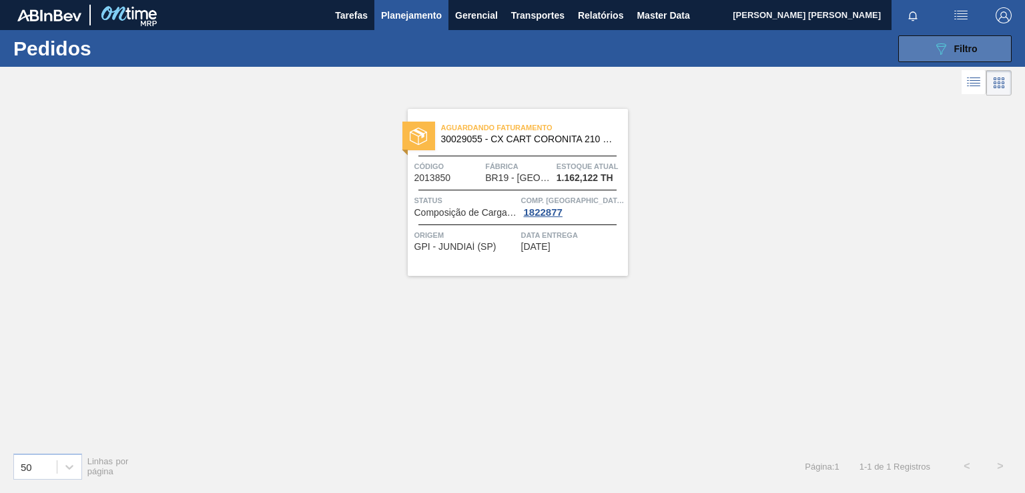
click at [964, 46] on span "Filtro" at bounding box center [965, 48] width 23 height 11
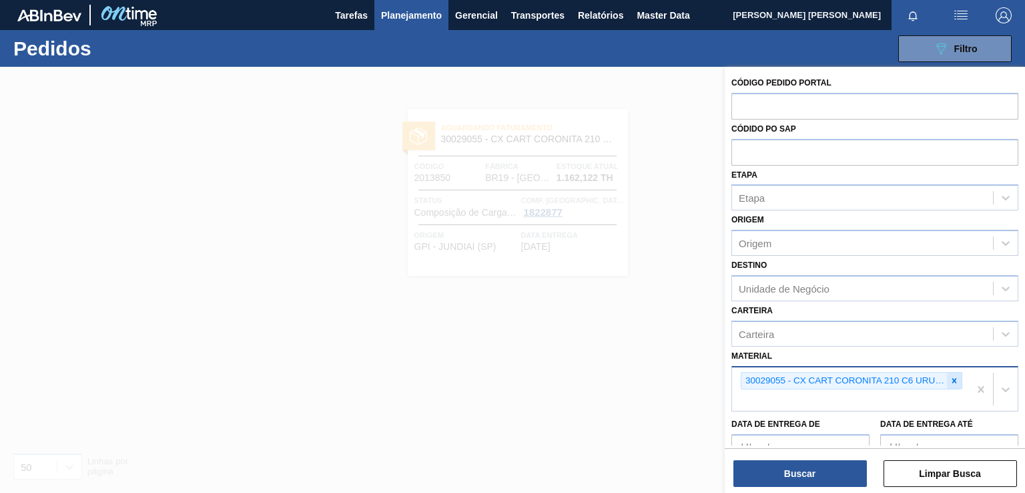
click at [953, 378] on icon at bounding box center [954, 380] width 5 height 5
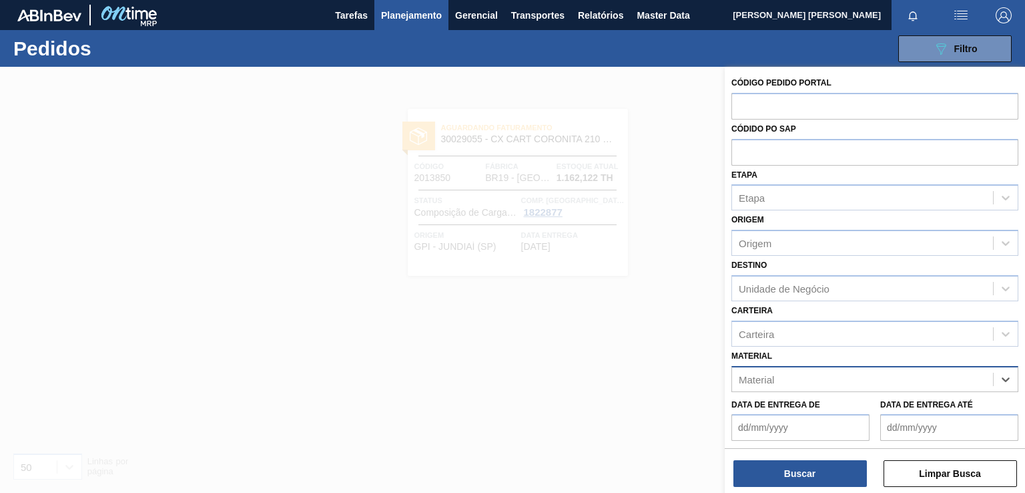
paste input "30030823"
type input "30030823"
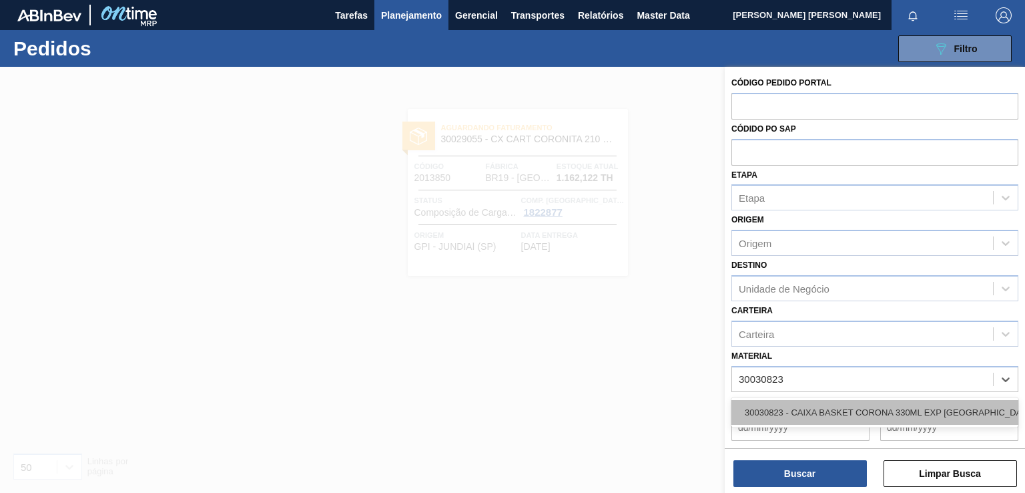
click at [852, 410] on div "30030823 - CAIXA BASKET CORONA 330ML EXP BOLIVIA" at bounding box center [875, 412] width 287 height 25
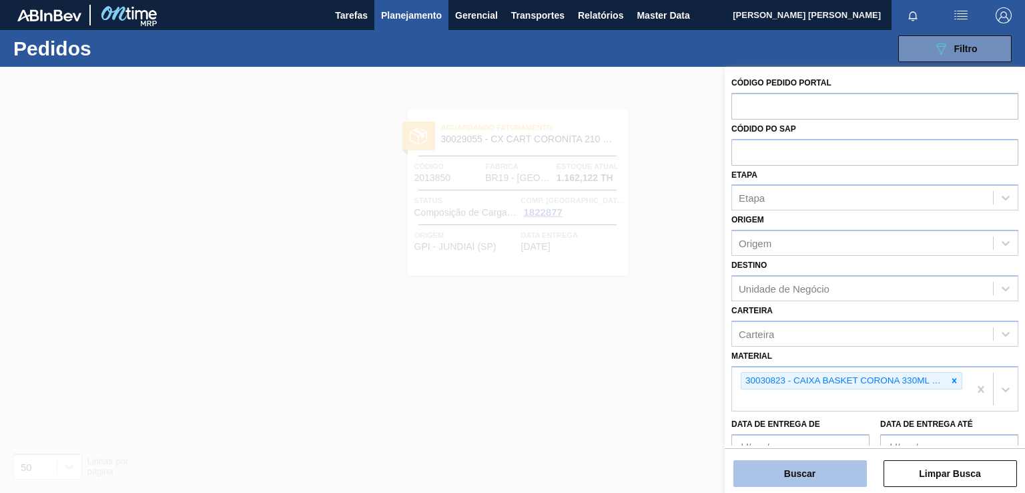
click at [810, 474] on button "Buscar" at bounding box center [800, 473] width 133 height 27
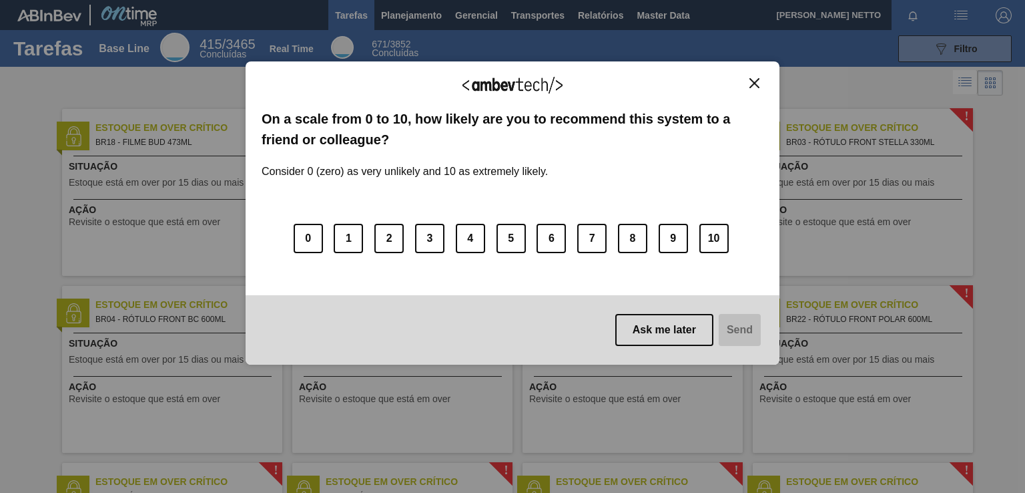
click at [754, 83] on img "Close" at bounding box center [755, 83] width 10 height 10
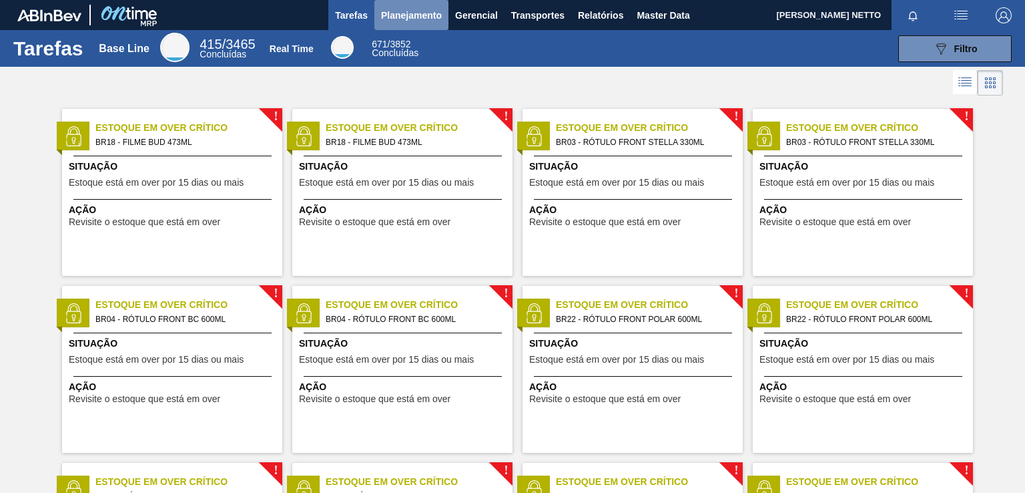
click at [414, 15] on span "Planejamento" at bounding box center [411, 15] width 61 height 16
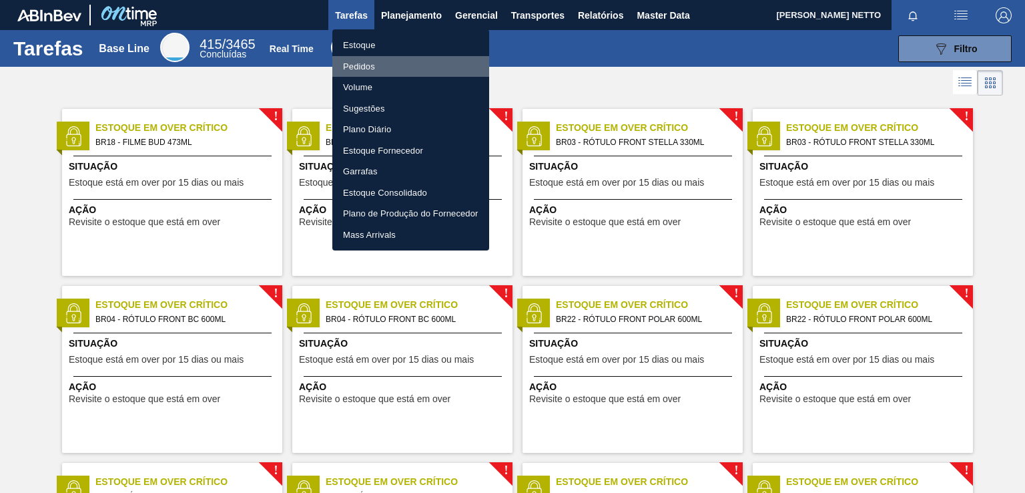
click at [363, 70] on li "Pedidos" at bounding box center [410, 66] width 157 height 21
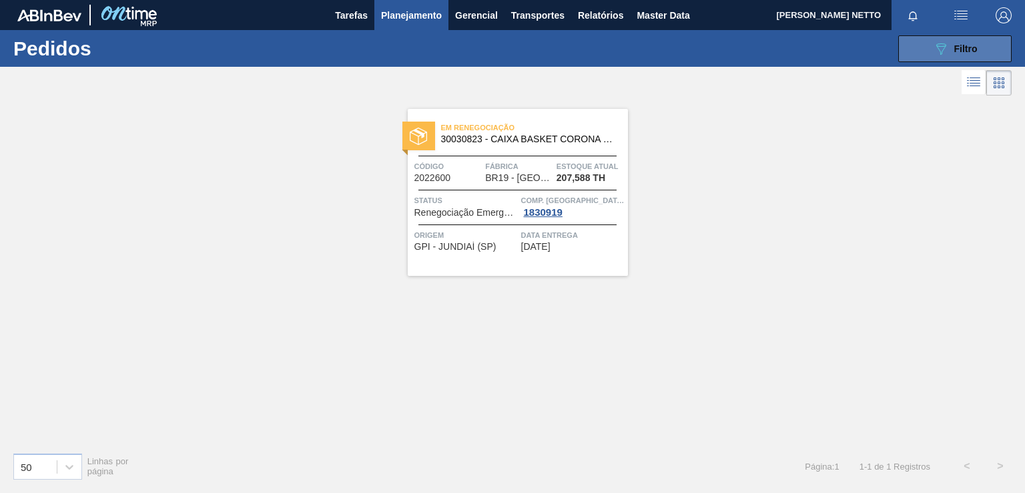
click at [965, 53] on span "Filtro" at bounding box center [965, 48] width 23 height 11
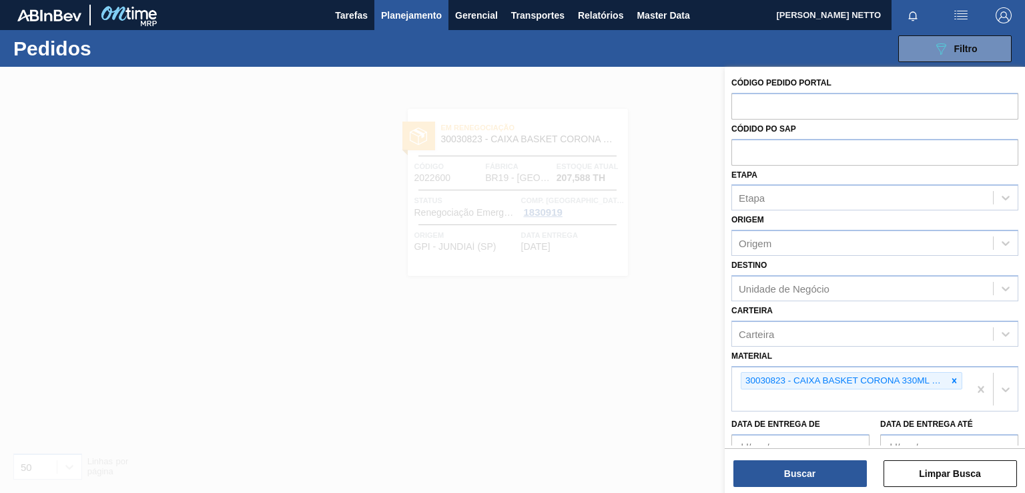
click at [604, 260] on div at bounding box center [512, 313] width 1025 height 493
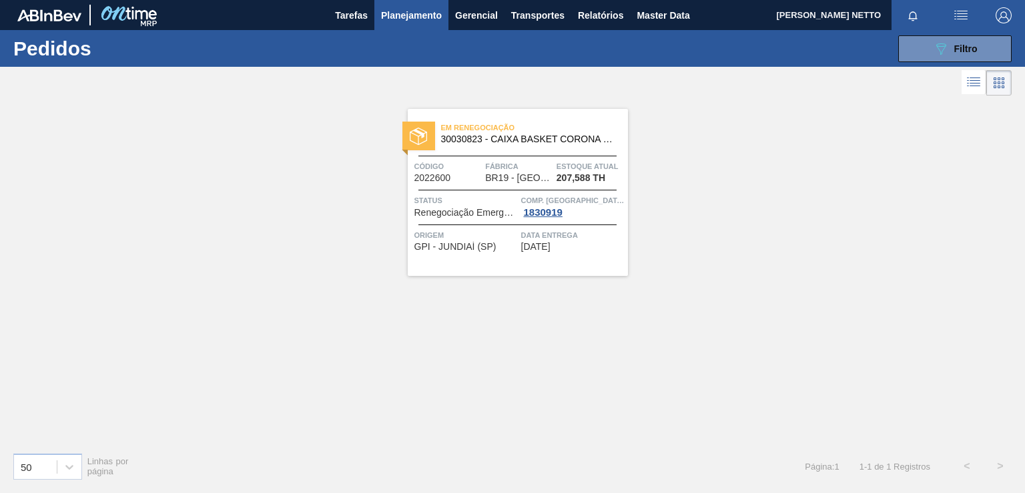
click at [551, 249] on span "[DATE]" at bounding box center [535, 247] width 29 height 10
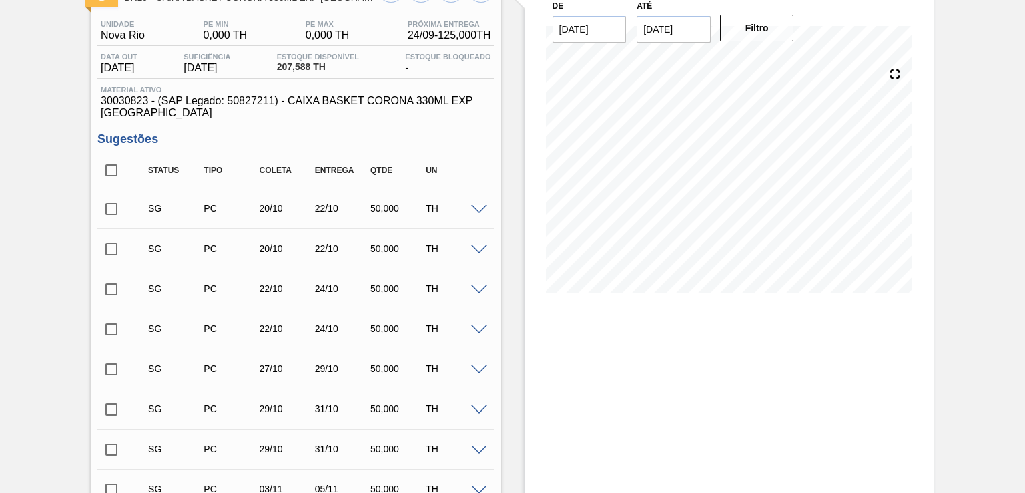
scroll to position [96, 0]
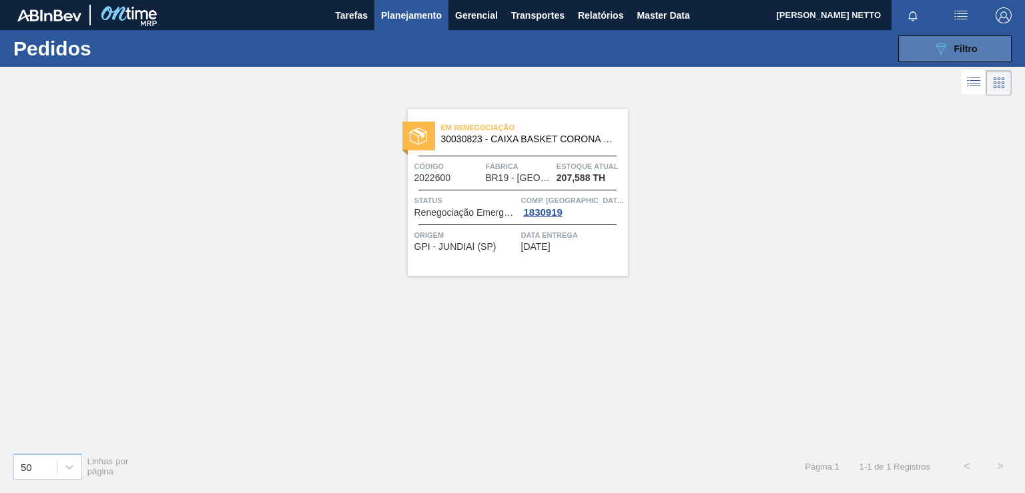
click at [930, 49] on button "089F7B8B-B2A5-4AFE-B5C0-19BA573D28AC Filtro" at bounding box center [954, 48] width 113 height 27
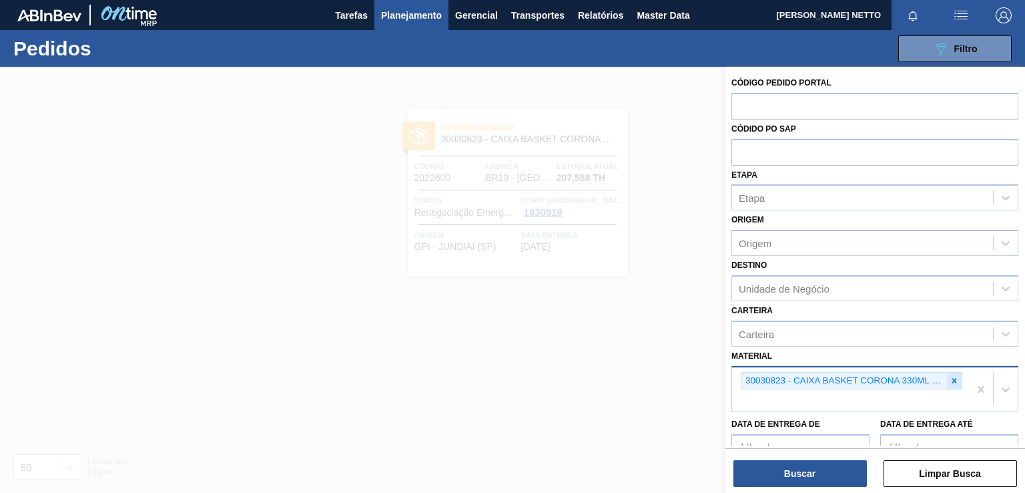
click at [950, 377] on icon at bounding box center [954, 380] width 9 height 9
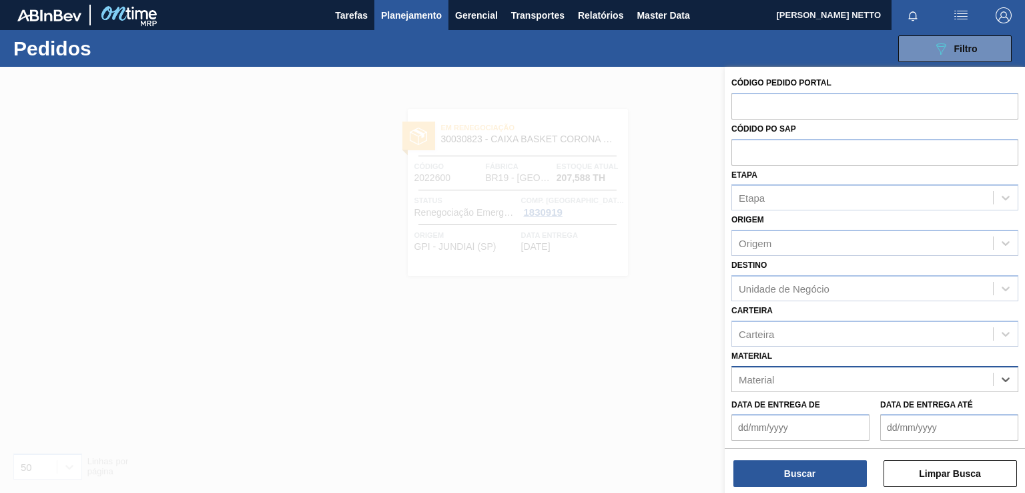
paste input "30030822"
type input "30030822"
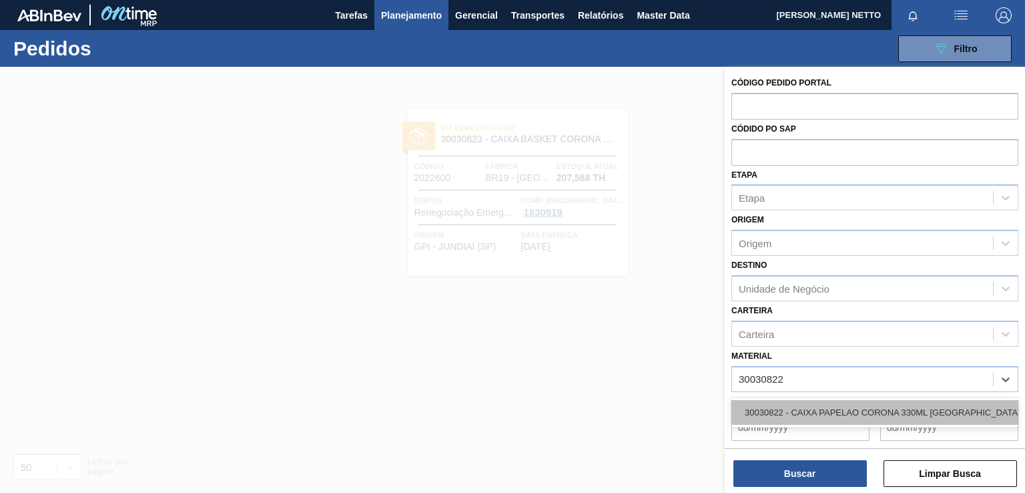
click at [811, 404] on div "30030822 - CAIXA PAPELAO CORONA 330ML BOLIVIA" at bounding box center [875, 412] width 287 height 25
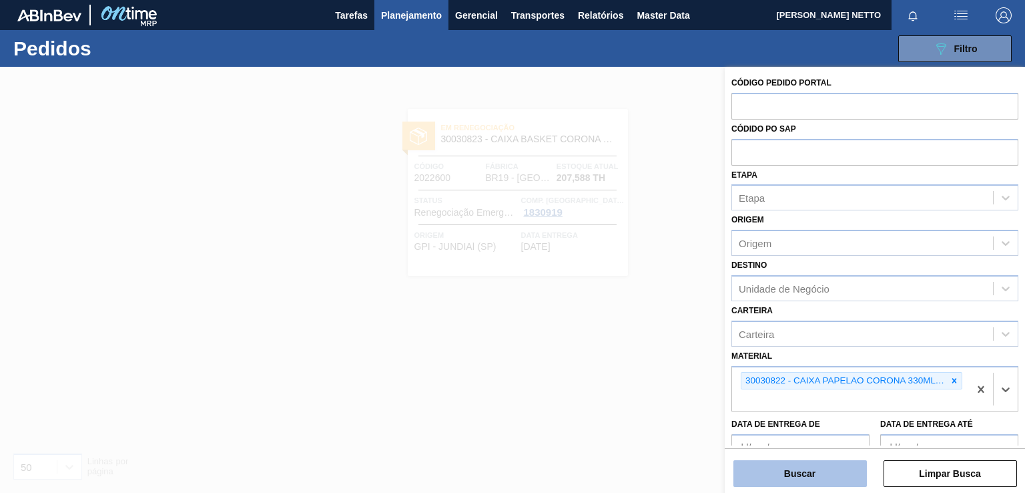
click at [788, 471] on button "Buscar" at bounding box center [800, 473] width 133 height 27
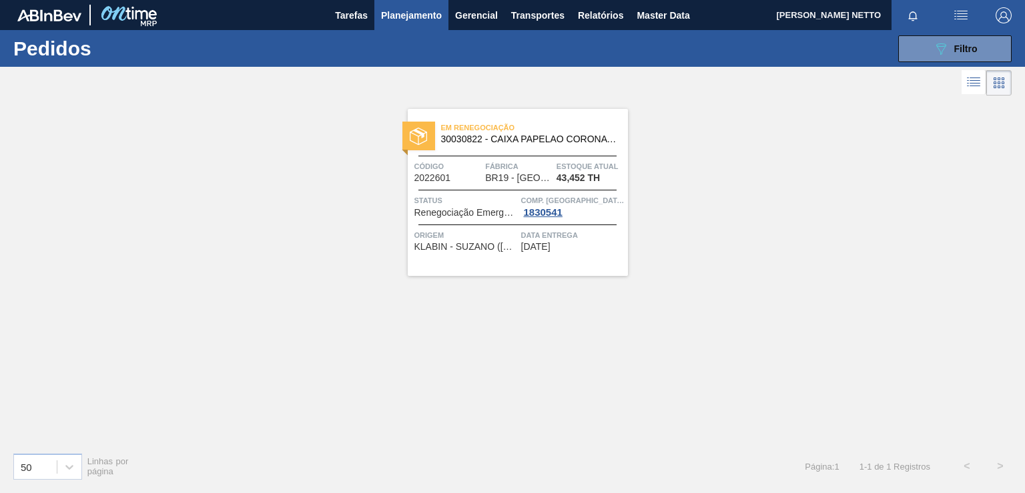
click at [551, 246] on span "[DATE]" at bounding box center [535, 247] width 29 height 10
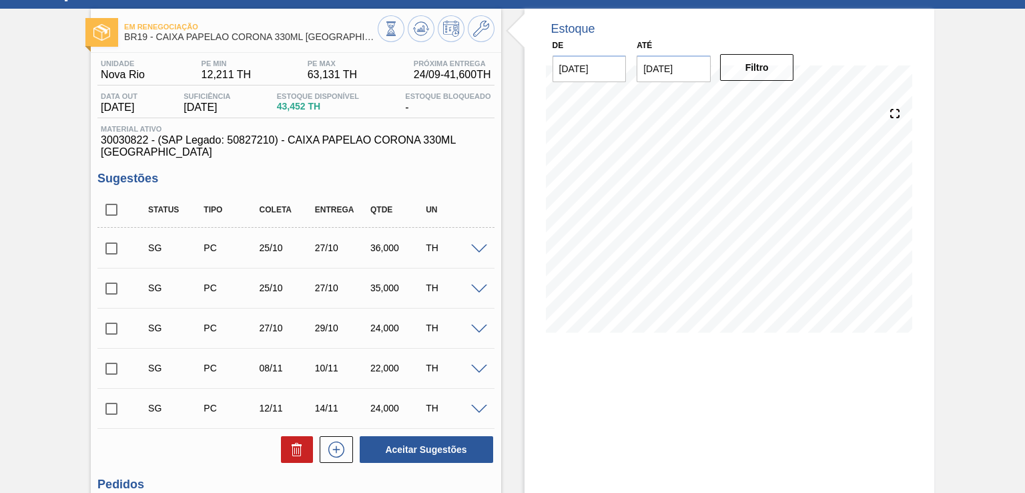
scroll to position [64, 0]
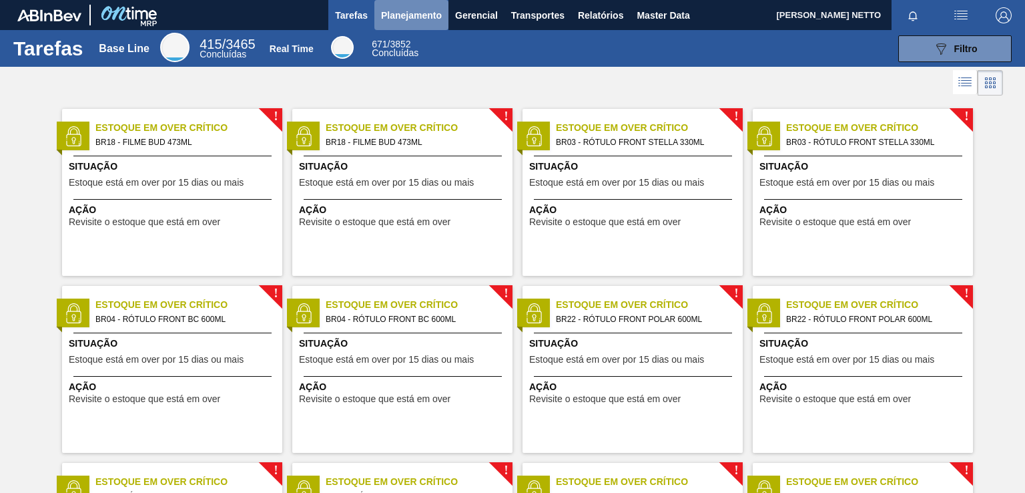
click at [410, 19] on span "Planejamento" at bounding box center [411, 15] width 61 height 16
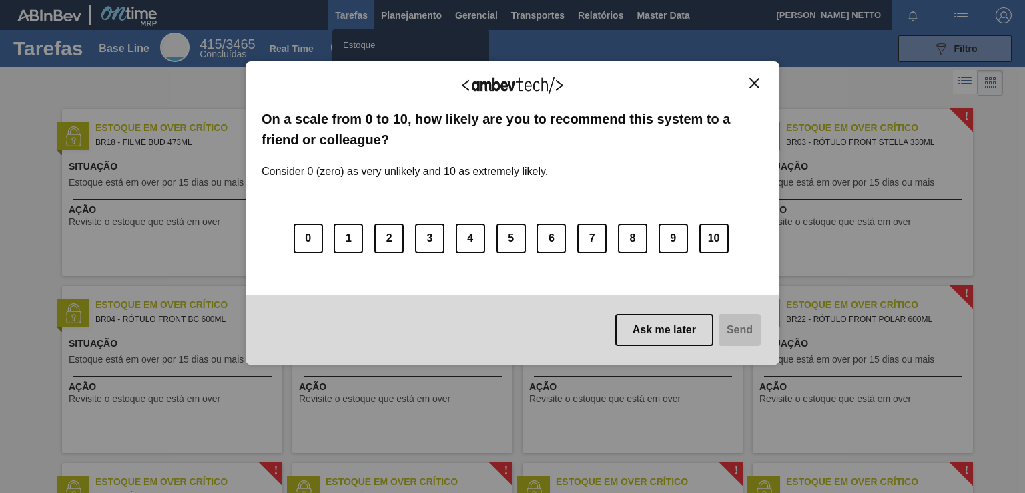
click at [759, 83] on img "Close" at bounding box center [755, 83] width 10 height 10
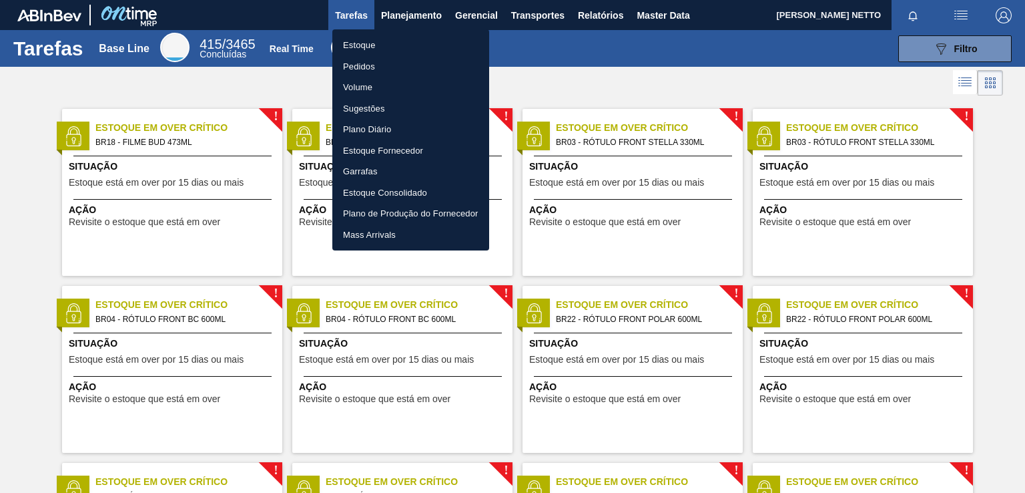
click at [361, 61] on li "Pedidos" at bounding box center [410, 66] width 157 height 21
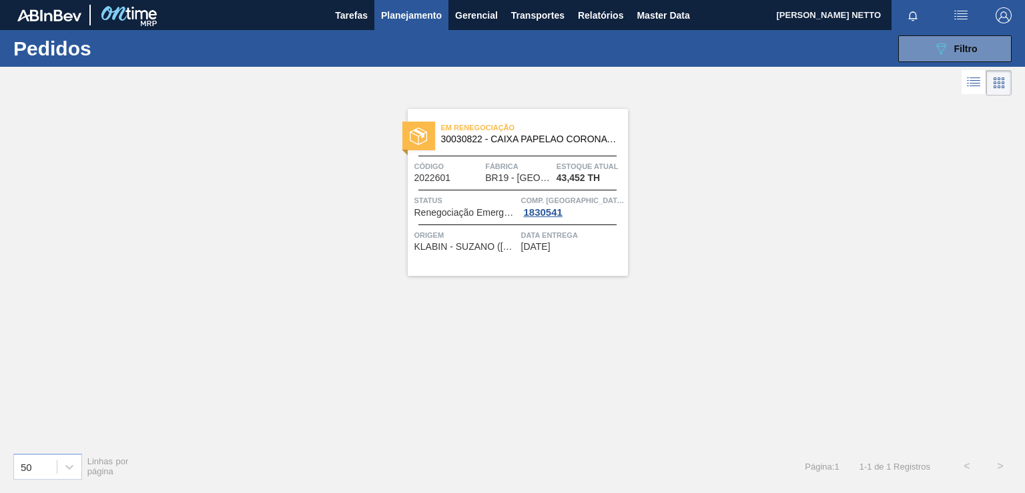
click at [577, 253] on div "Em renegociação 30030822 - CAIXA PAPELAO CORONA 330ML BOLIVIA Código 2022601 Fá…" at bounding box center [518, 192] width 220 height 167
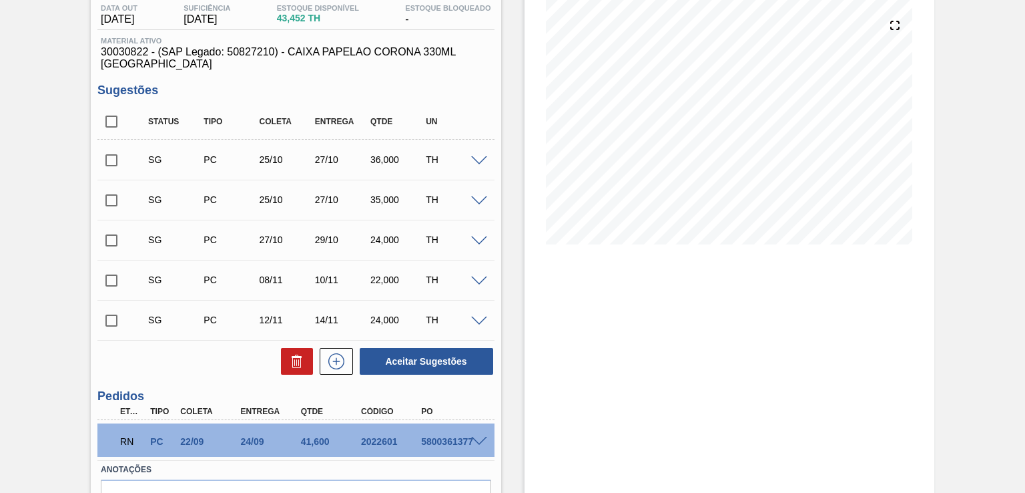
scroll to position [223, 0]
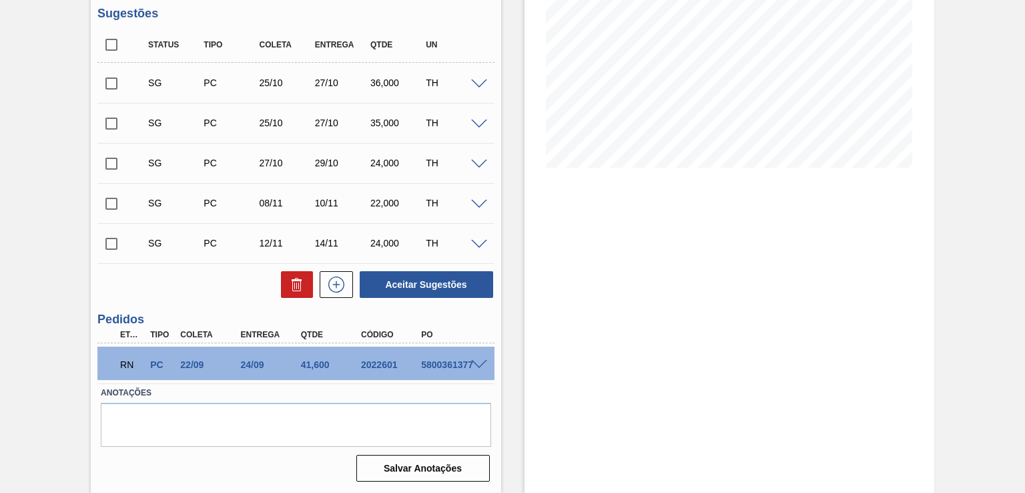
click at [473, 366] on span at bounding box center [479, 365] width 16 height 10
